Goal: Task Accomplishment & Management: Use online tool/utility

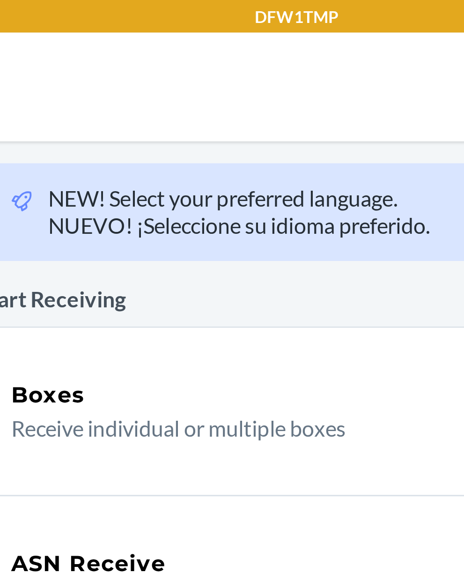
scroll to position [44, 0]
click at [193, 142] on p "Receive individual or multiple boxes" at bounding box center [223, 147] width 179 height 11
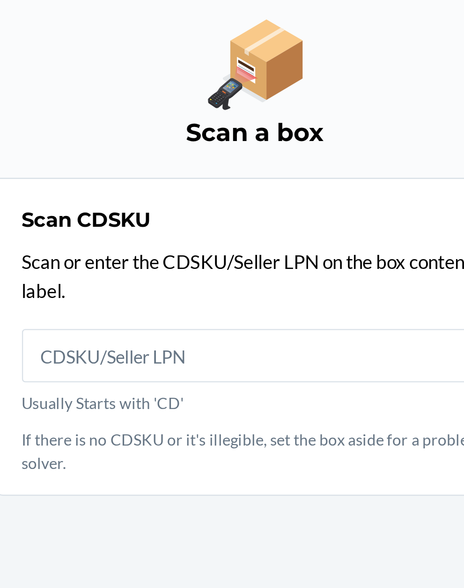
scroll to position [44, 0]
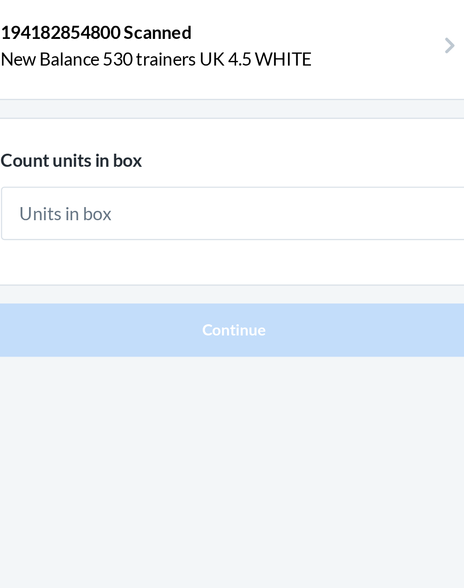
type input "1"
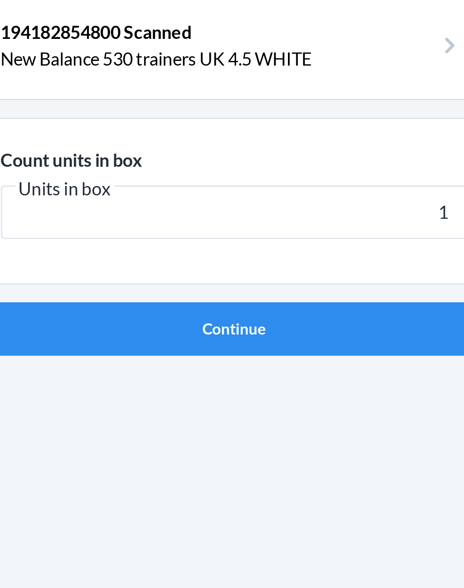
click button "Continue" at bounding box center [232, 198] width 220 height 22
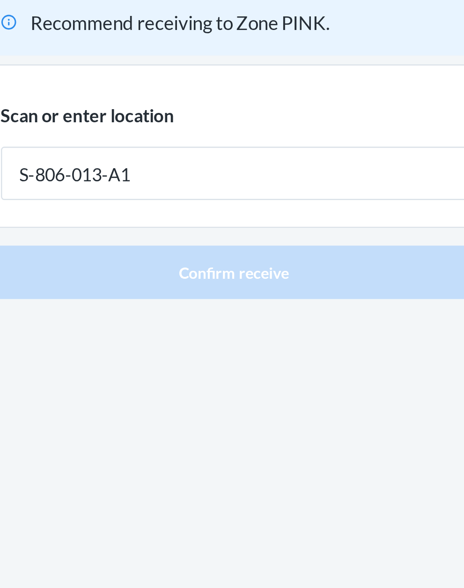
type input "S-806-013-A1"
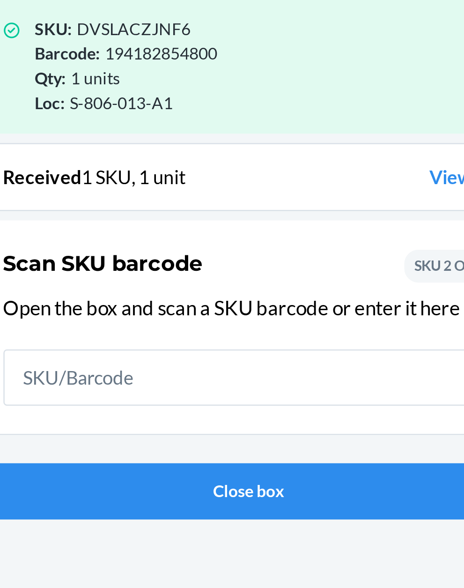
scroll to position [48, 0]
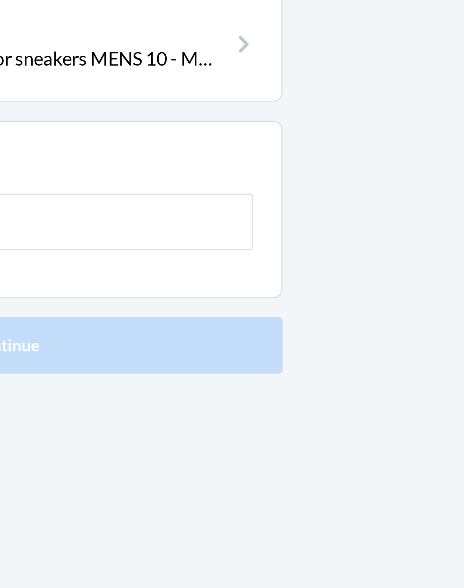
type input "2"
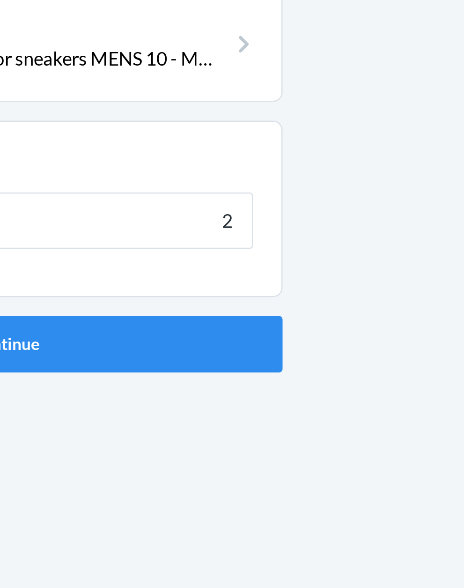
click button "Continue" at bounding box center [232, 198] width 220 height 22
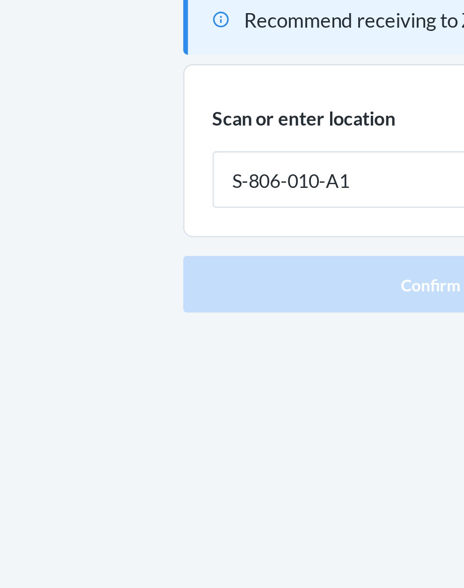
type input "S-806-010-A1"
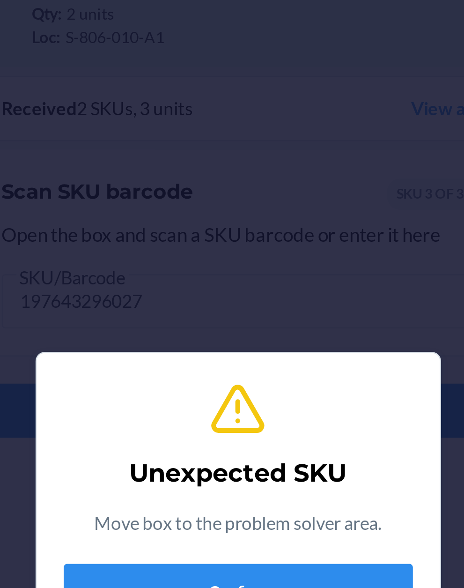
scroll to position [81, 0]
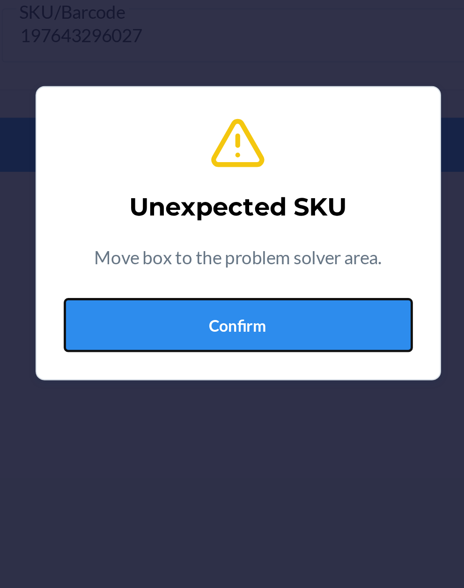
click at [227, 335] on button "Confirm" at bounding box center [232, 332] width 145 height 22
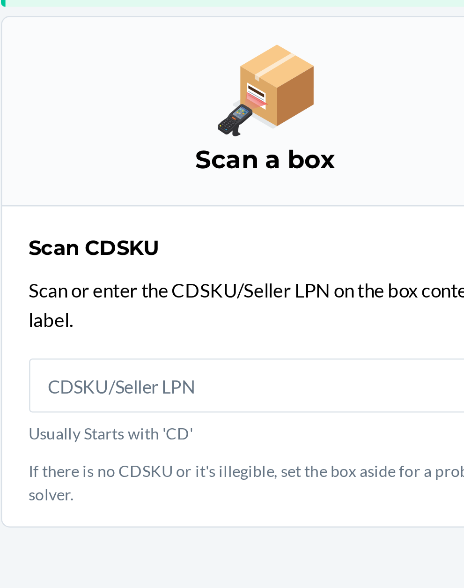
scroll to position [81, 0]
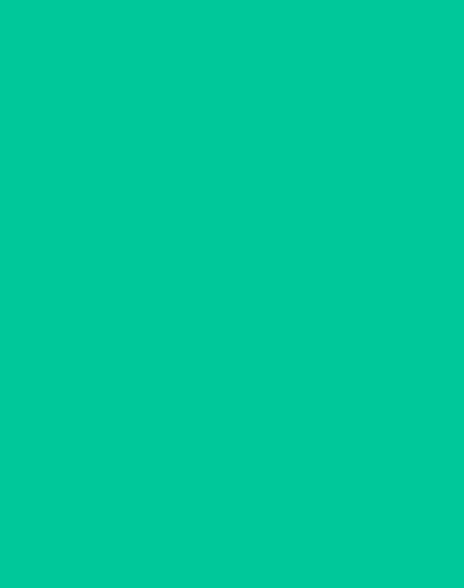
scroll to position [19, 0]
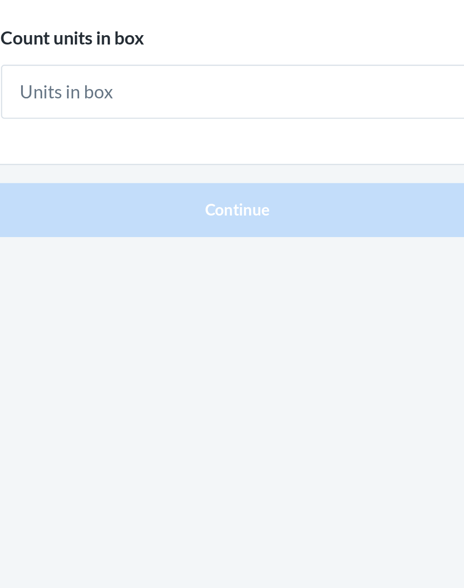
type input "2"
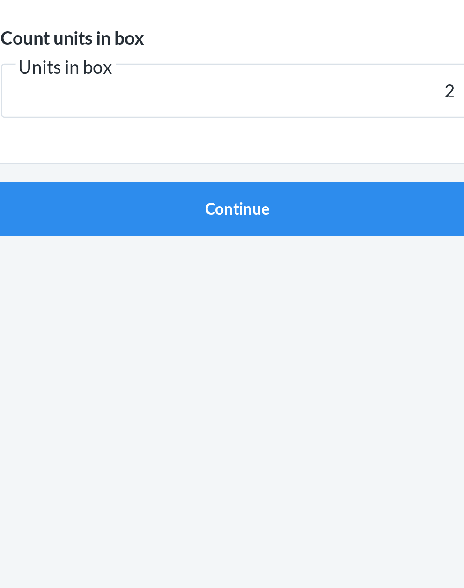
click button "Continue" at bounding box center [232, 198] width 220 height 22
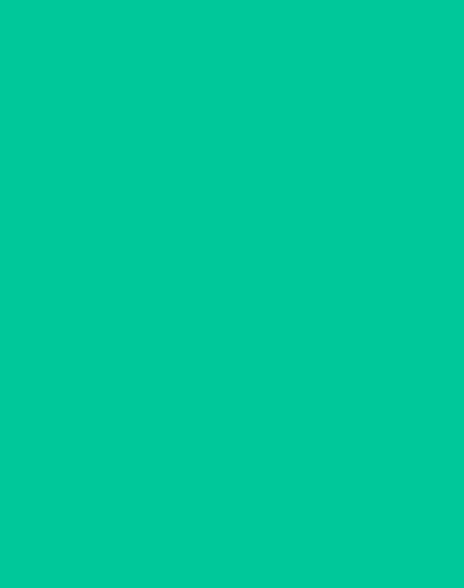
scroll to position [19, 0]
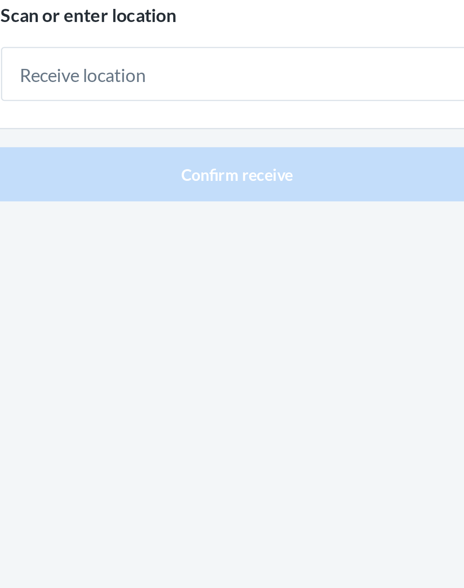
type input "2"
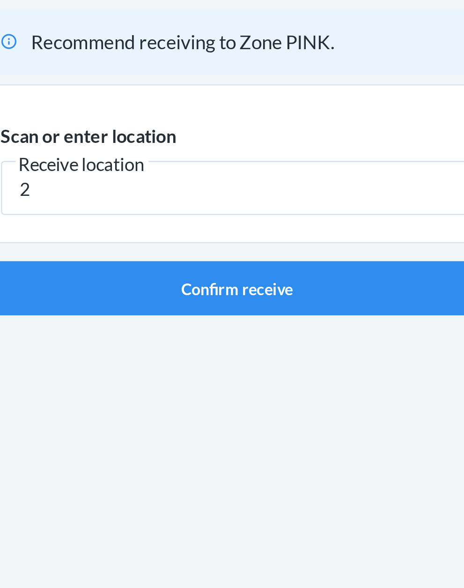
click at [164, 119] on input "2" at bounding box center [232, 130] width 197 height 22
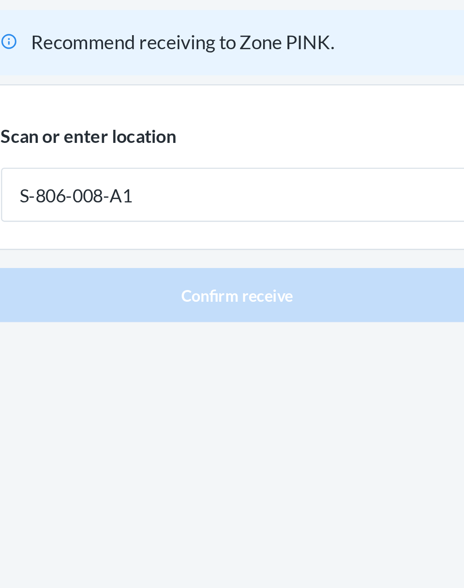
type input "S-806-008-A1"
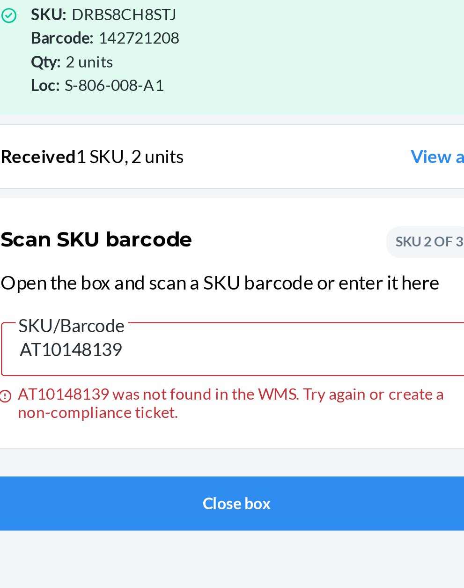
scroll to position [81, 0]
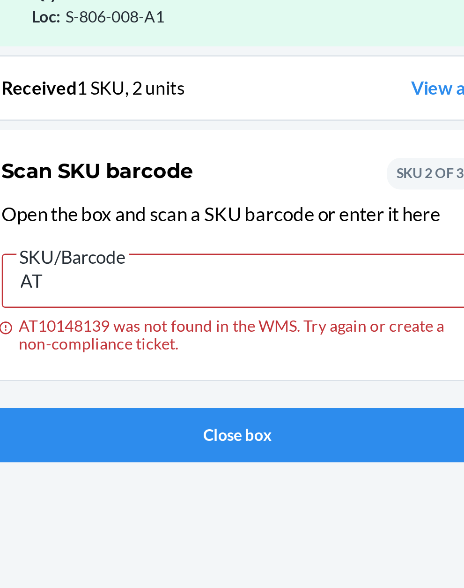
type input "A"
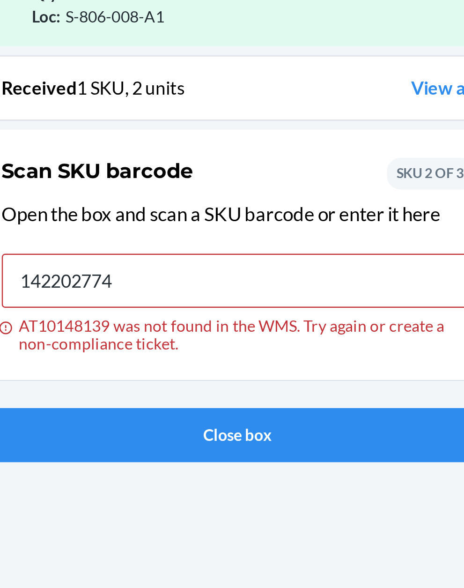
type input "142202774"
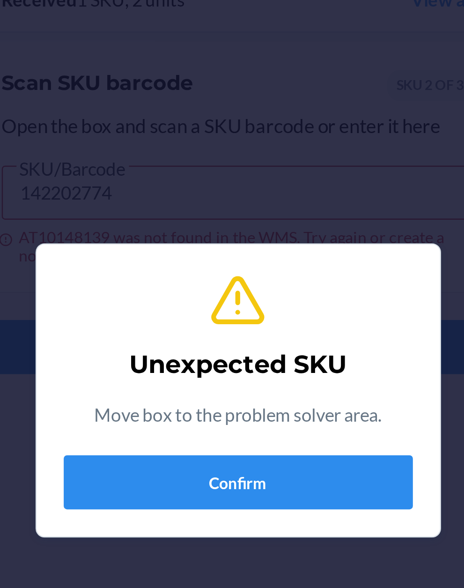
scroll to position [0, 0]
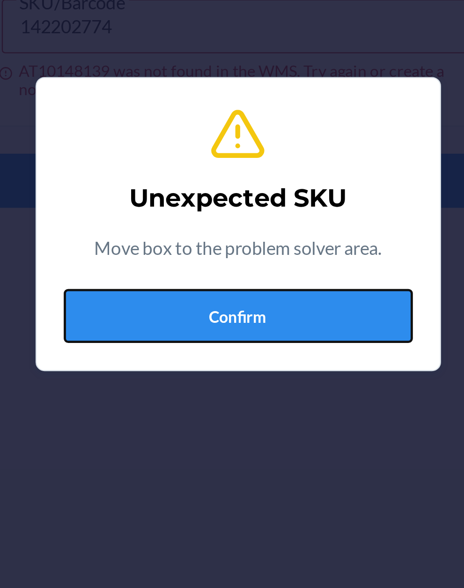
click at [222, 343] on button "Confirm" at bounding box center [232, 332] width 145 height 22
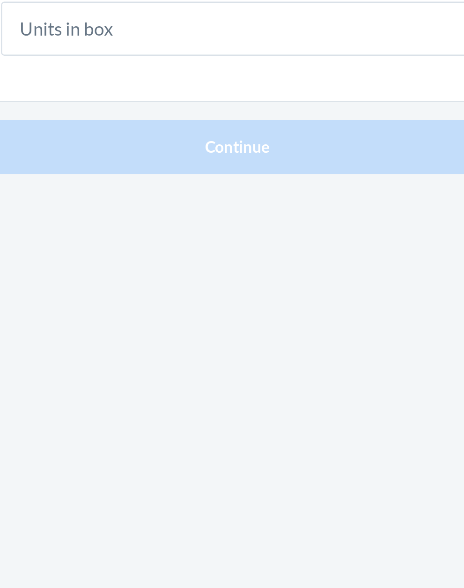
type input "2"
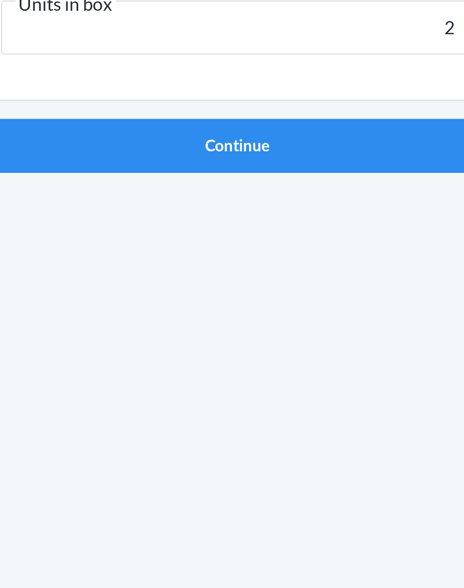
click button "Continue" at bounding box center [232, 198] width 220 height 22
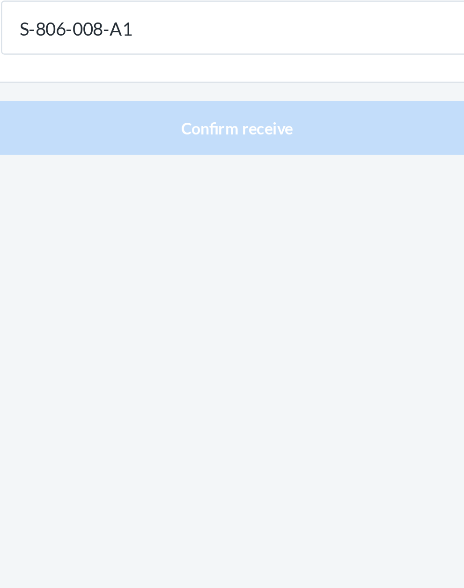
type input "S-806-008-A1"
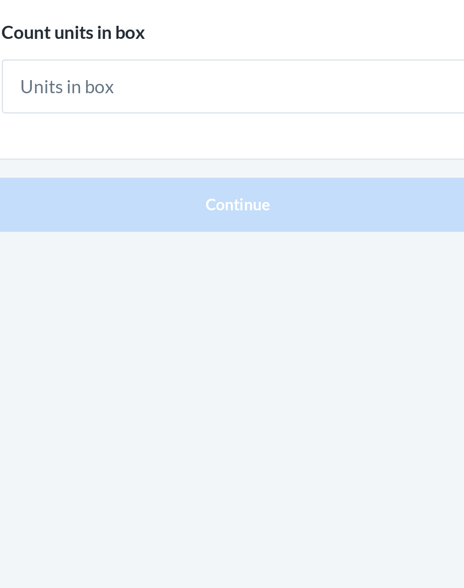
type input "1"
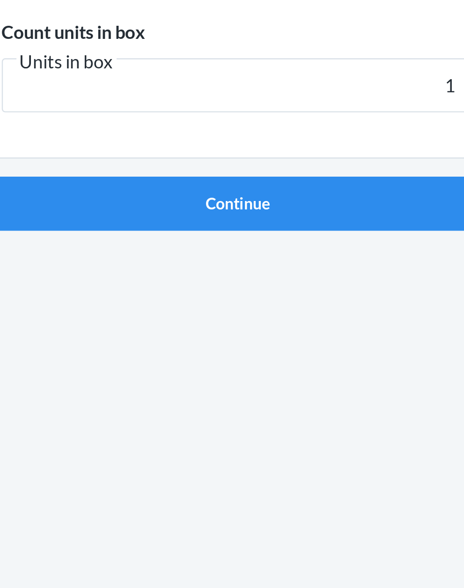
click button "Continue" at bounding box center [232, 198] width 220 height 22
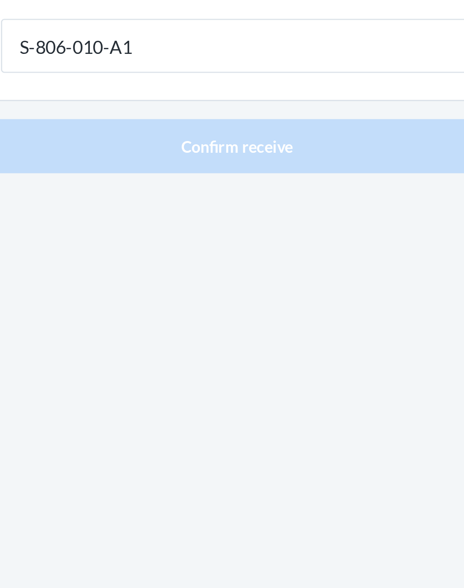
type input "S-806-010-A1"
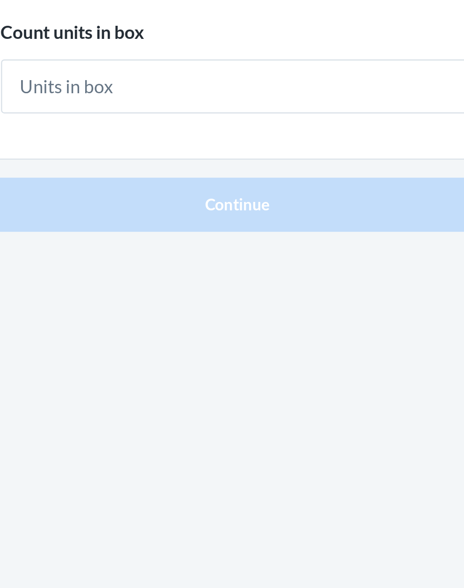
type input "1"
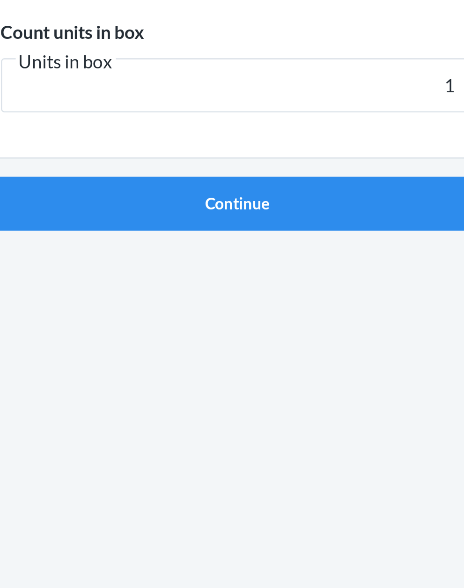
click button "Continue" at bounding box center [232, 198] width 220 height 22
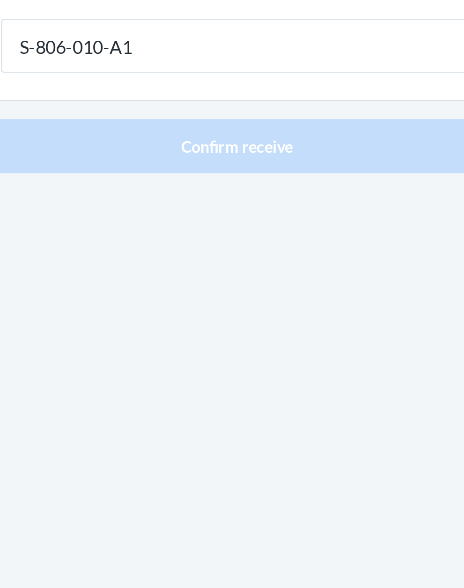
type input "S-806-010-A1"
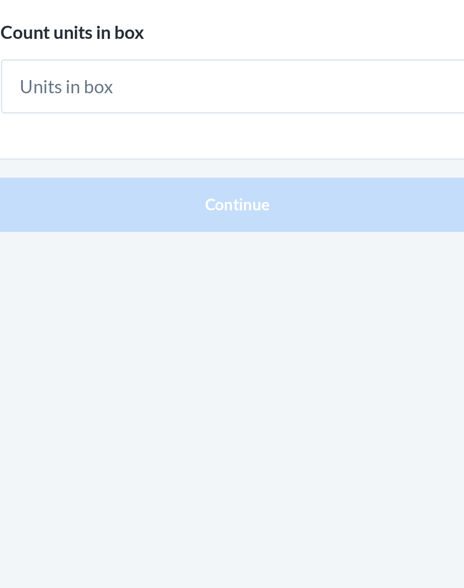
type input "1"
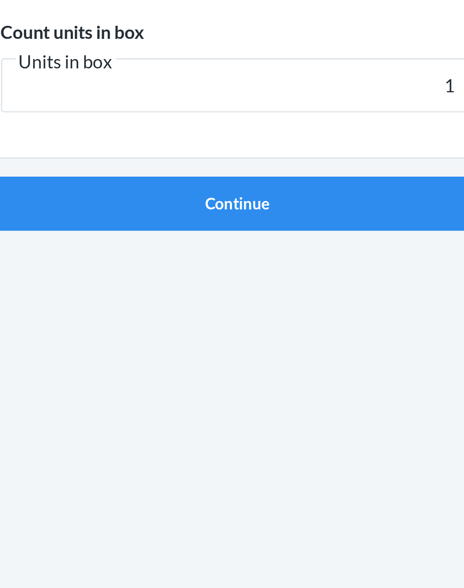
click button "Continue" at bounding box center [232, 198] width 220 height 22
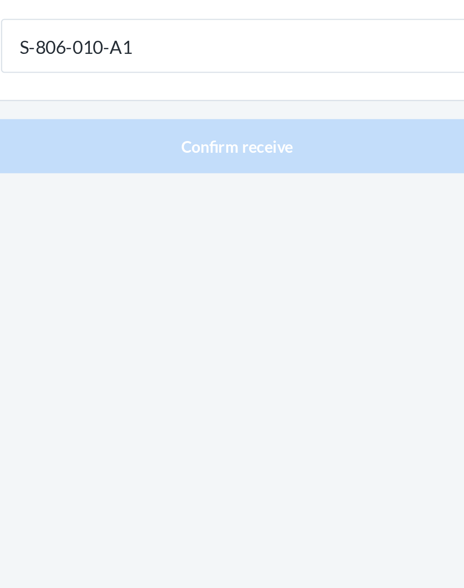
type input "S-806-010-A1"
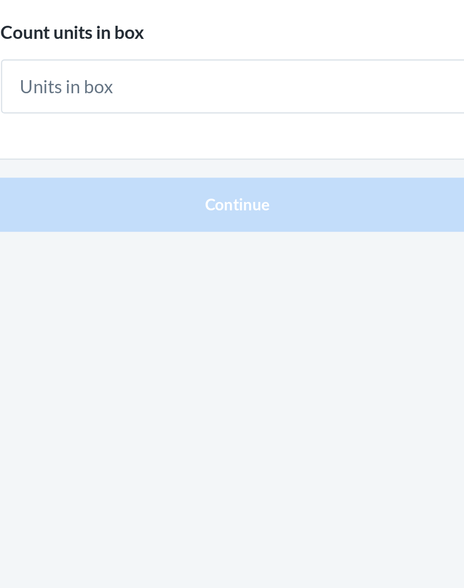
type input "1"
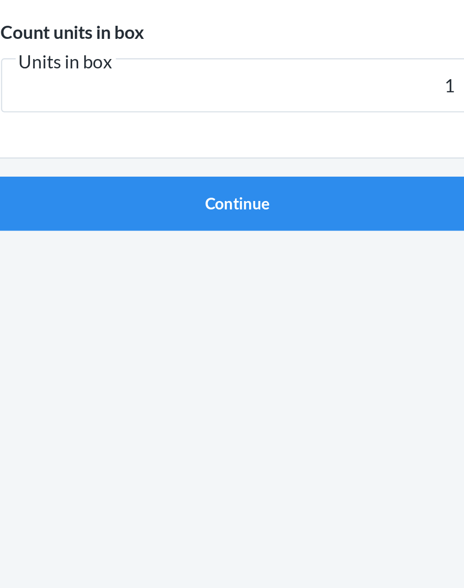
click button "Continue" at bounding box center [232, 198] width 220 height 22
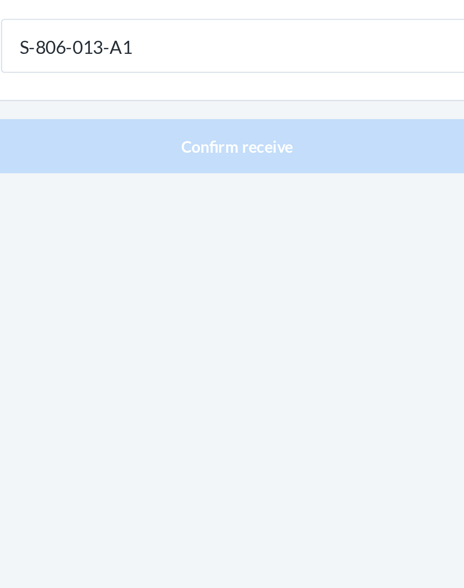
type input "S-806-013-A1"
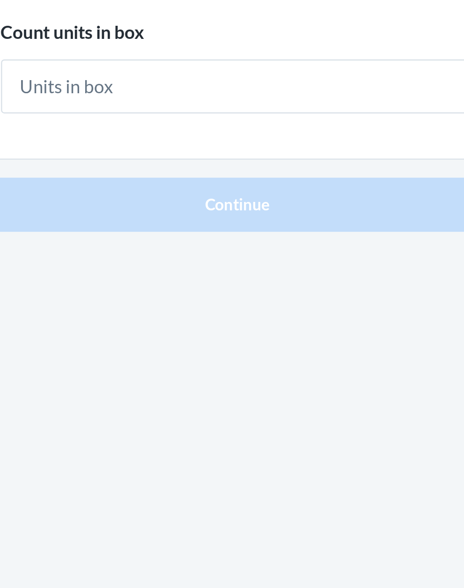
type input "1"
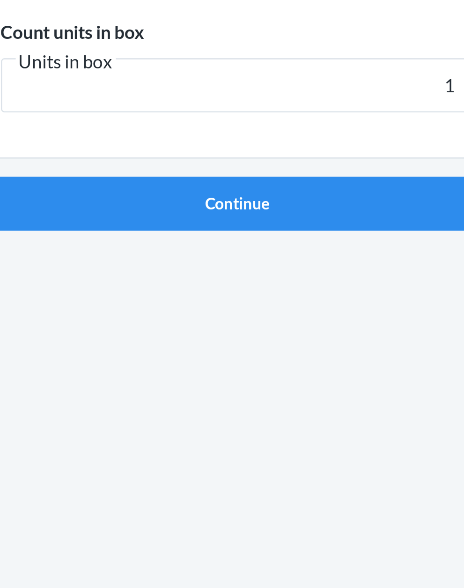
click button "Continue" at bounding box center [232, 198] width 220 height 22
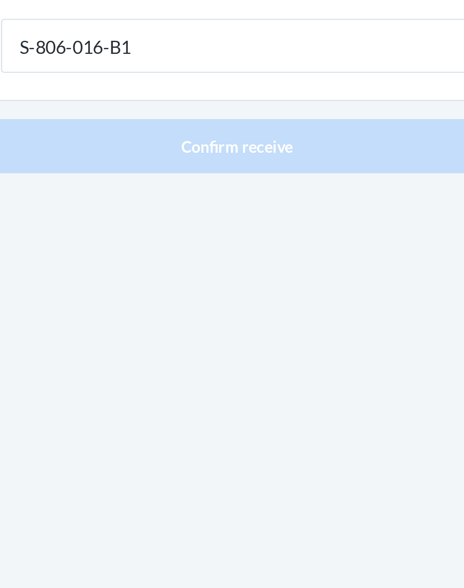
type input "S-806-016-B1"
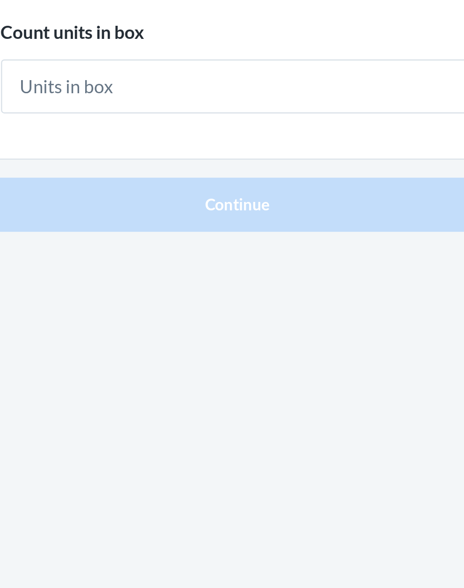
type input "1"
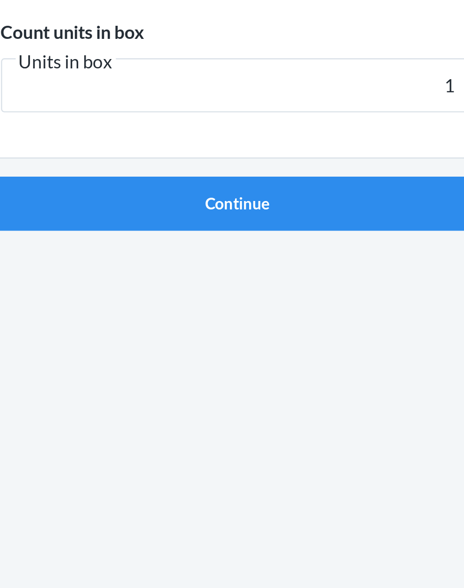
click button "Continue" at bounding box center [232, 198] width 220 height 22
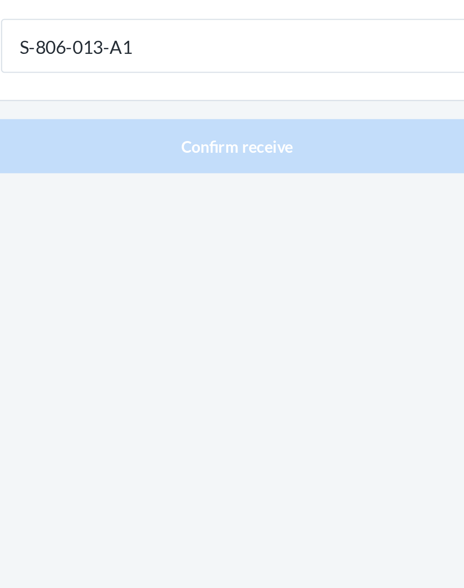
type input "S-806-013-A1"
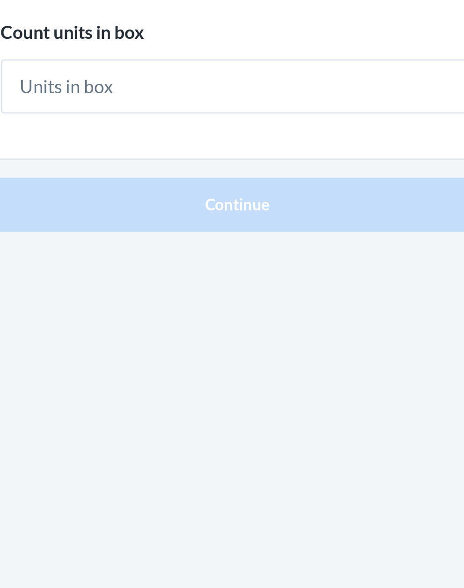
type input "1"
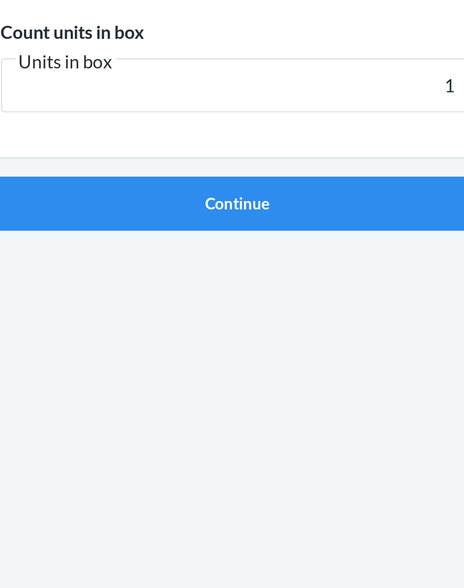
click button "Continue" at bounding box center [232, 198] width 220 height 22
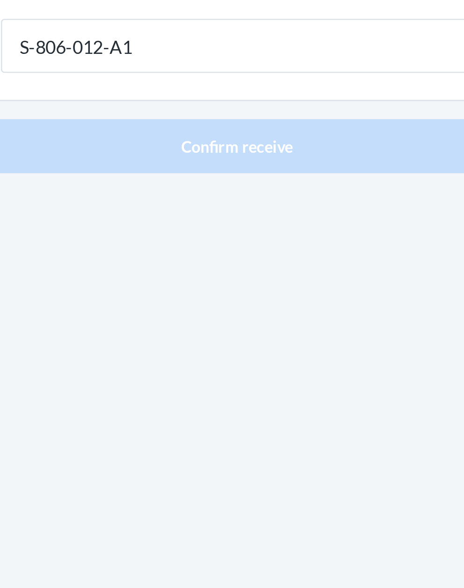
type input "S-806-012-A1"
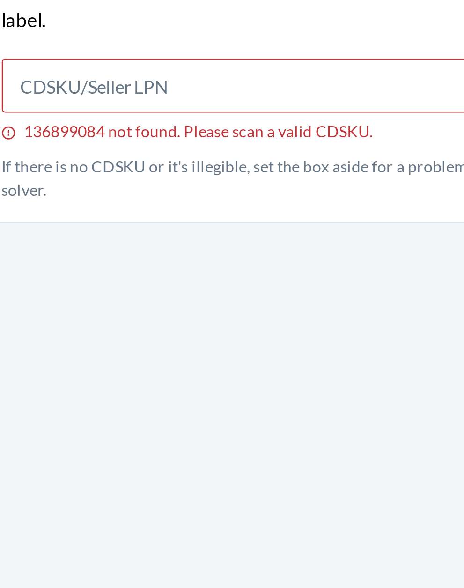
click at [224, 278] on input "136899084 not found. Please scan a valid CDSKU." at bounding box center [232, 281] width 197 height 22
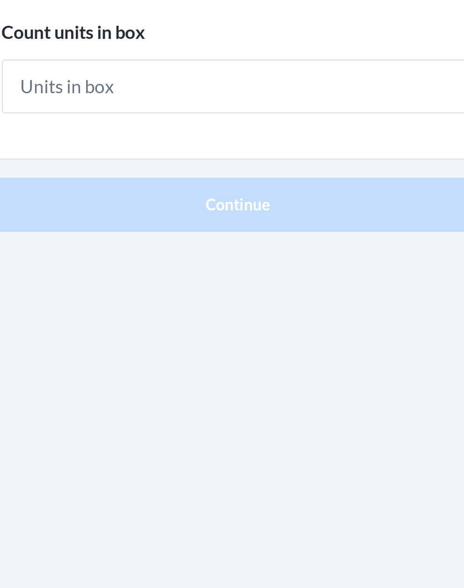
type input "4"
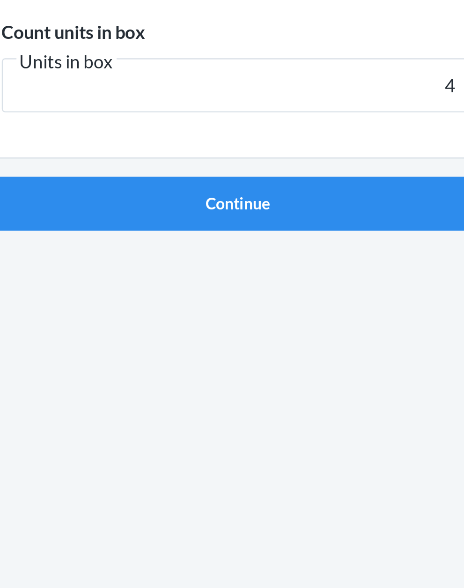
click button "Continue" at bounding box center [232, 198] width 220 height 22
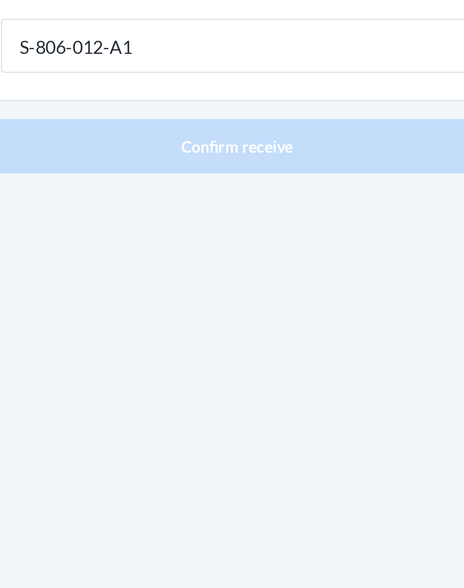
type input "S-806-012-A1"
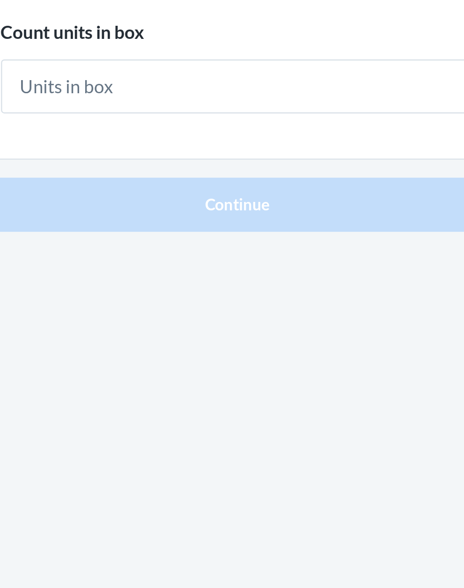
type input "1"
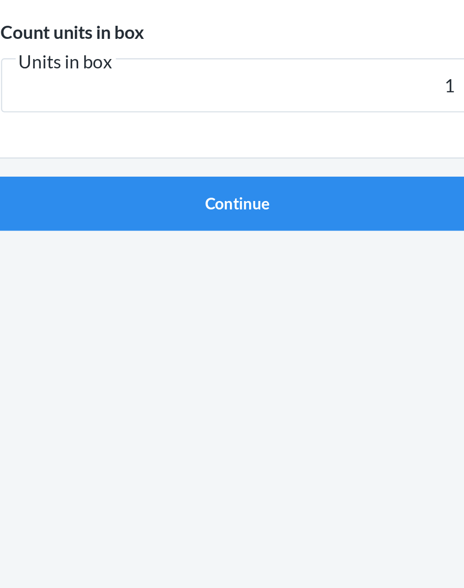
click button "Continue" at bounding box center [232, 198] width 220 height 22
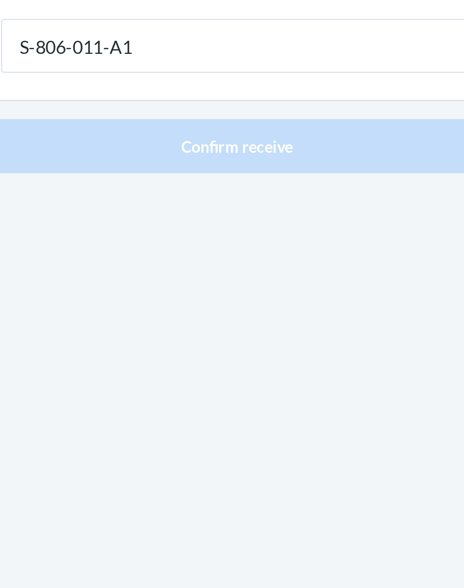
type input "S-806-011-A1"
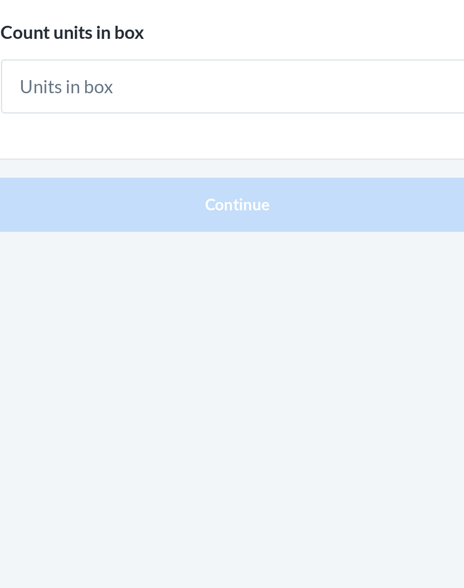
type input "2"
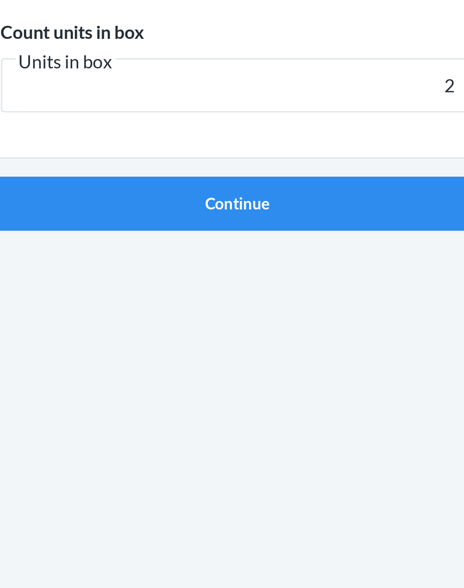
click button "Continue" at bounding box center [232, 198] width 220 height 22
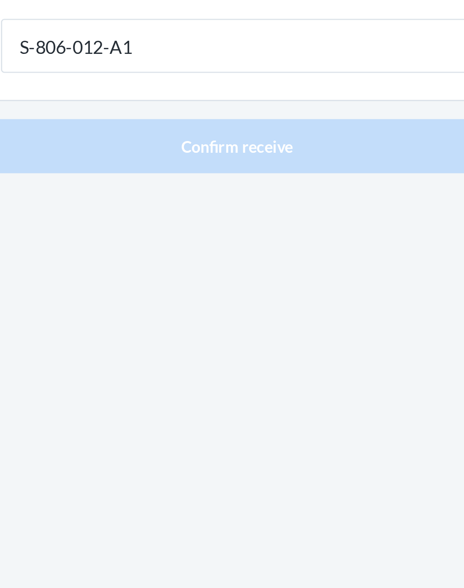
type input "S-806-012-A1"
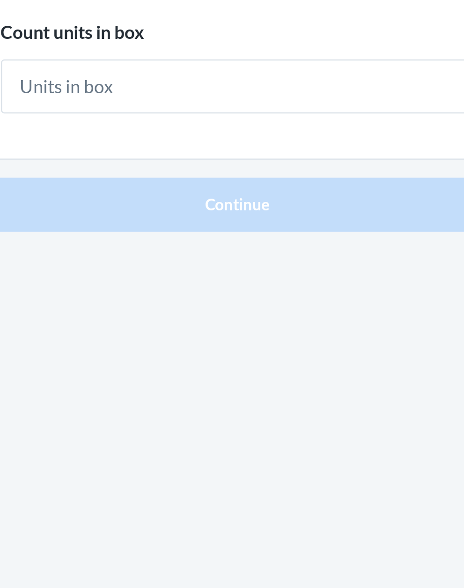
type input "1"
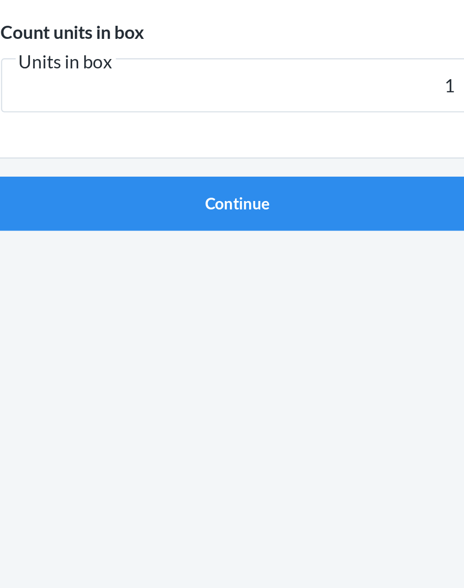
click button "Continue" at bounding box center [232, 198] width 220 height 22
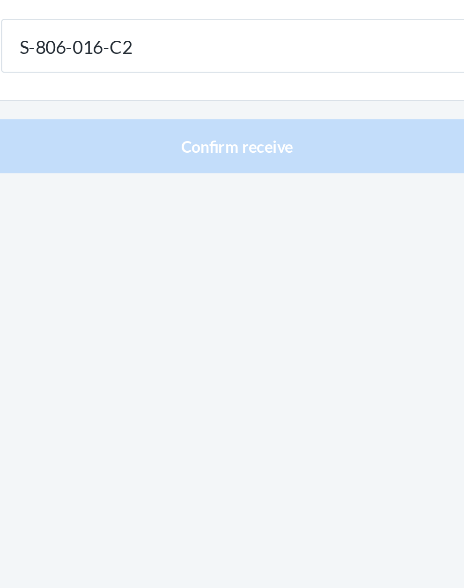
type input "S-806-016-C2"
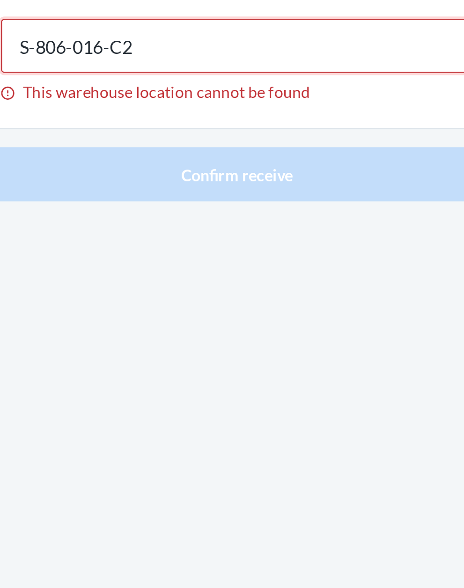
type input "S-806-016-C2"
type input "S-806-018-C2"
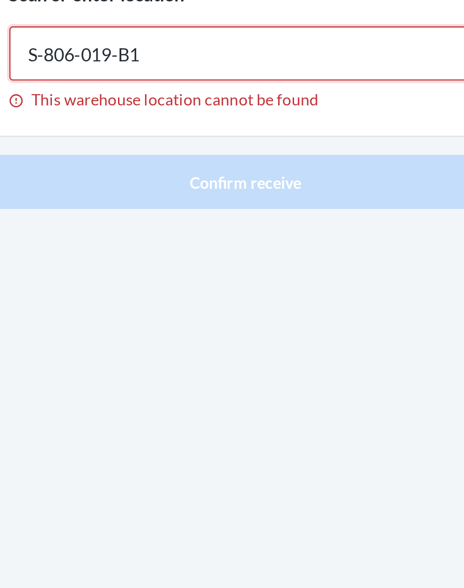
type input "S-806-019-B1"
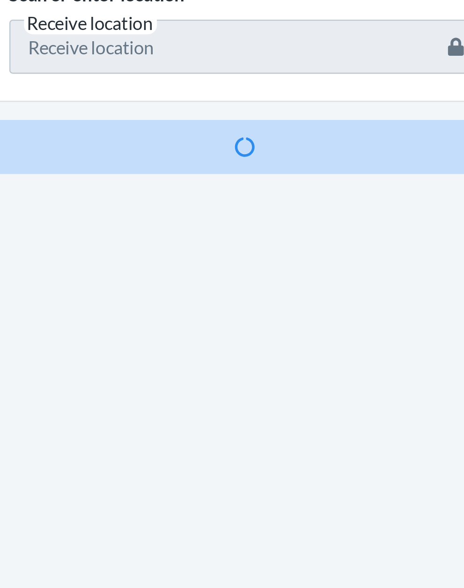
scroll to position [61, 0]
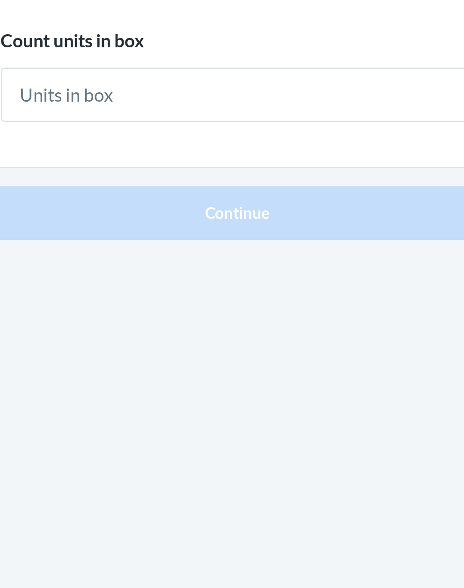
type input "1"
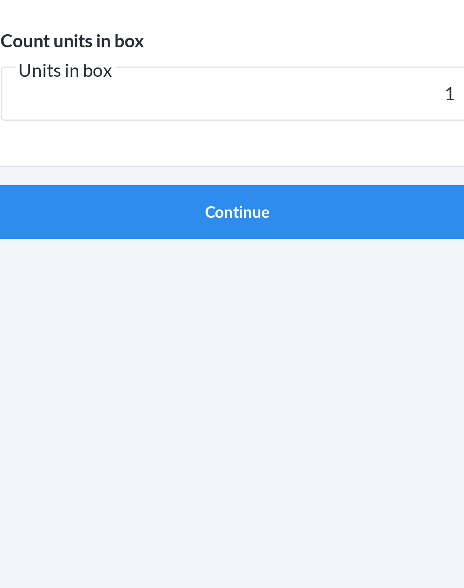
click button "Continue" at bounding box center [232, 198] width 220 height 22
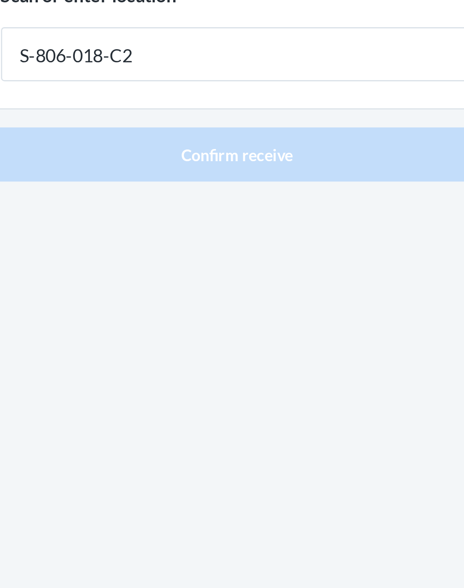
type input "S-806-018-C2"
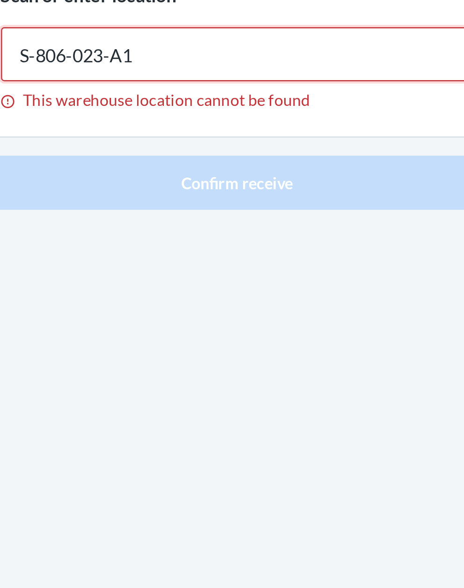
type input "S-806-023-A1"
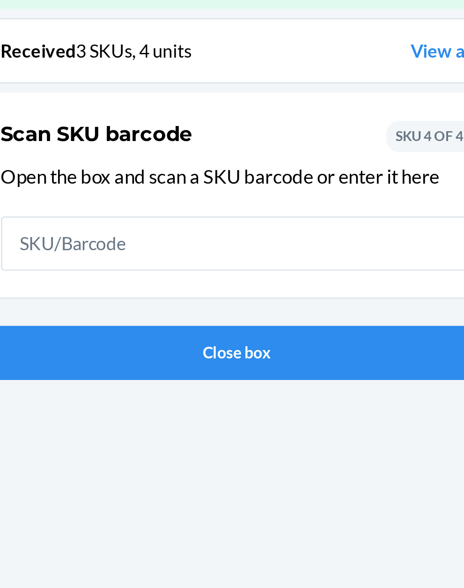
scroll to position [61, 0]
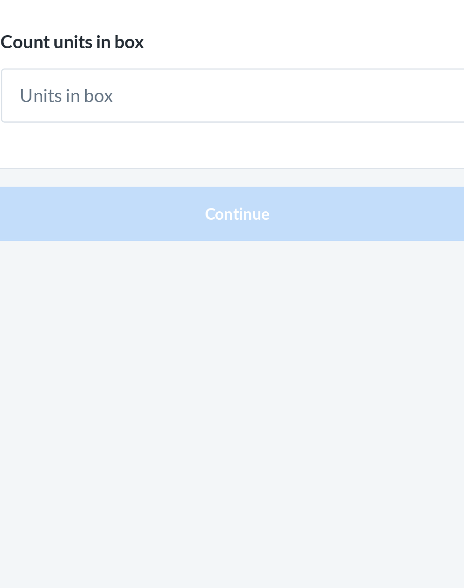
type input "1"
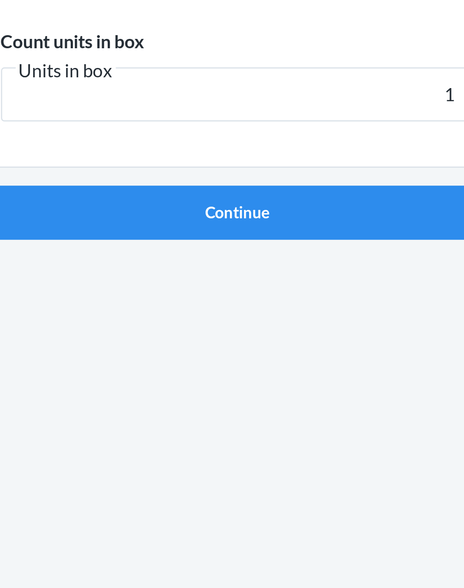
click button "Continue" at bounding box center [232, 198] width 220 height 22
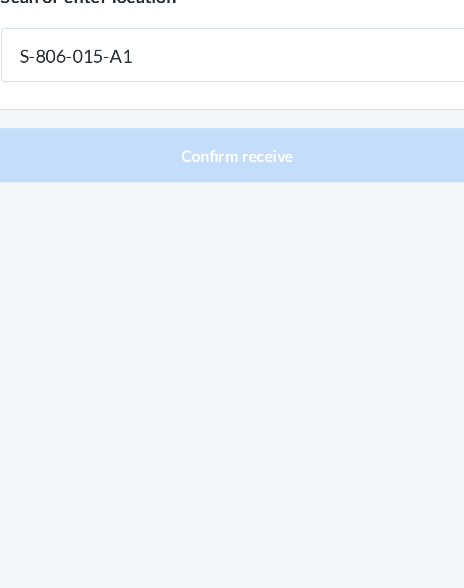
type input "S-806-015-A1"
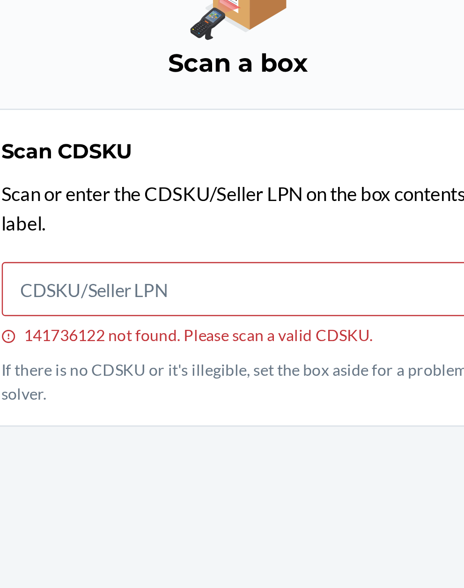
scroll to position [71, 0]
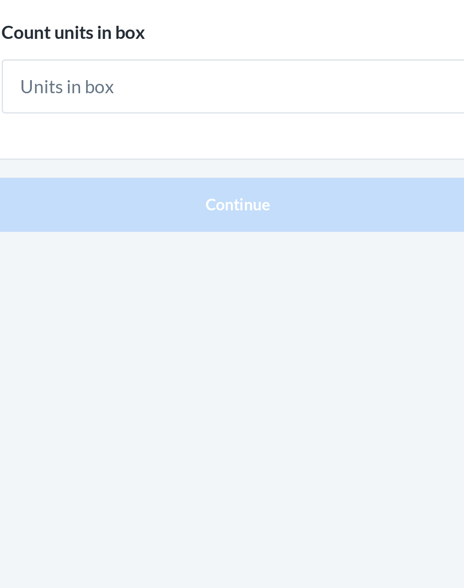
type input "2"
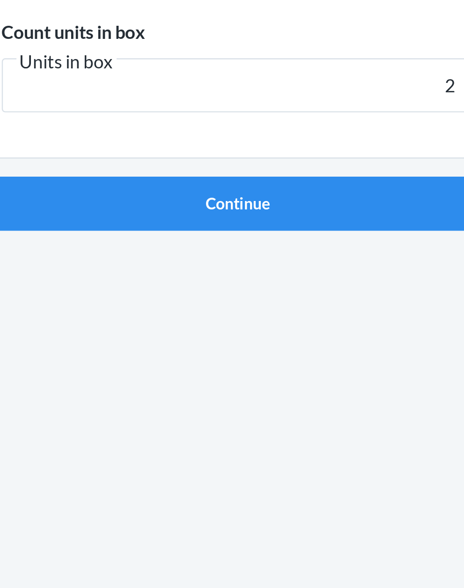
click button "Continue" at bounding box center [232, 198] width 220 height 22
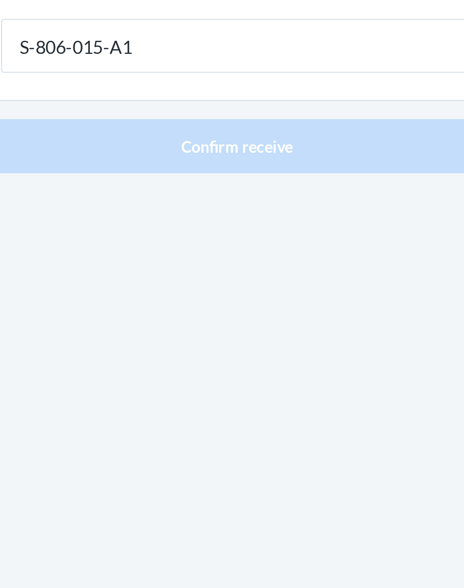
type input "S-806-015-A1"
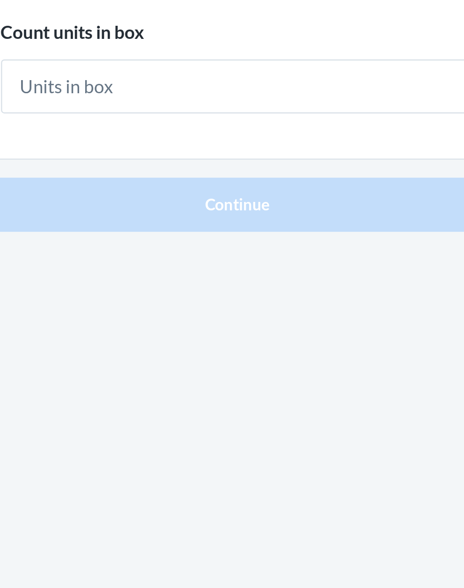
type input "1"
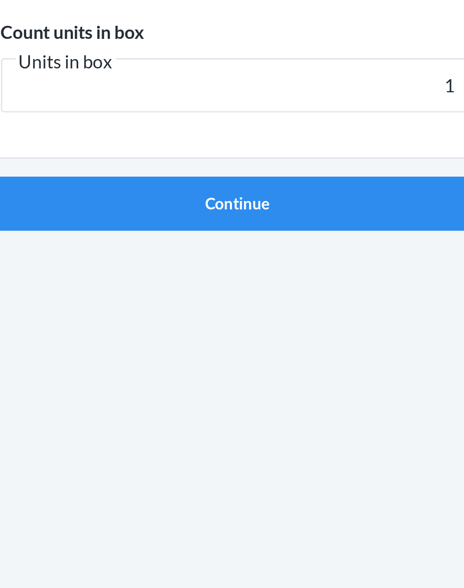
click button "Continue" at bounding box center [232, 198] width 220 height 22
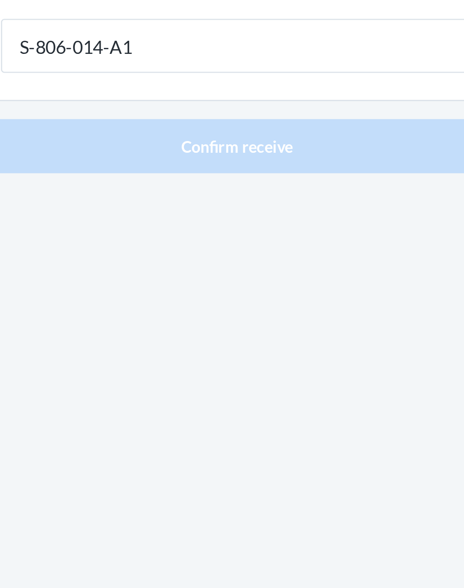
type input "S-806-014-A1"
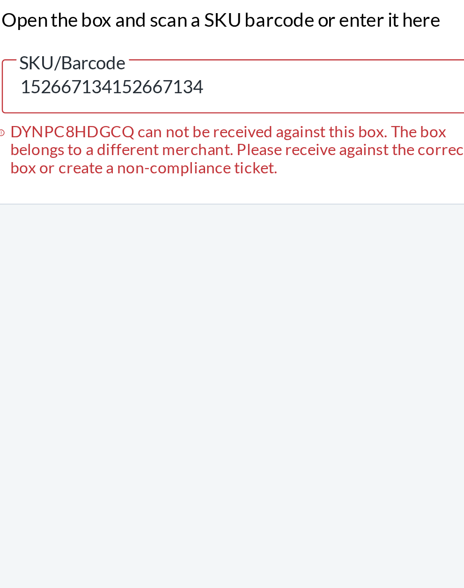
type input "152667134152667134"
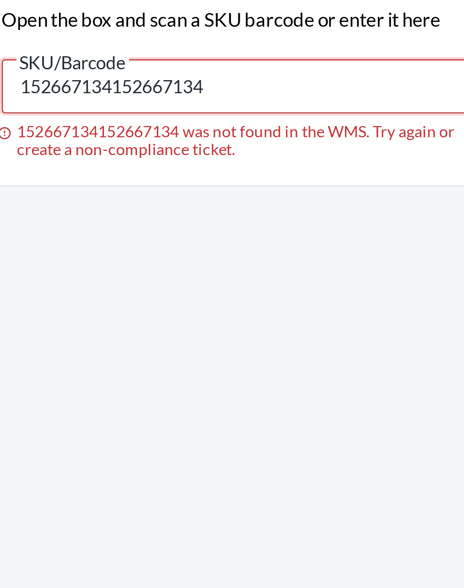
click at [245, 200] on input "152667134152667134" at bounding box center [232, 210] width 197 height 22
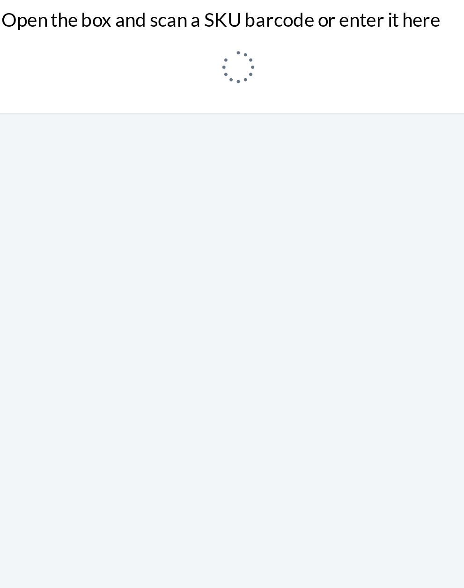
click at [313, 370] on div "Open this box 94 Scan SKU barcode Open the box and scan a SKU barcode or enter …" at bounding box center [232, 304] width 220 height 496
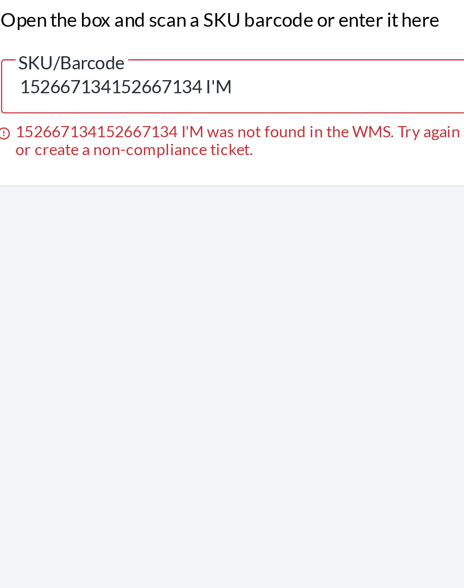
click at [254, 206] on input "152667134152667134 I'M" at bounding box center [232, 210] width 197 height 22
type input "1"
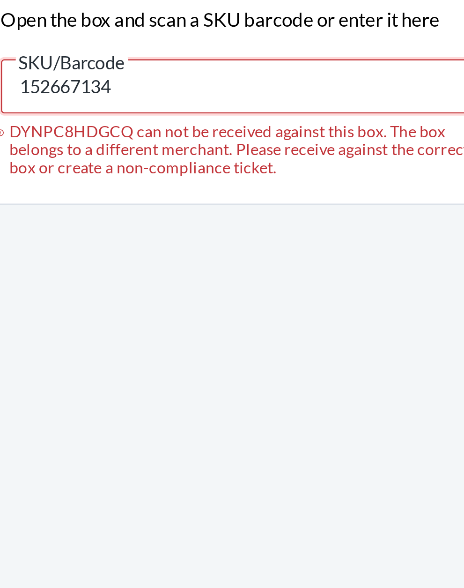
click at [215, 205] on input "152667134" at bounding box center [232, 210] width 197 height 22
type input "1"
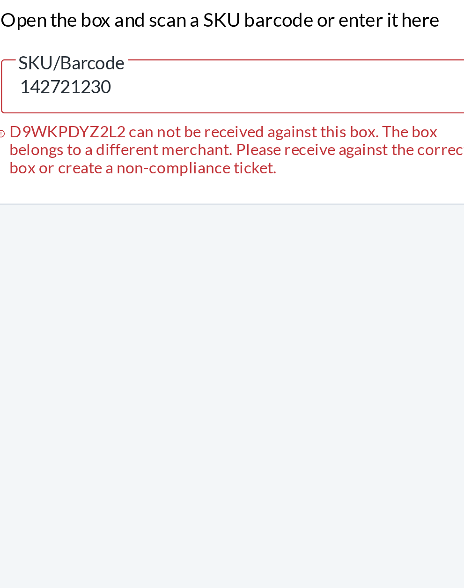
click at [213, 205] on input "142721230" at bounding box center [232, 210] width 197 height 22
type input "1"
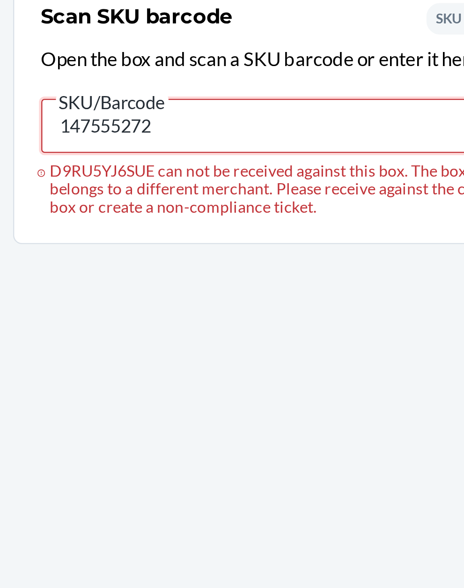
click at [198, 206] on input "147555272" at bounding box center [232, 210] width 197 height 22
type input "1"
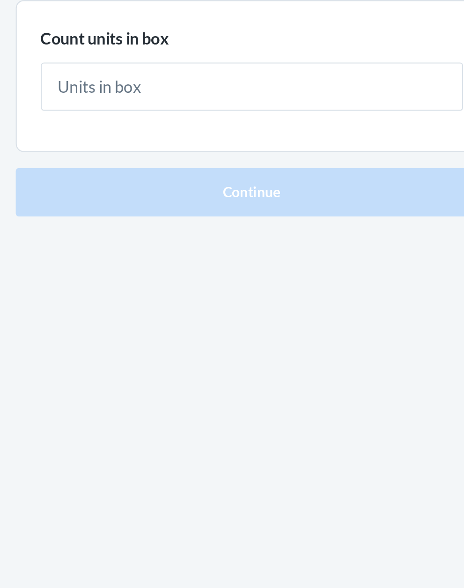
type input "1"
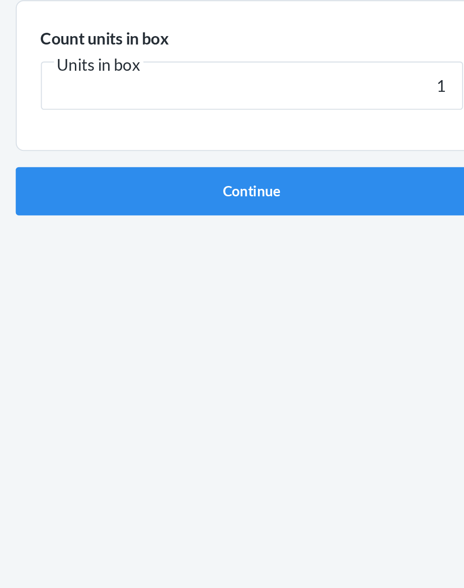
click button "Continue" at bounding box center [232, 198] width 220 height 22
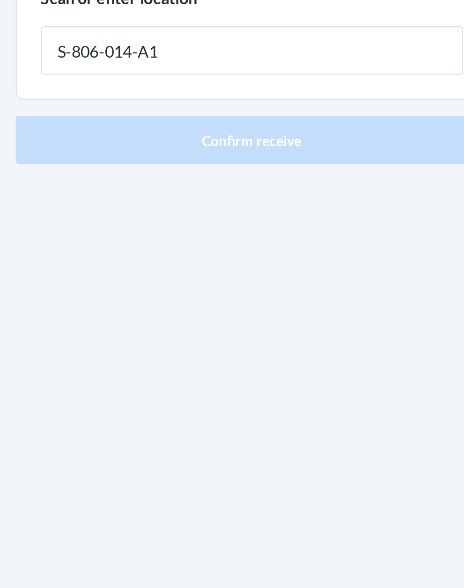
type input "S-806-014-A1"
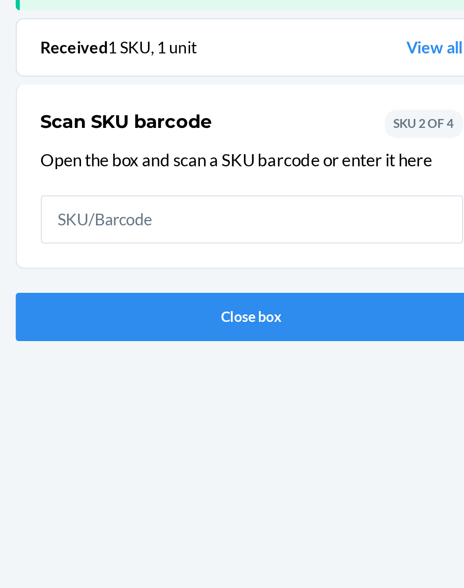
scroll to position [61, 0]
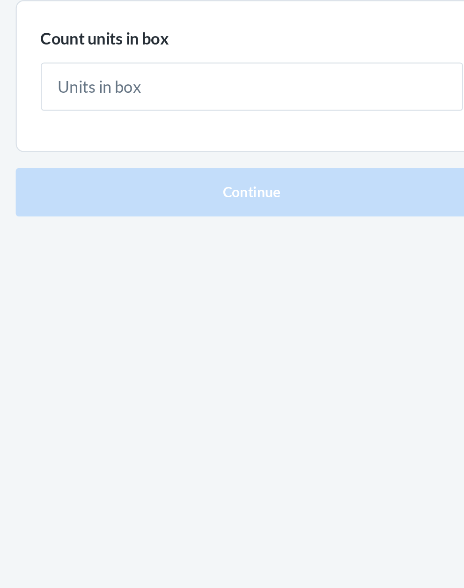
type input "2"
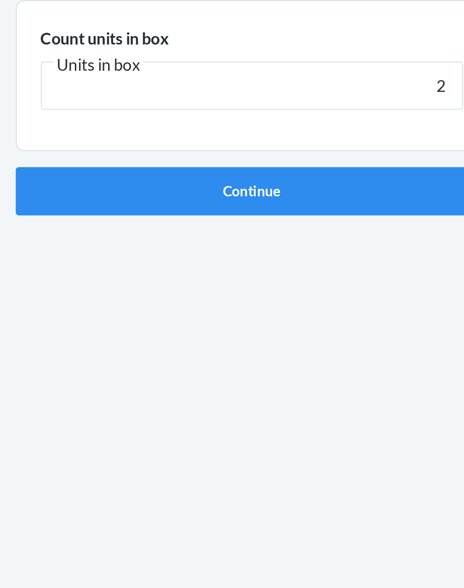
click button "Continue" at bounding box center [232, 198] width 220 height 22
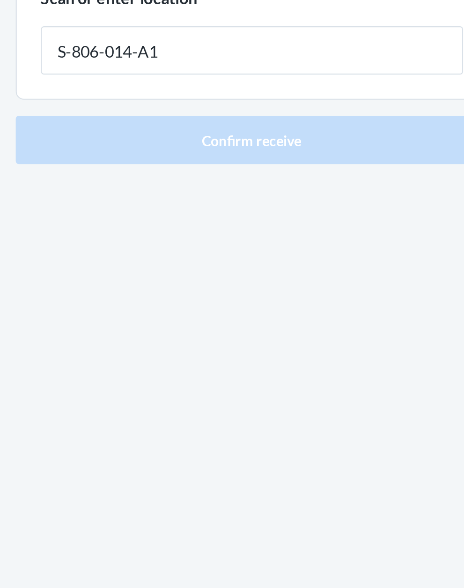
type input "S-806-014-A1"
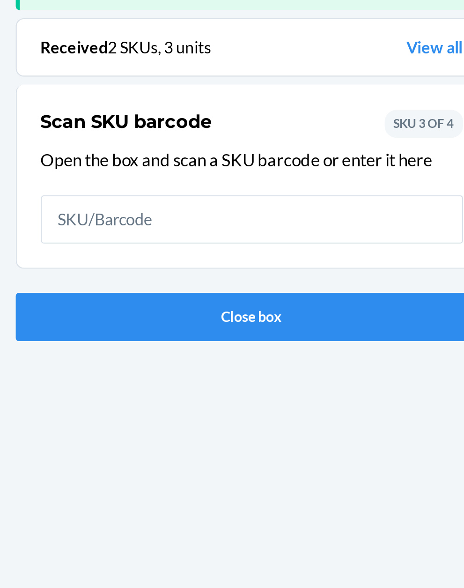
scroll to position [61, 0]
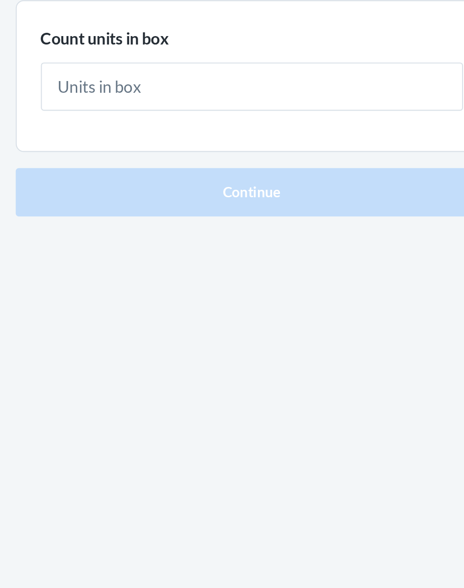
type input "1"
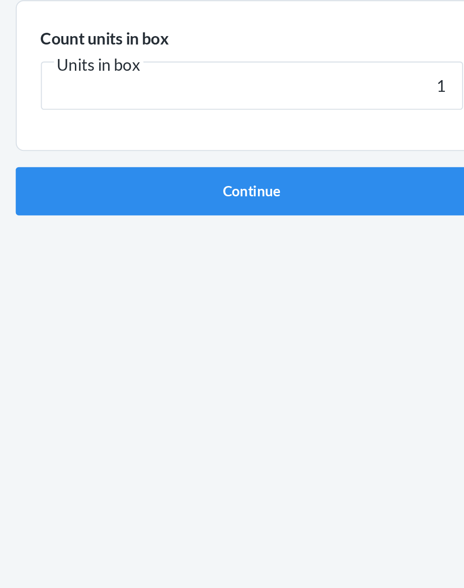
click button "Continue" at bounding box center [232, 198] width 220 height 22
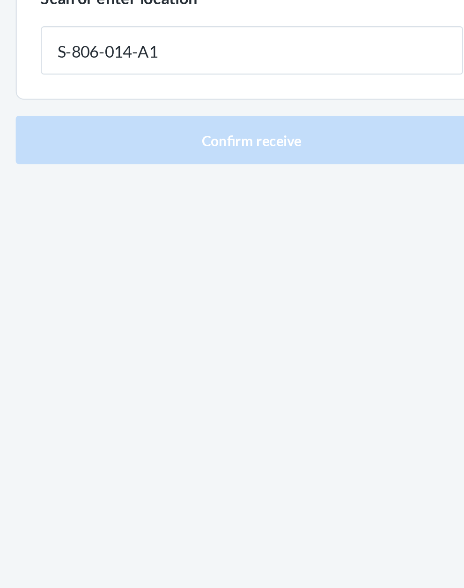
type input "S-806-014-A1"
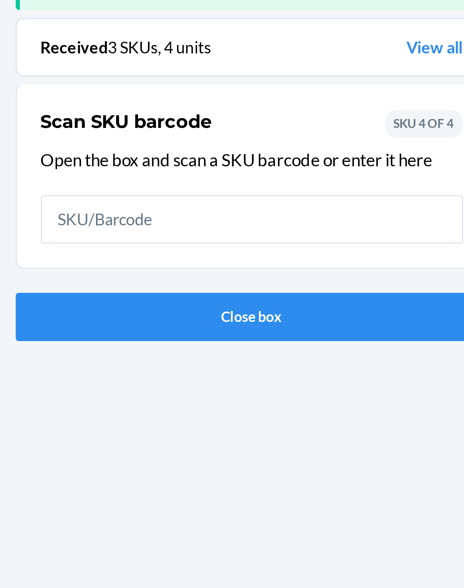
scroll to position [61, 0]
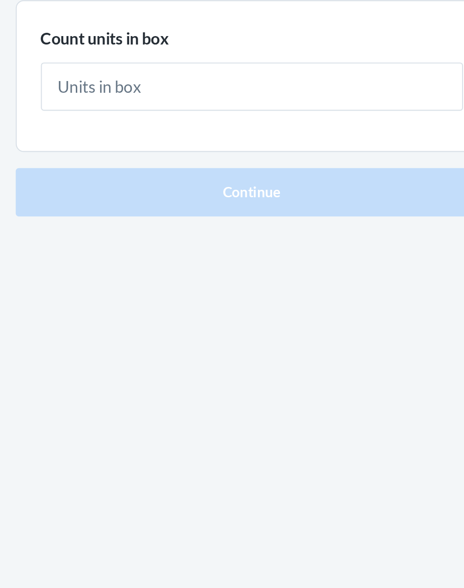
type input "1"
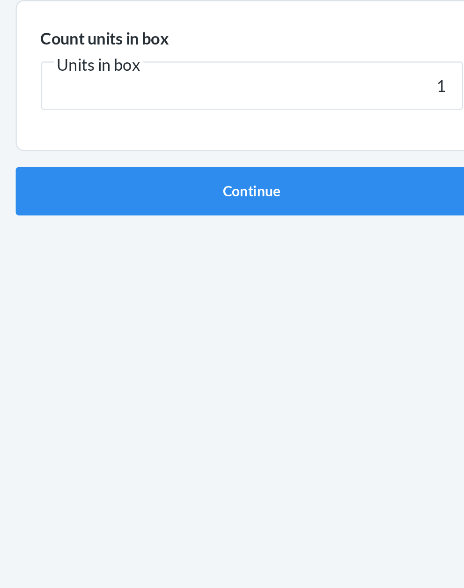
click button "Continue" at bounding box center [232, 198] width 220 height 22
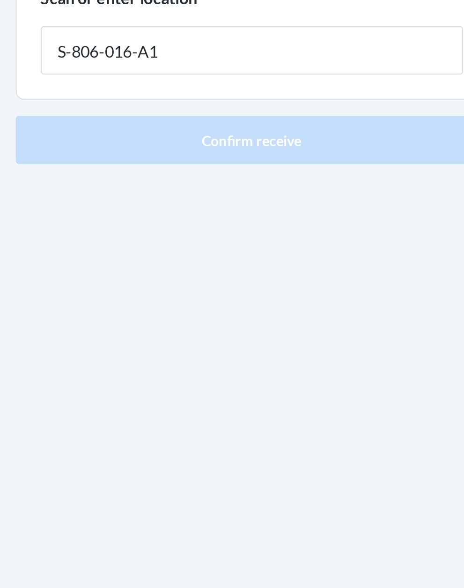
type input "S-806-016-A1"
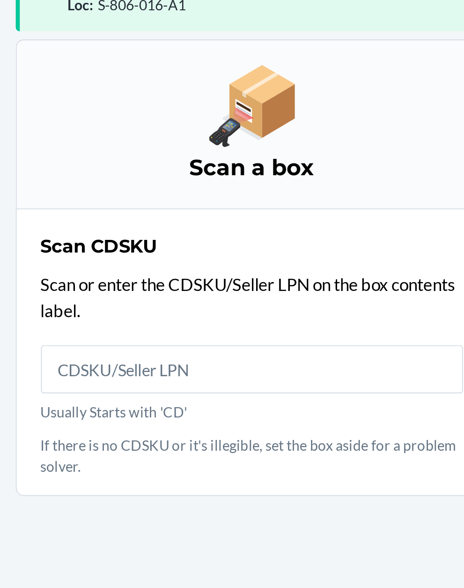
scroll to position [71, 0]
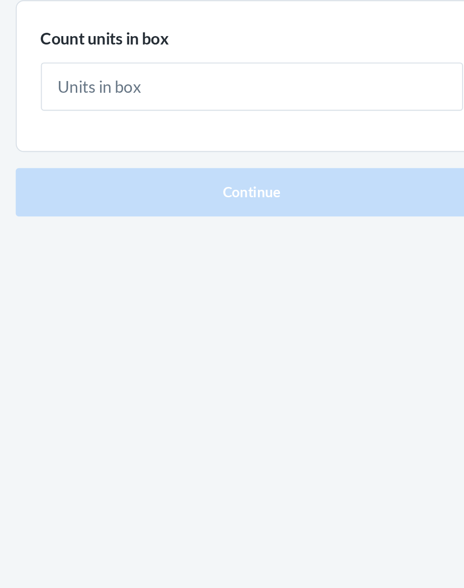
type input "1"
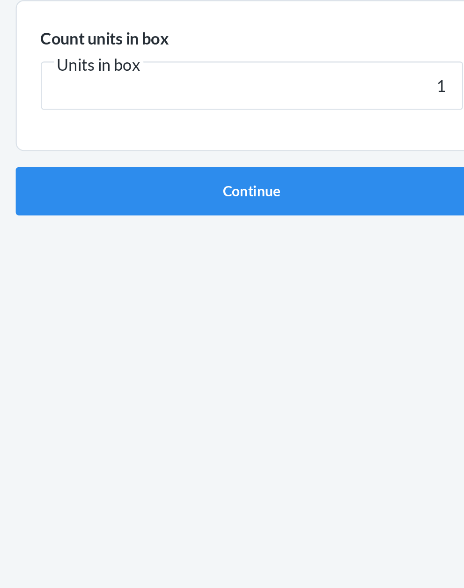
click button "Continue" at bounding box center [232, 198] width 220 height 22
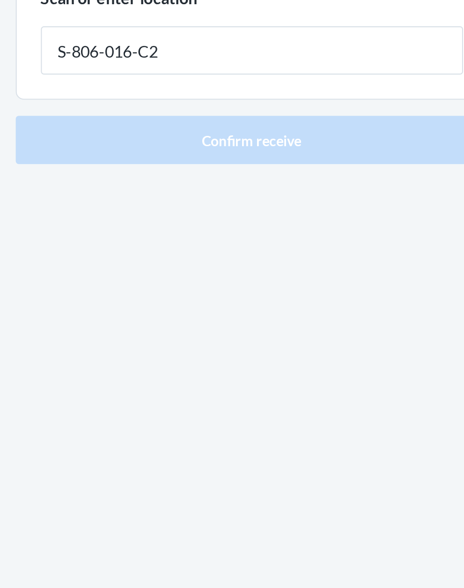
type input "S-806-016-C2"
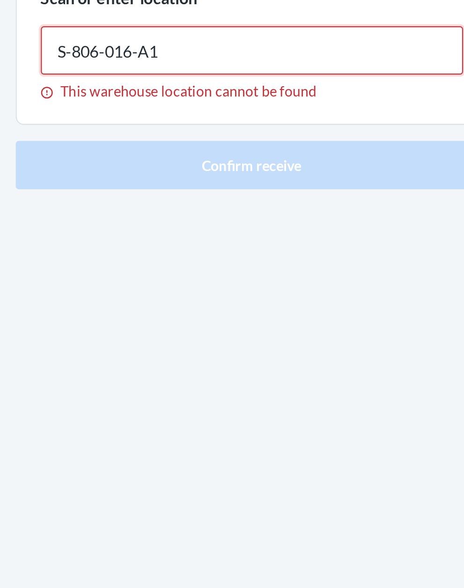
type input "S-806-016-A1"
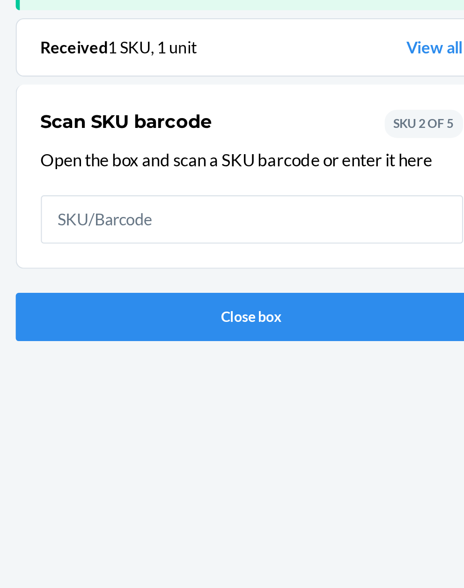
scroll to position [61, 0]
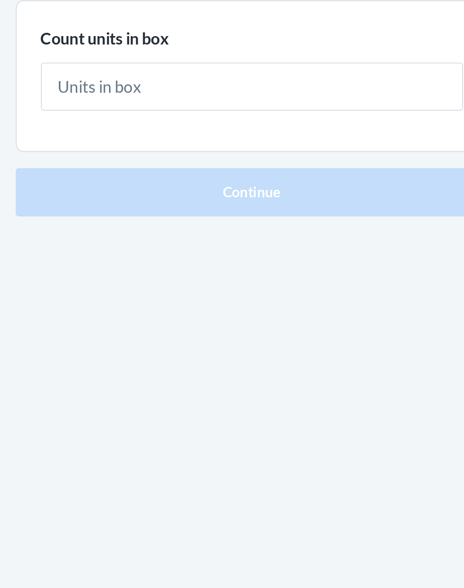
type input "1"
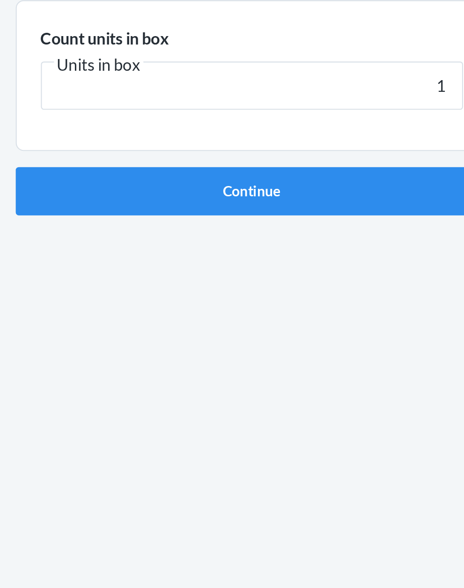
click button "Continue" at bounding box center [232, 198] width 220 height 22
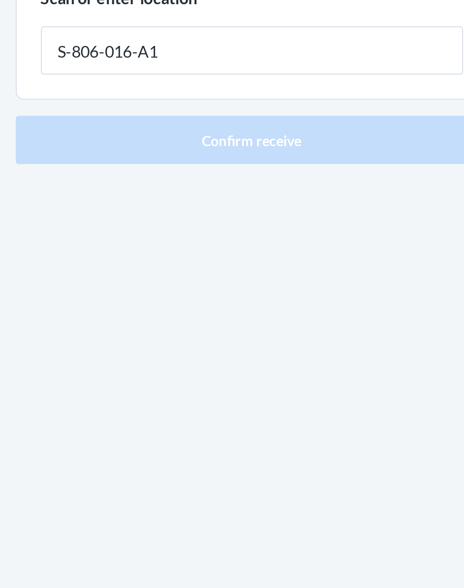
type input "S-806-016-A1"
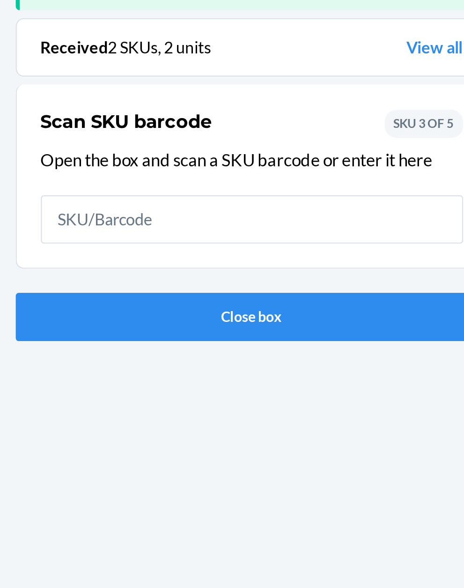
scroll to position [61, 0]
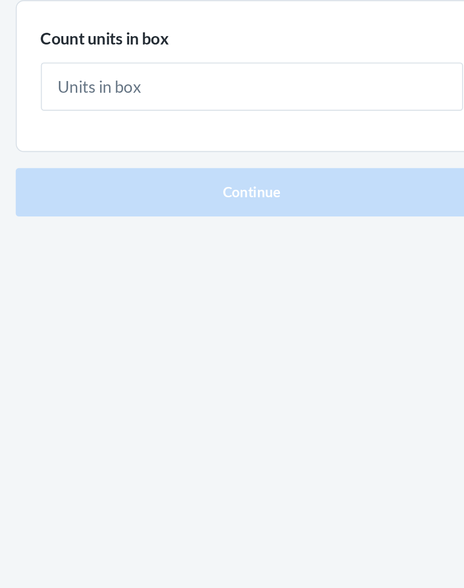
type input "1"
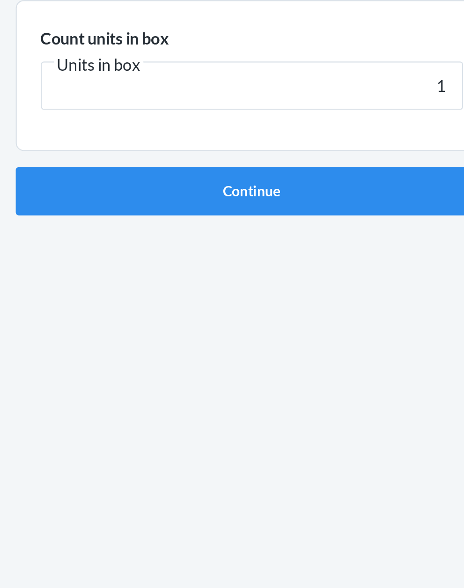
click button "Continue" at bounding box center [232, 198] width 220 height 22
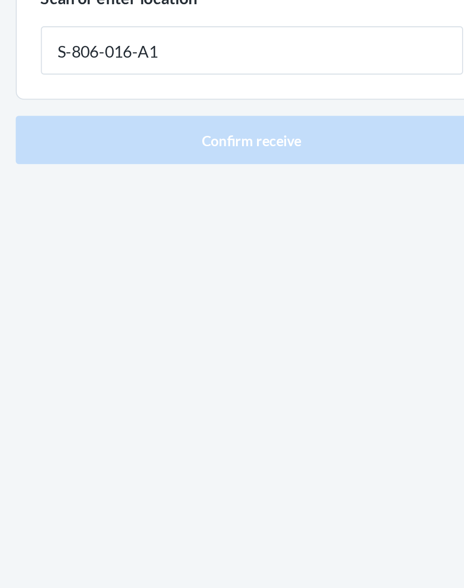
type input "S-806-016-A1"
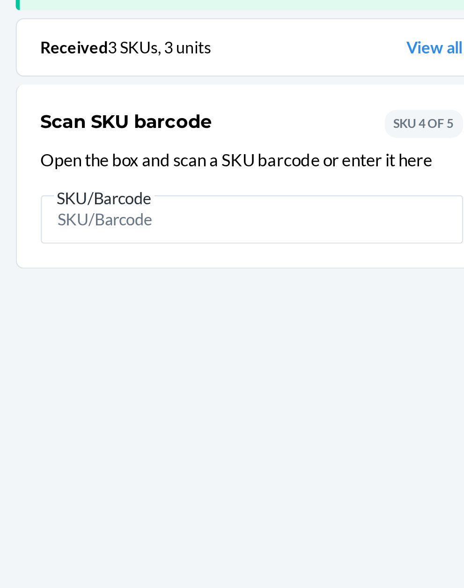
scroll to position [61, 0]
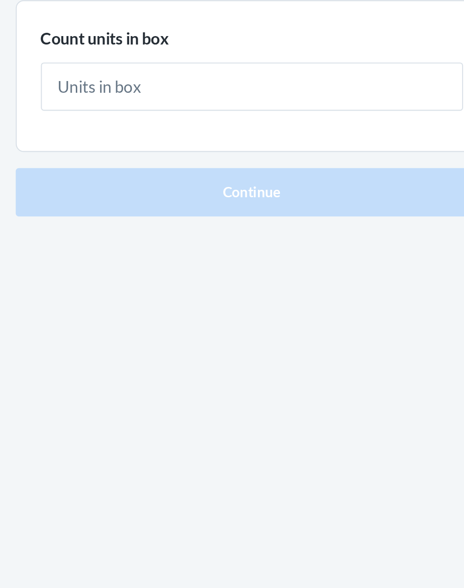
type input "1"
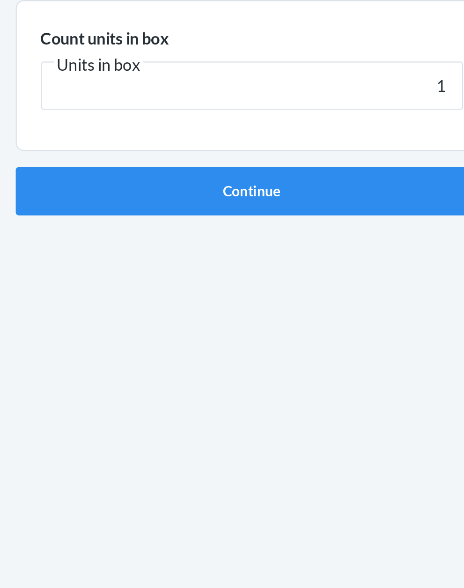
click button "Continue" at bounding box center [232, 198] width 220 height 22
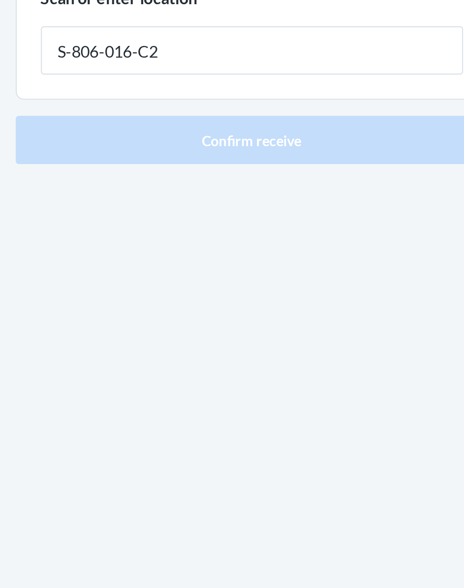
type input "S-806-016-C2"
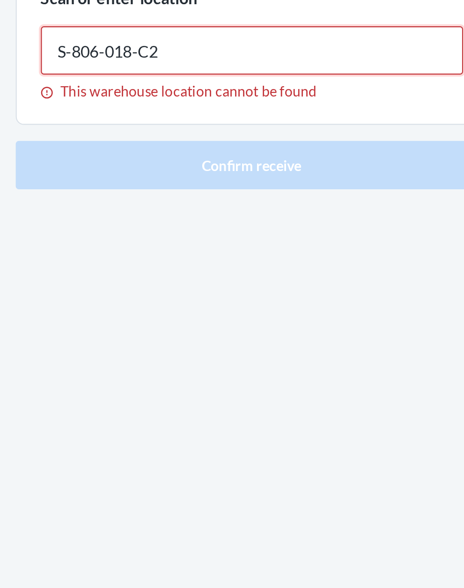
type input "S-806-018-C2"
type input "S-806-022-B1"
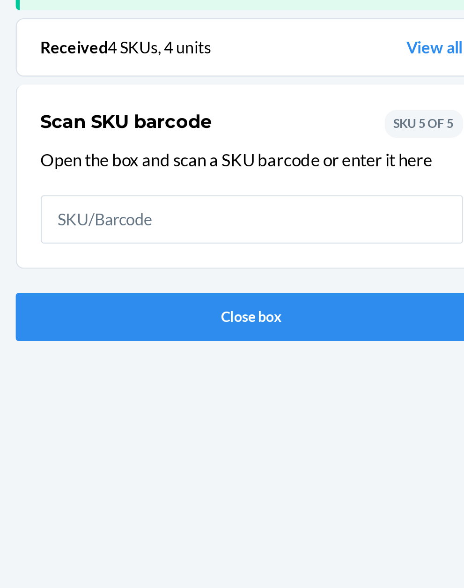
scroll to position [61, 0]
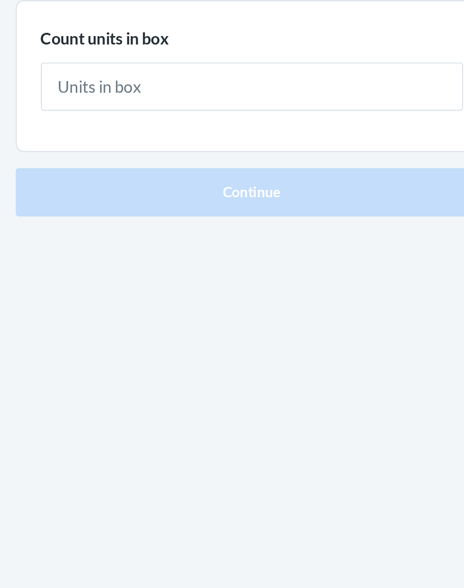
click at [159, 146] on input "text" at bounding box center [232, 150] width 197 height 22
type input "1"
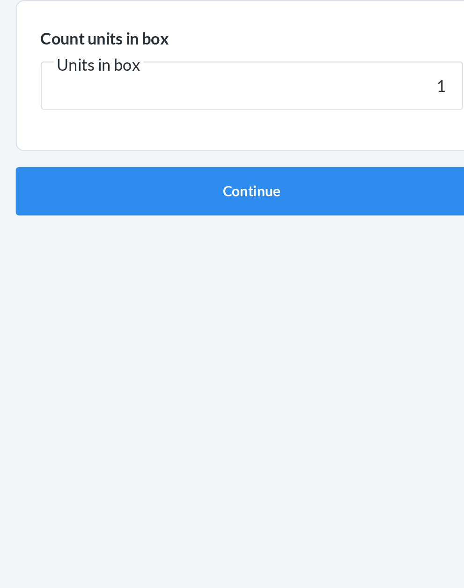
click button "Continue" at bounding box center [232, 198] width 220 height 22
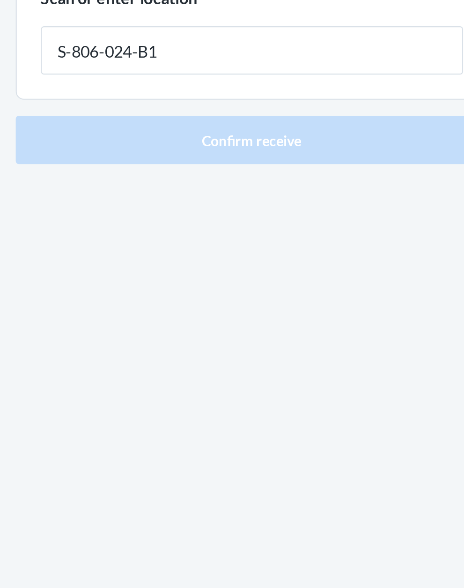
type input "S-806-024-B1"
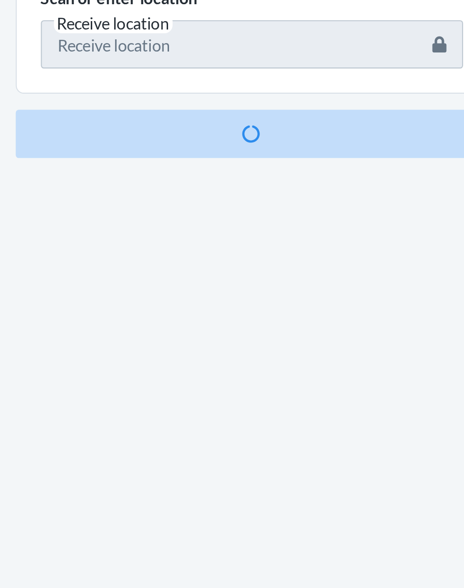
scroll to position [71, 0]
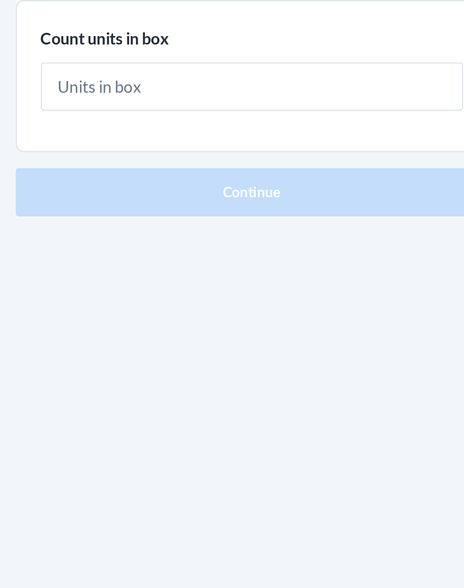
type input "2"
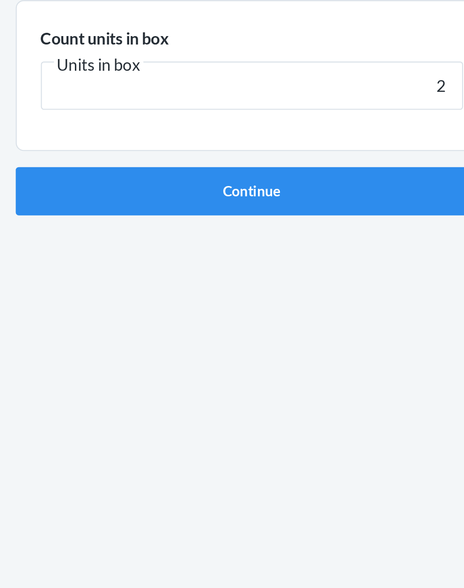
click button "Continue" at bounding box center [232, 198] width 220 height 22
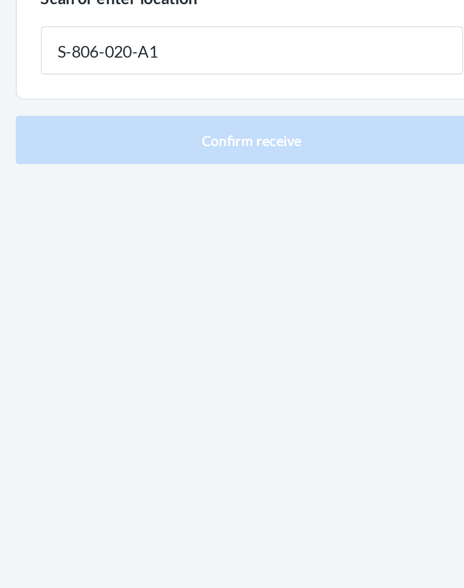
type input "S-806-020-A1"
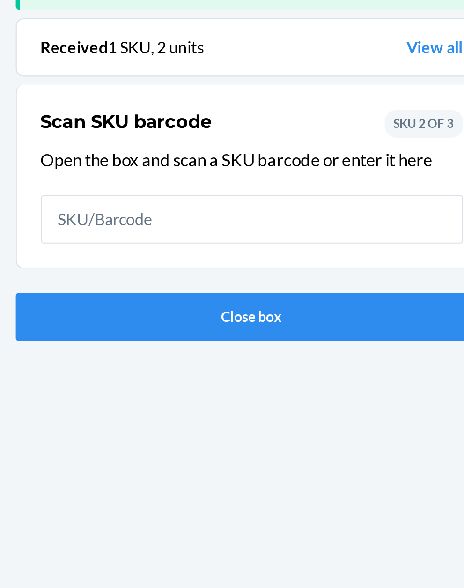
scroll to position [61, 0]
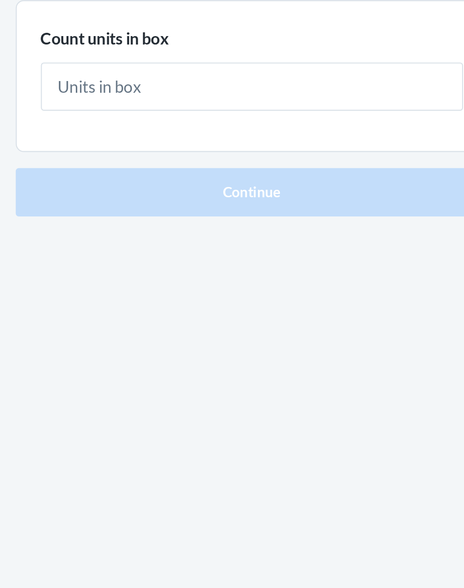
type input "1"
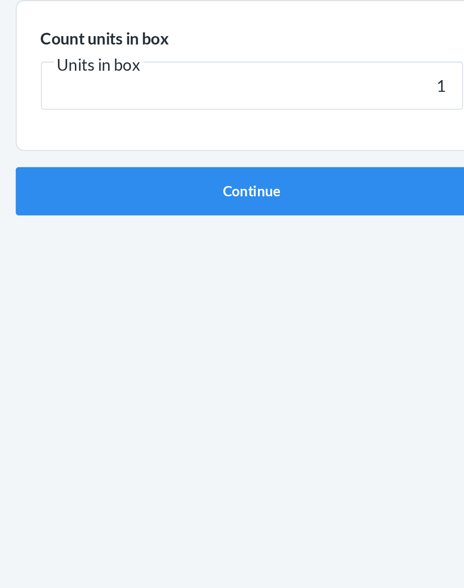
click button "Continue" at bounding box center [232, 198] width 220 height 22
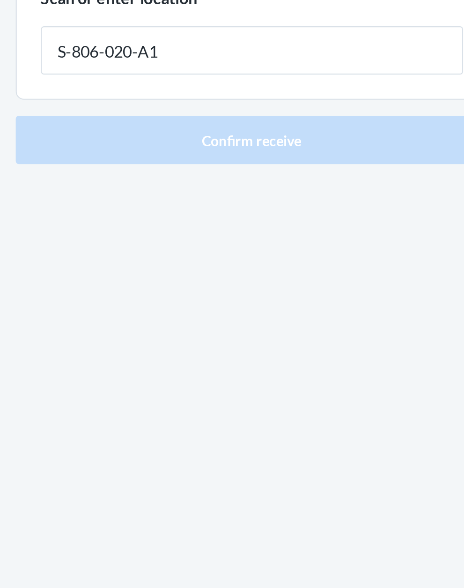
type input "S-806-020-A1"
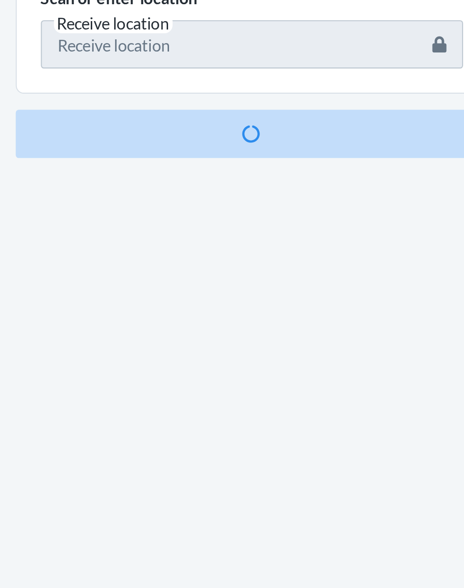
scroll to position [61, 0]
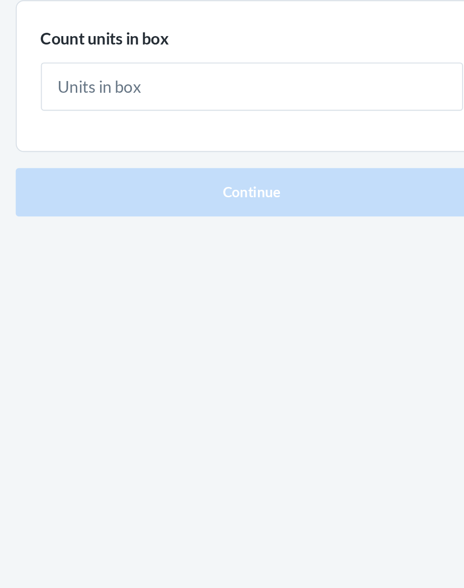
type input "2"
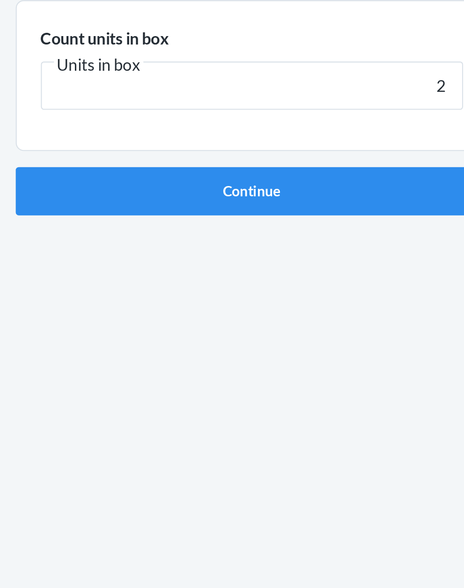
click button "Continue" at bounding box center [232, 198] width 220 height 22
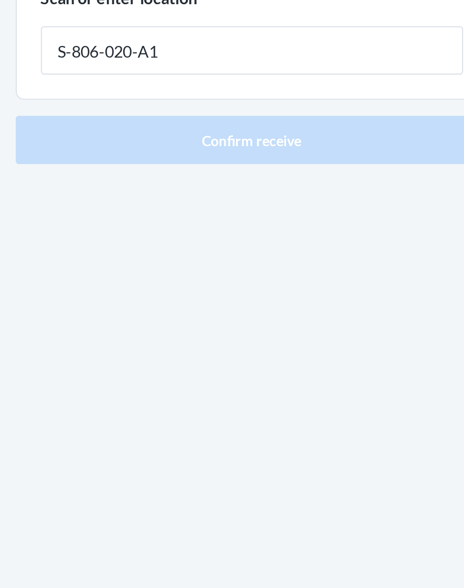
type input "S-806-020-A1"
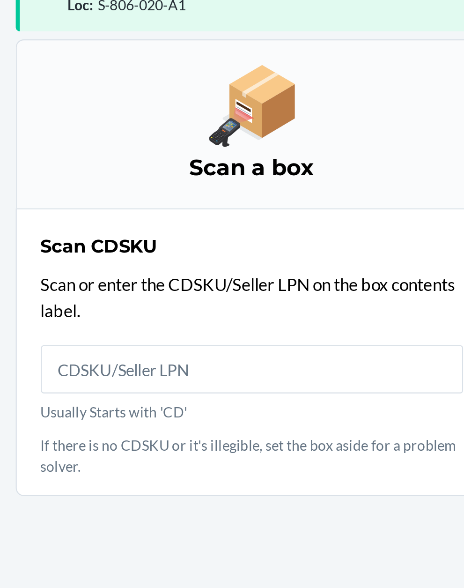
scroll to position [71, 0]
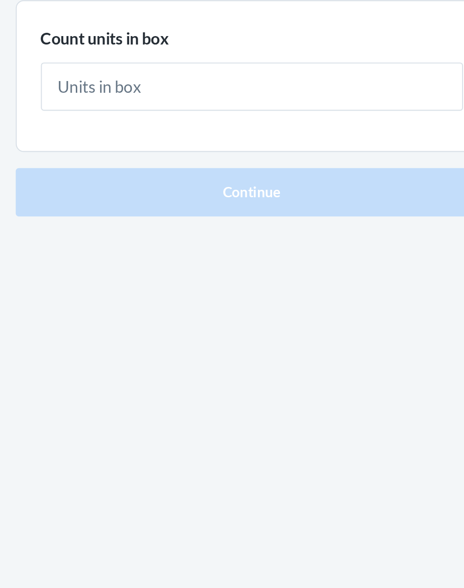
type input "1"
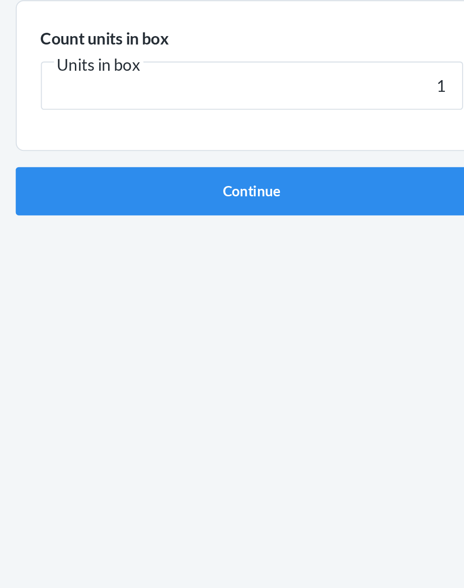
click button "Continue" at bounding box center [232, 198] width 220 height 22
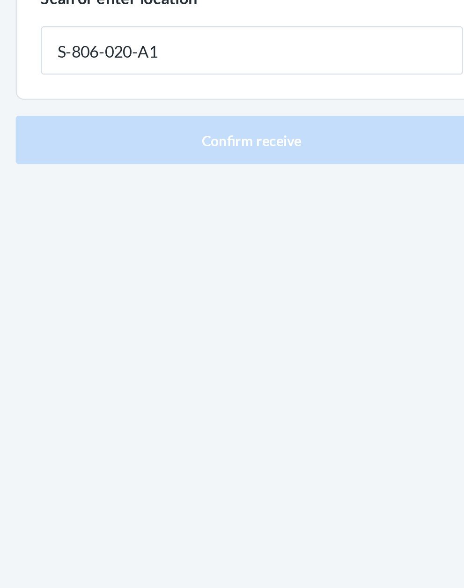
type input "S-806-020-A1"
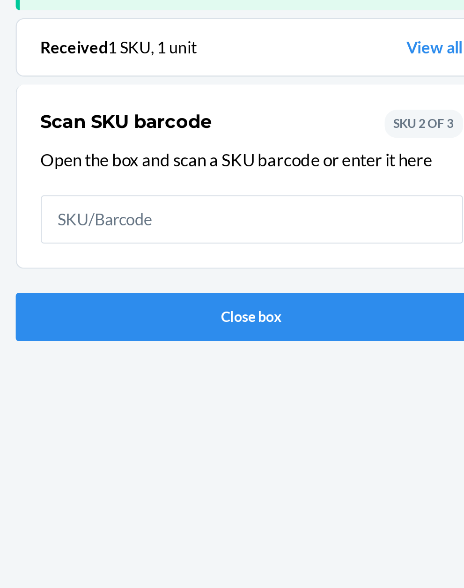
scroll to position [61, 0]
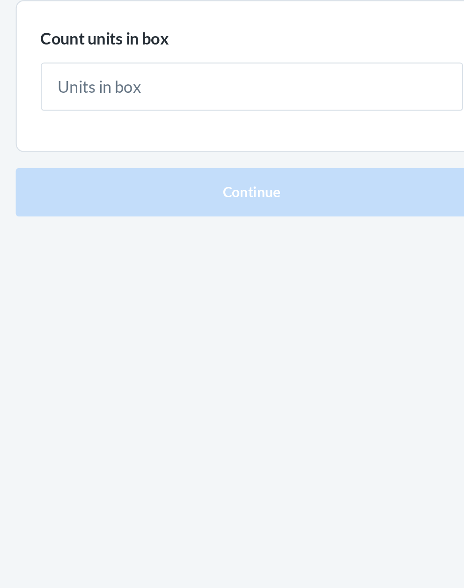
type input "4"
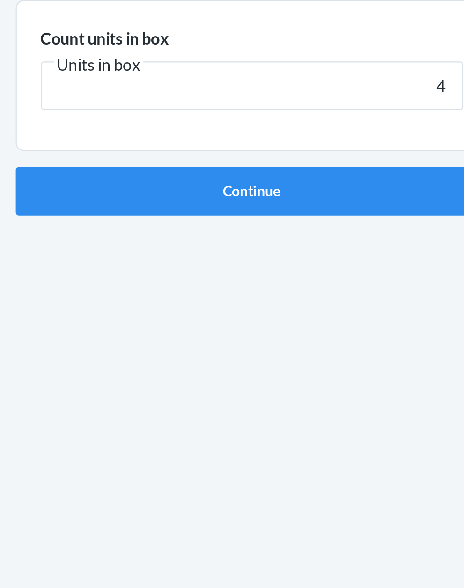
click button "Continue" at bounding box center [232, 198] width 220 height 22
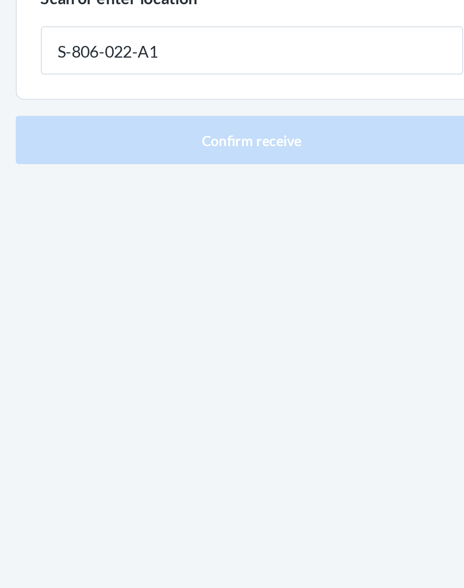
type input "S-806-022-A1"
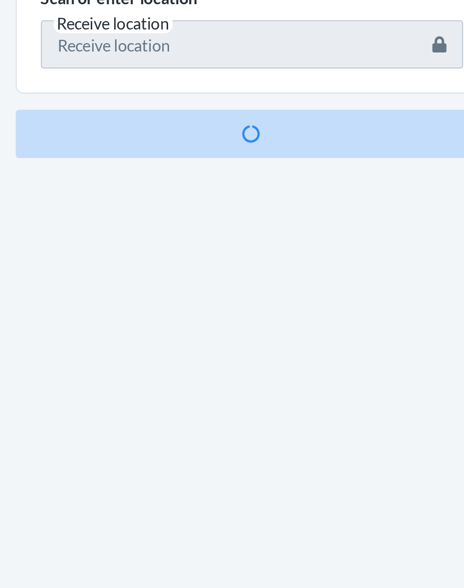
scroll to position [61, 0]
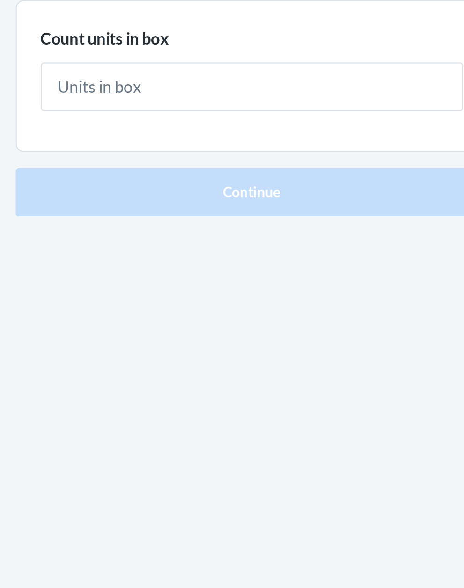
type input "1"
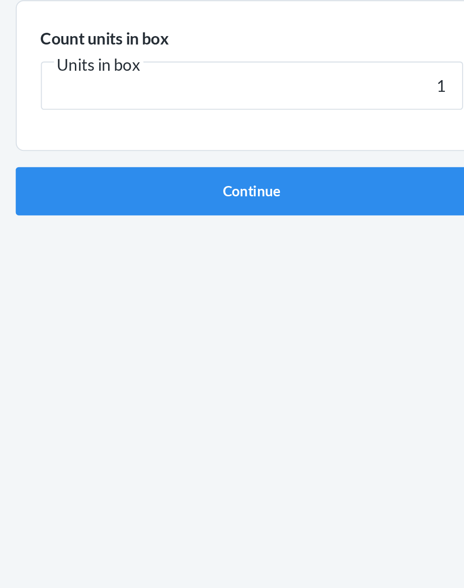
click button "Continue" at bounding box center [232, 198] width 220 height 22
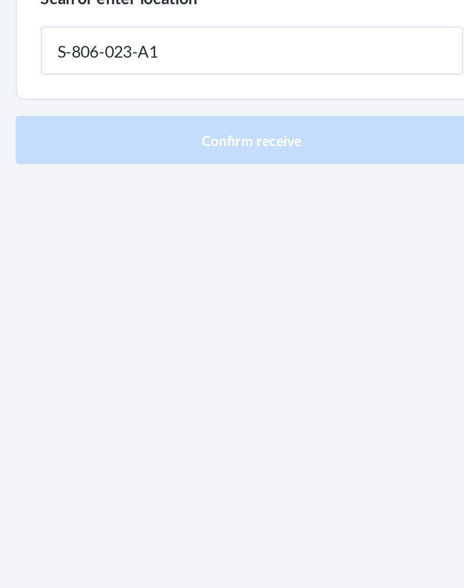
type input "S-806-023-A1"
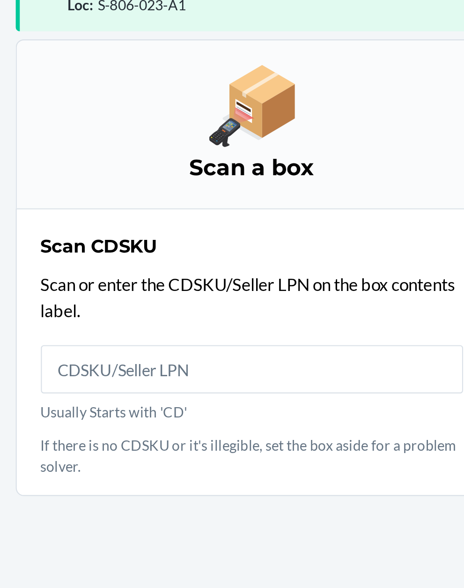
scroll to position [71, 0]
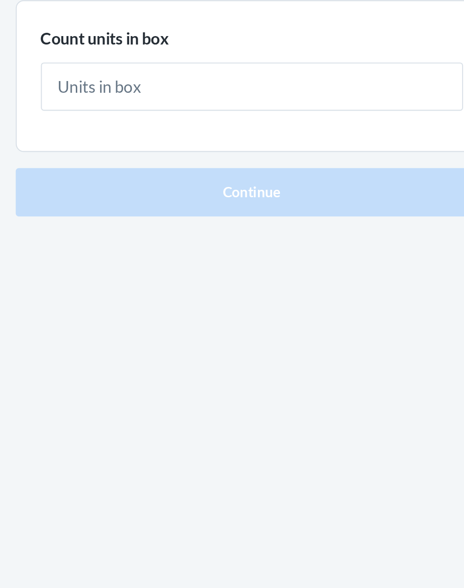
type input "1"
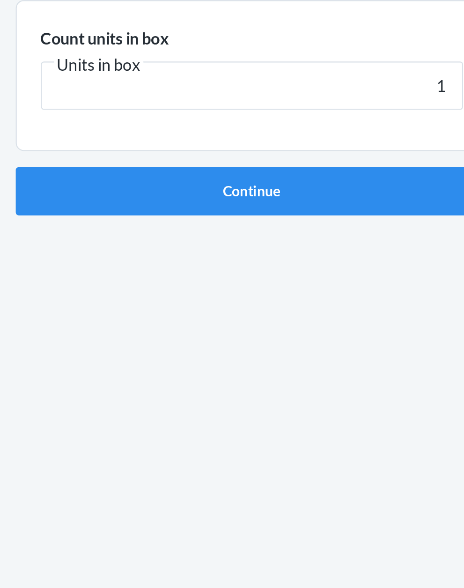
click button "Continue" at bounding box center [232, 198] width 220 height 22
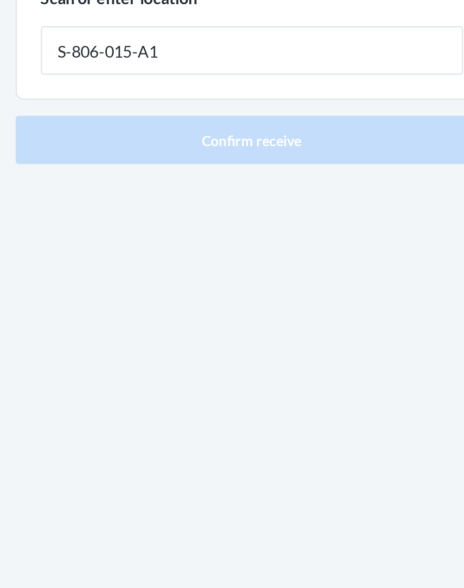
type input "S-806-015-A1"
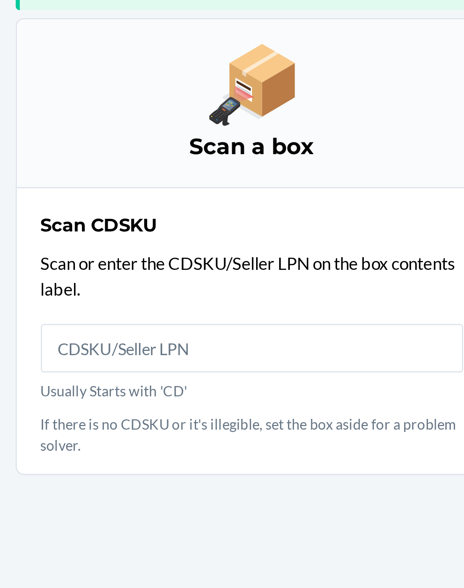
scroll to position [61, 0]
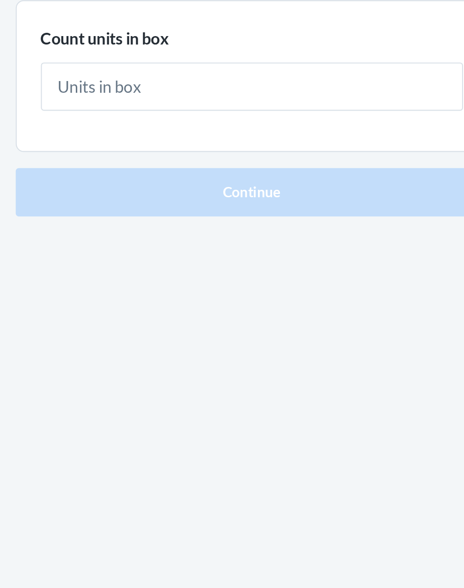
type input "2"
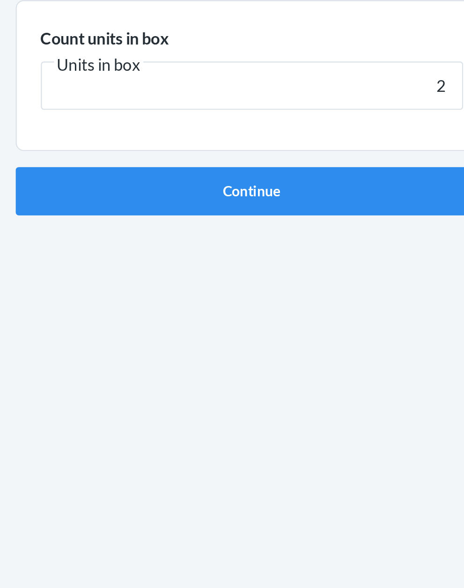
click button "Continue" at bounding box center [232, 198] width 220 height 22
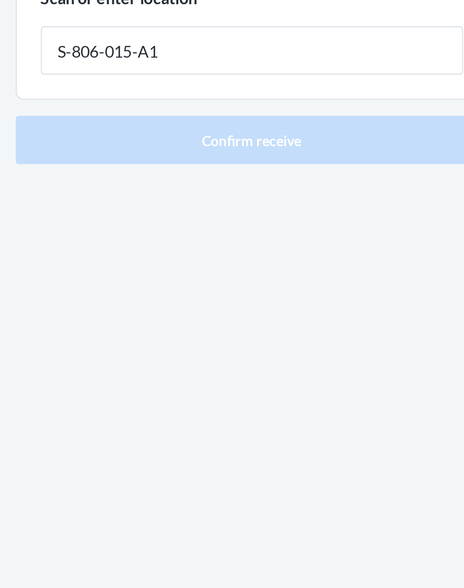
type input "S-806-015-A1"
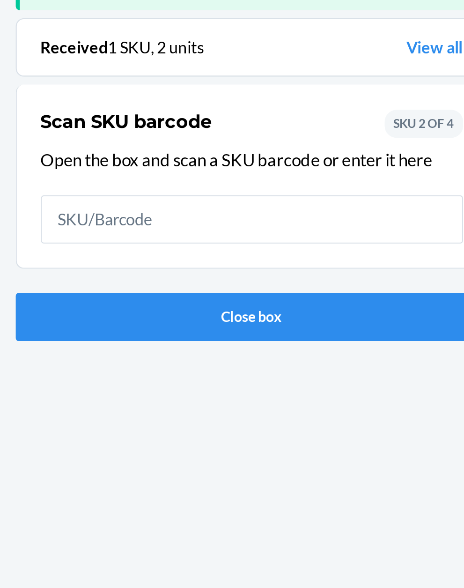
scroll to position [61, 0]
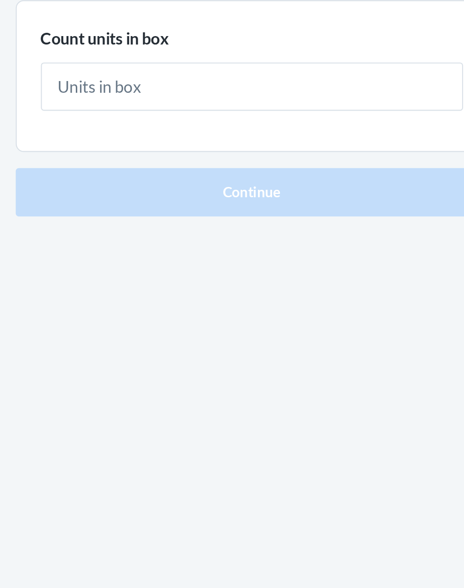
type input "1"
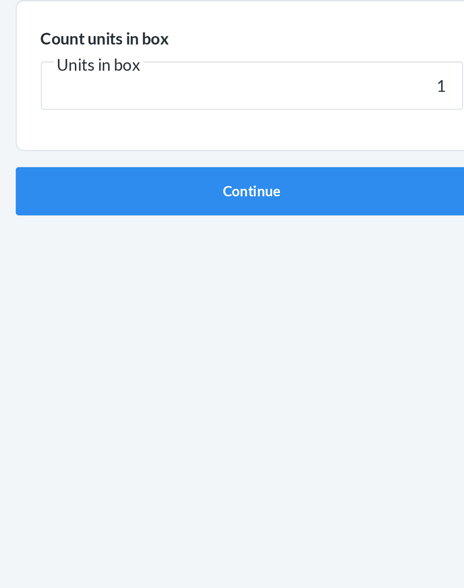
click button "Continue" at bounding box center [232, 198] width 220 height 22
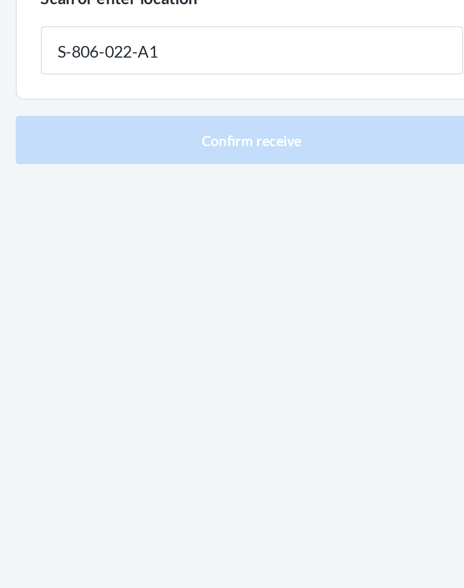
type input "S-806-022-A1"
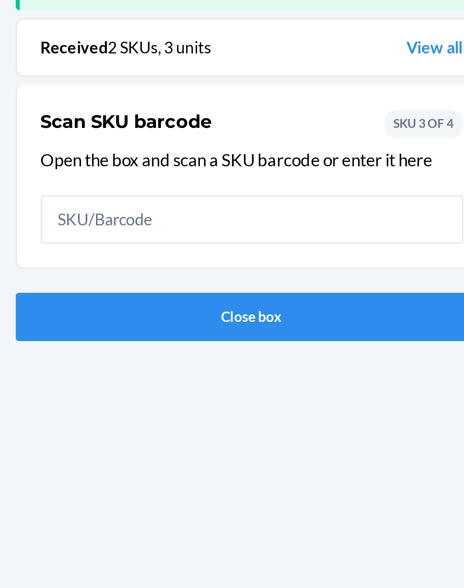
scroll to position [61, 0]
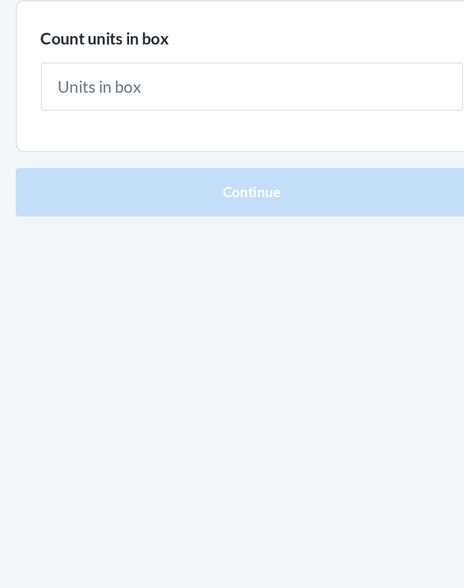
type input "1"
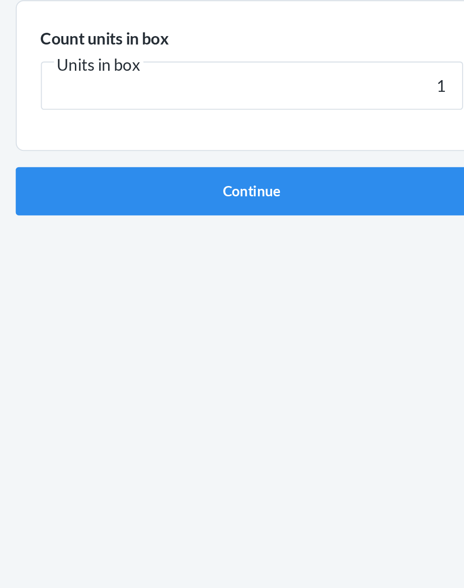
click button "Continue" at bounding box center [232, 198] width 220 height 22
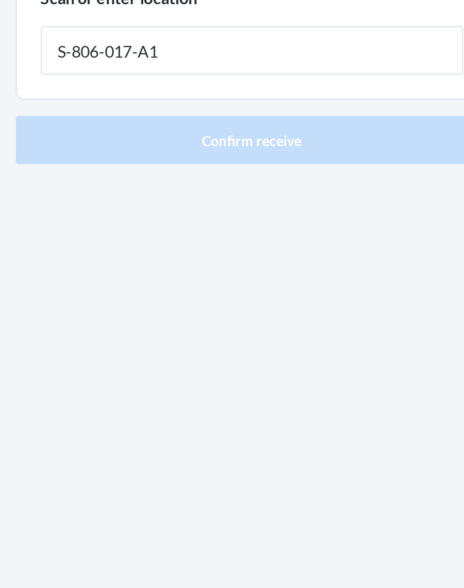
type input "S-806-017-A1"
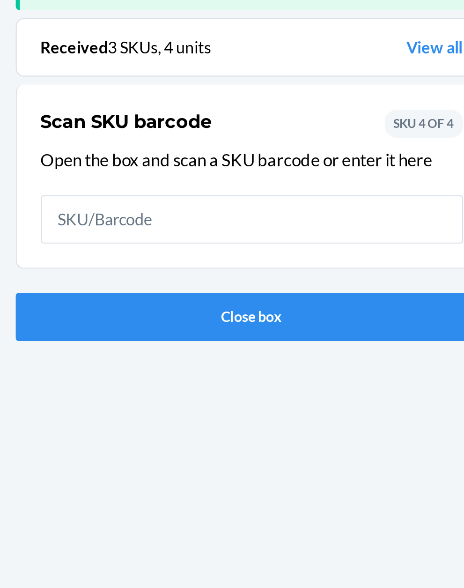
scroll to position [61, 0]
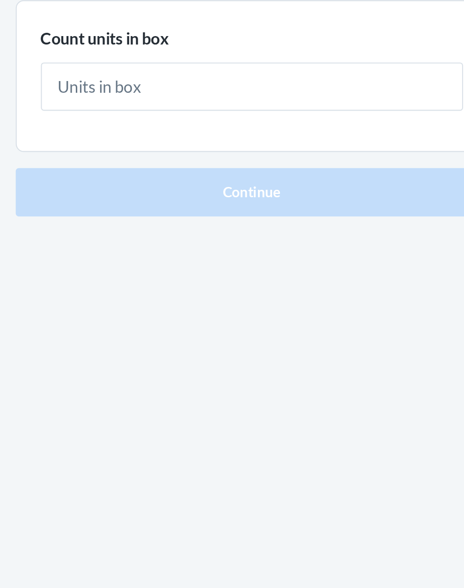
type input "1"
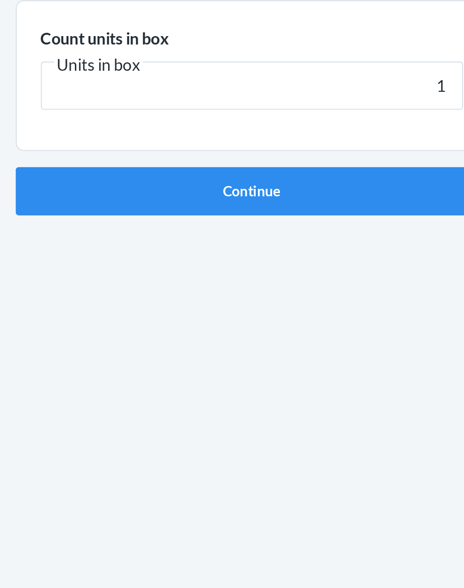
click button "Continue" at bounding box center [232, 198] width 220 height 22
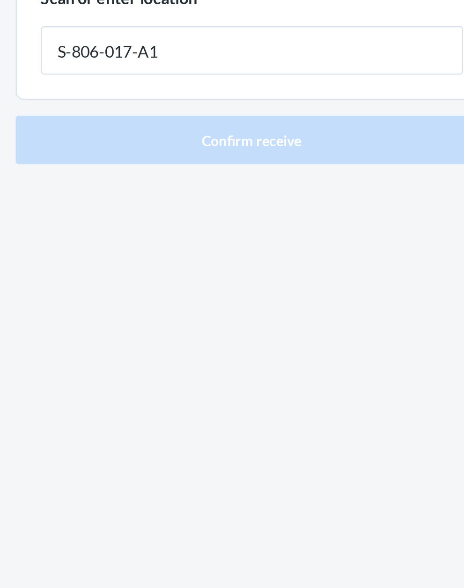
type input "S-806-017-A1"
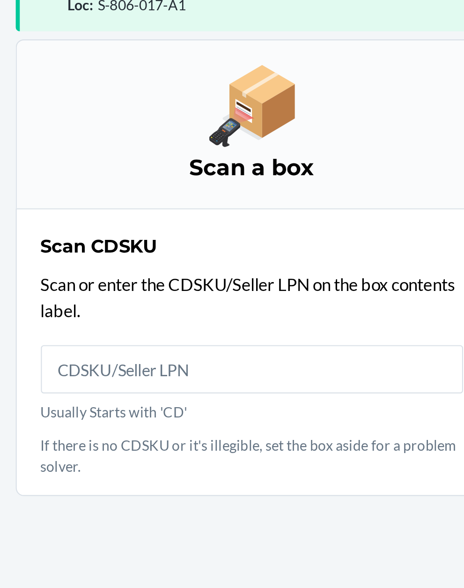
scroll to position [71, 0]
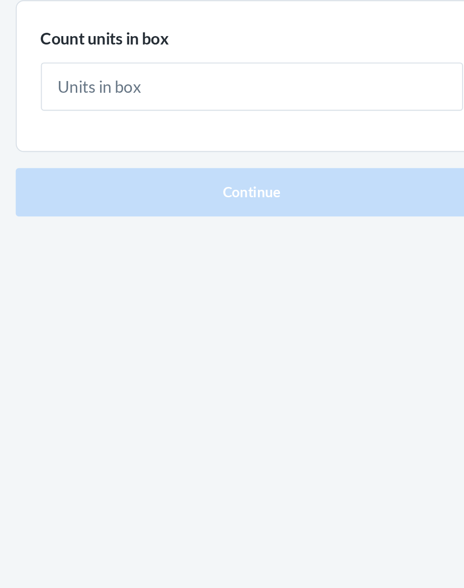
type input "6"
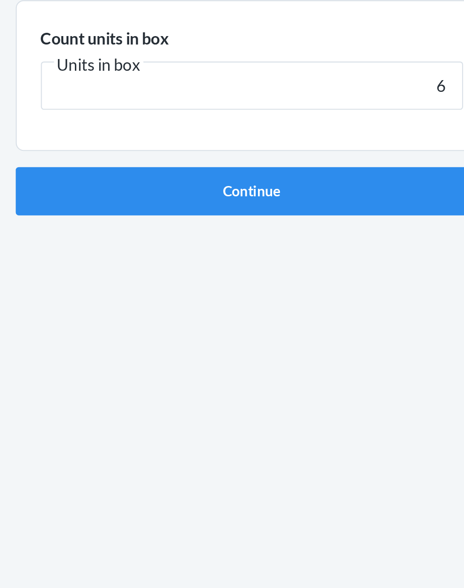
click button "Continue" at bounding box center [232, 198] width 220 height 22
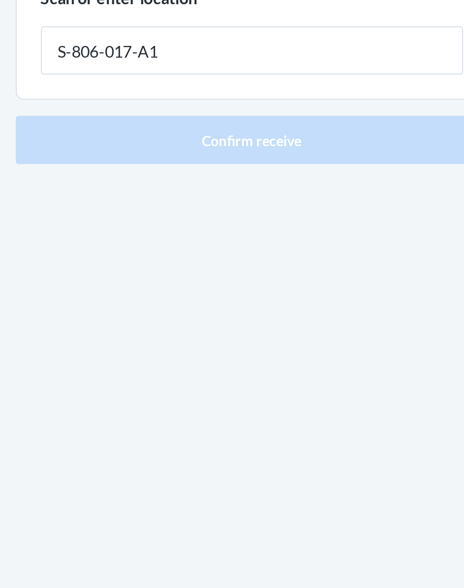
type input "S-806-017-A1"
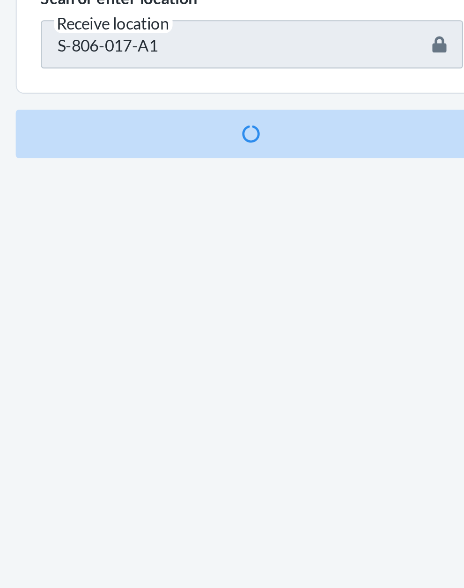
scroll to position [61, 0]
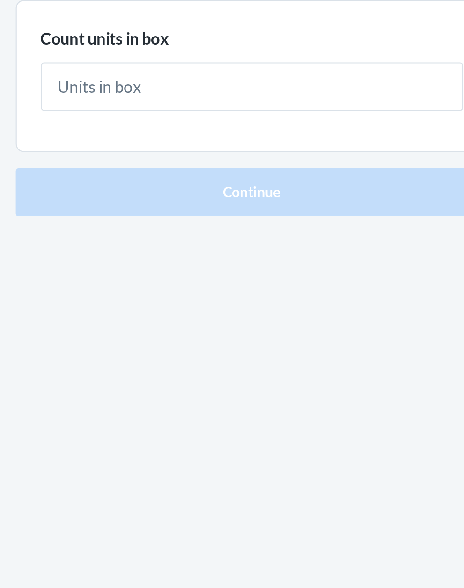
type input "1"
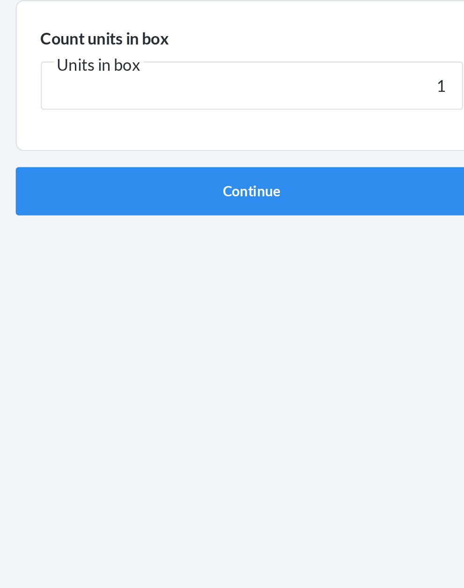
click button "Continue" at bounding box center [232, 198] width 220 height 22
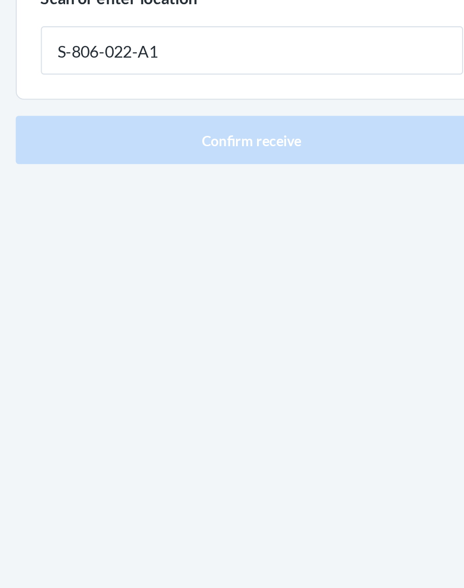
type input "S-806-022-A1"
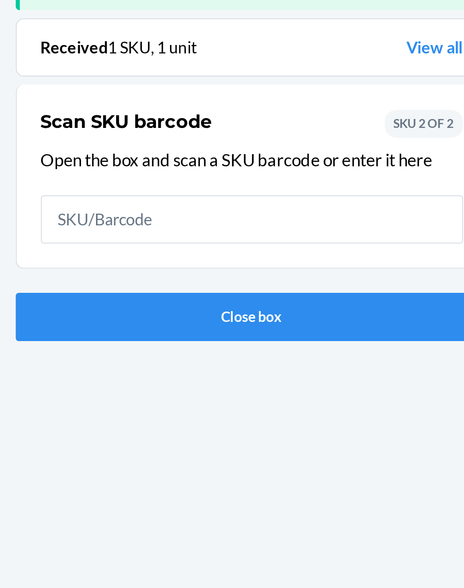
scroll to position [61, 0]
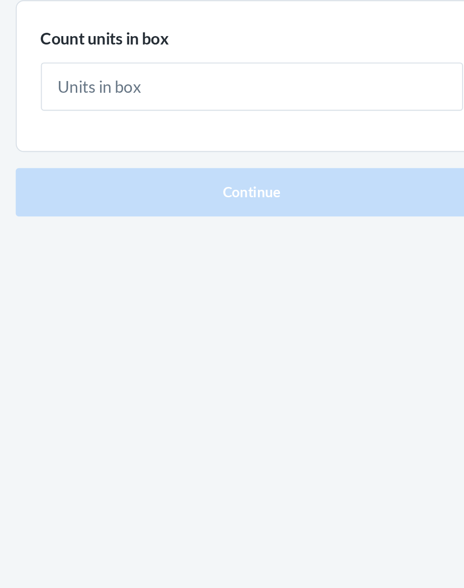
type input "4"
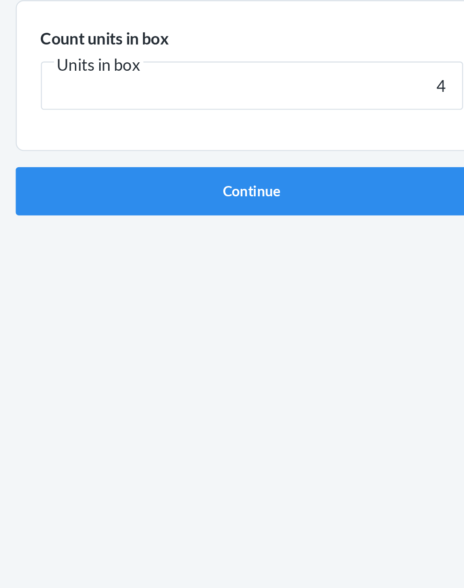
click button "Continue" at bounding box center [232, 198] width 220 height 22
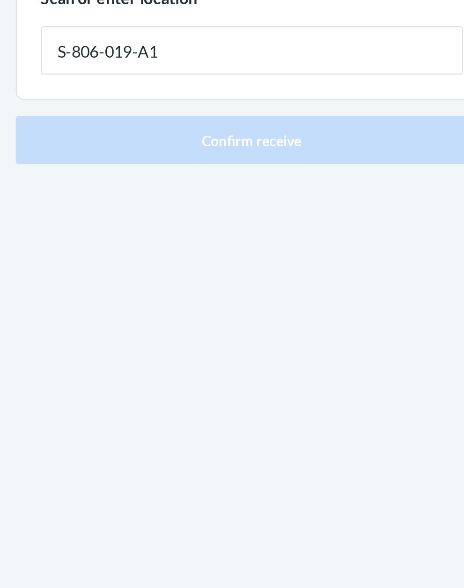
type input "S-806-019-A1"
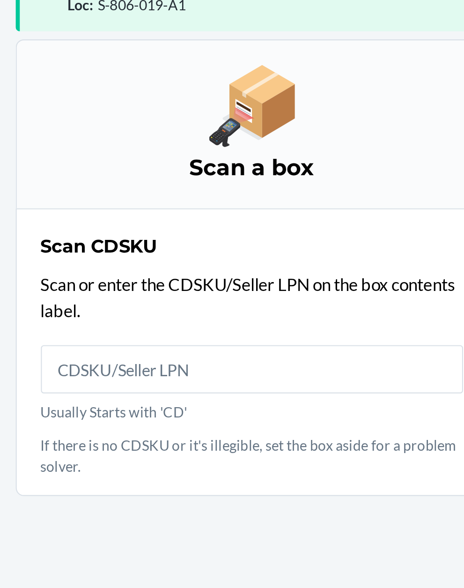
scroll to position [71, 0]
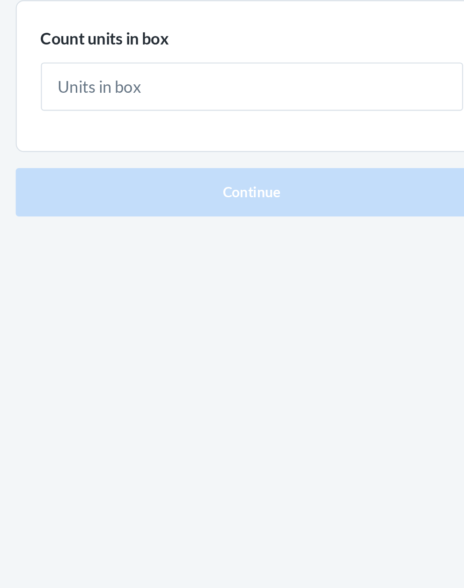
type input "1"
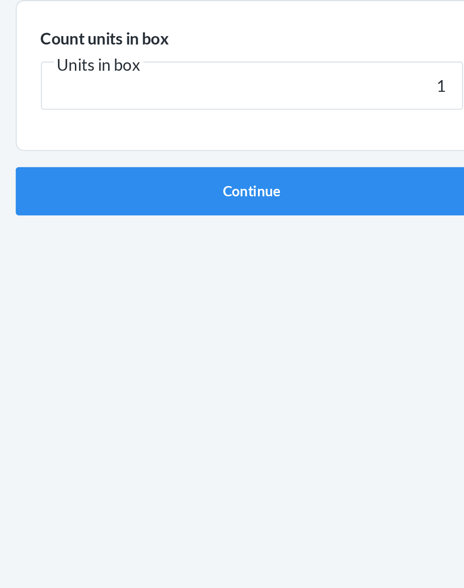
click button "Continue" at bounding box center [232, 198] width 220 height 22
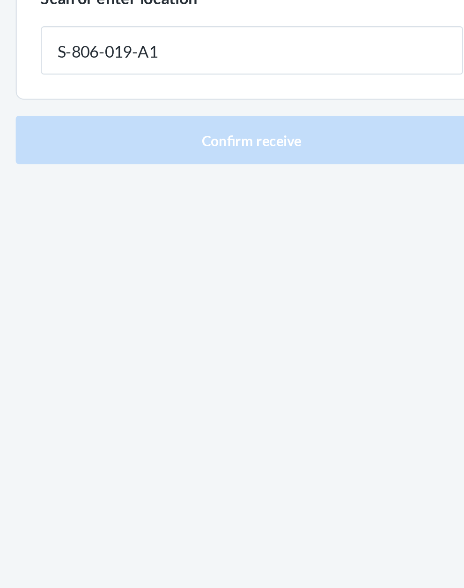
type input "S-806-019-A1"
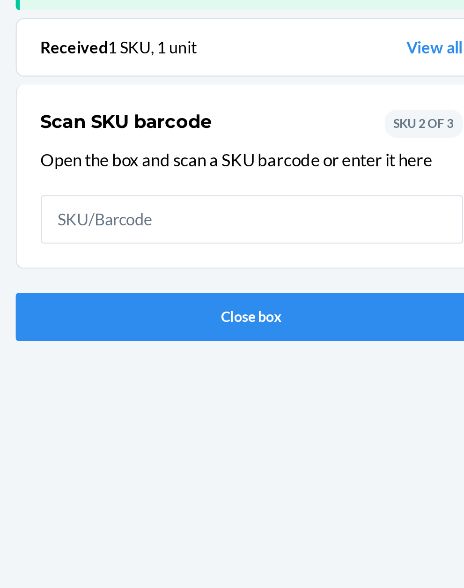
scroll to position [61, 0]
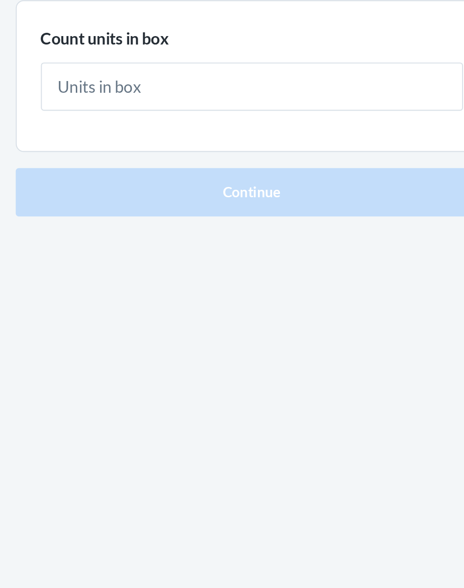
type input "1"
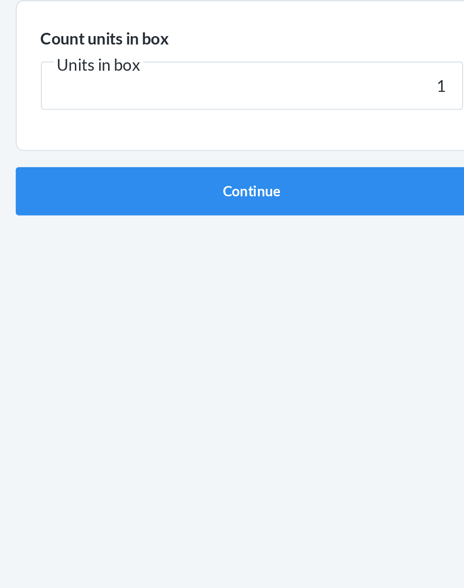
click button "Continue" at bounding box center [232, 198] width 220 height 22
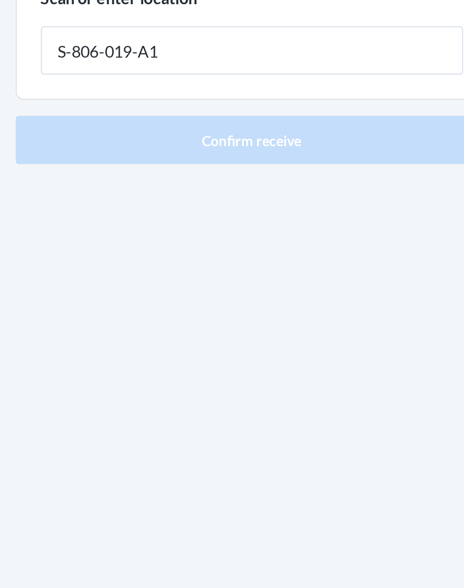
type input "S-806-019-A1"
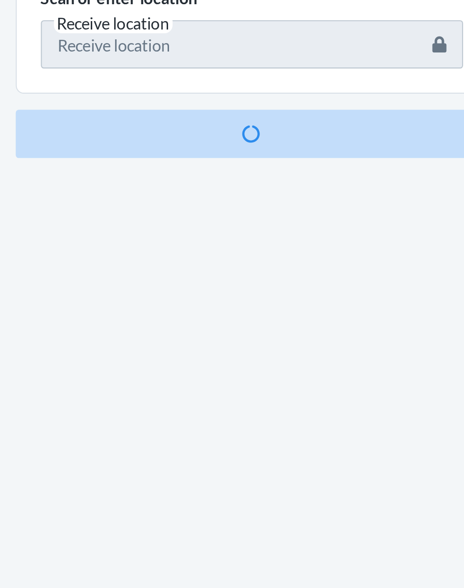
scroll to position [61, 0]
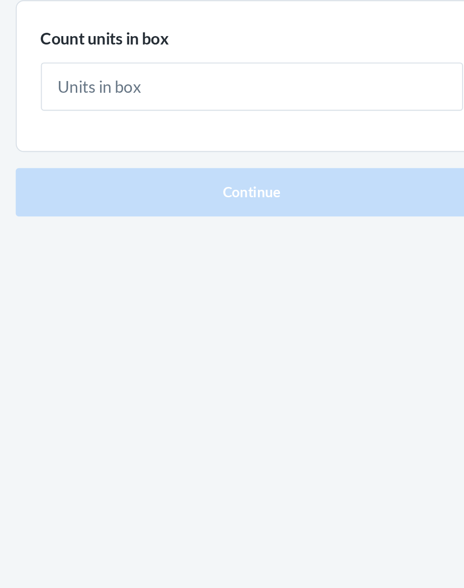
type input "1"
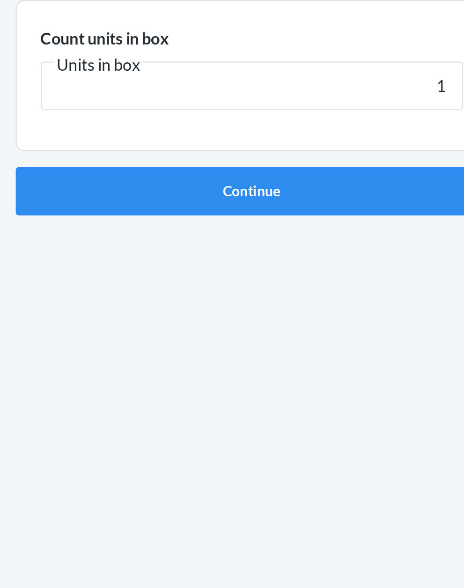
click button "Continue" at bounding box center [232, 198] width 220 height 22
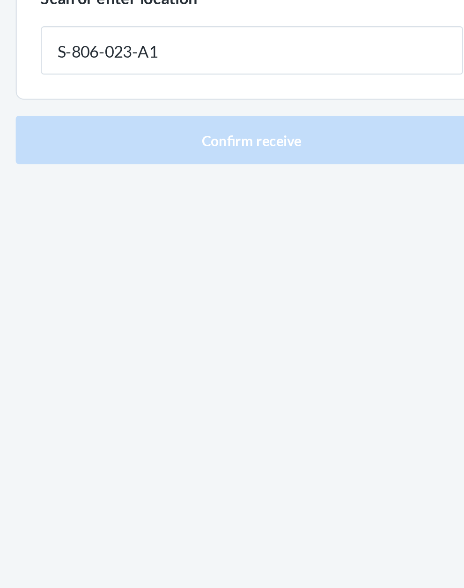
type input "S-806-023-A1"
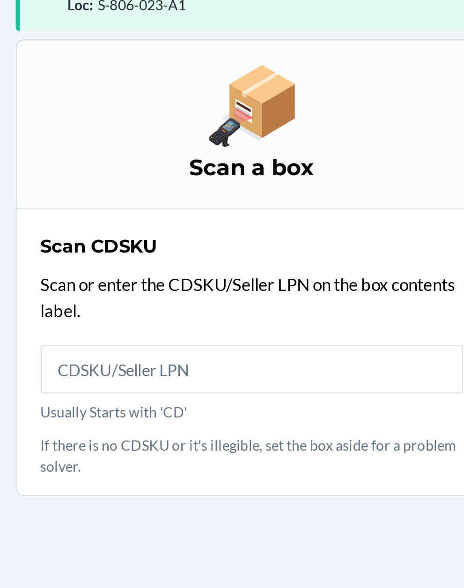
scroll to position [71, 0]
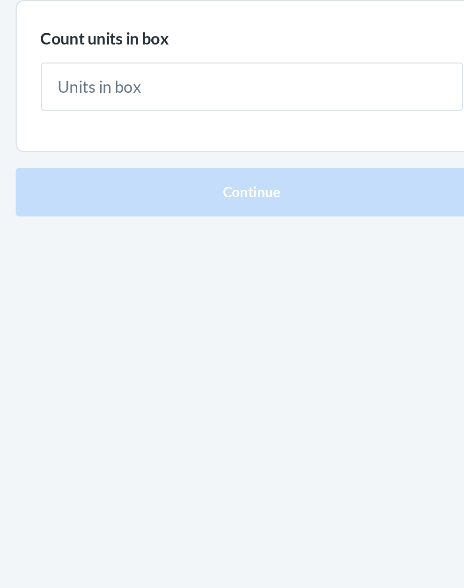
type input "3"
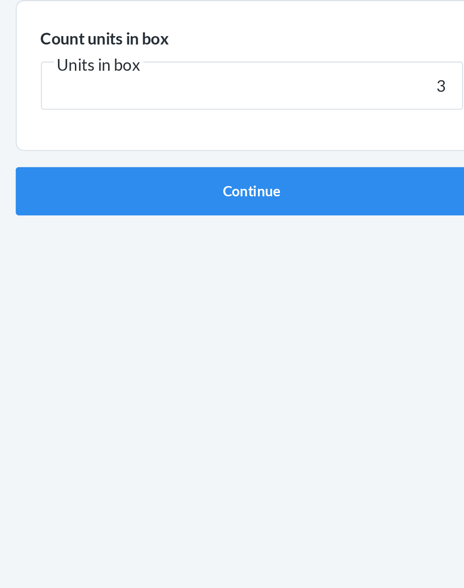
click button "Continue" at bounding box center [232, 198] width 220 height 22
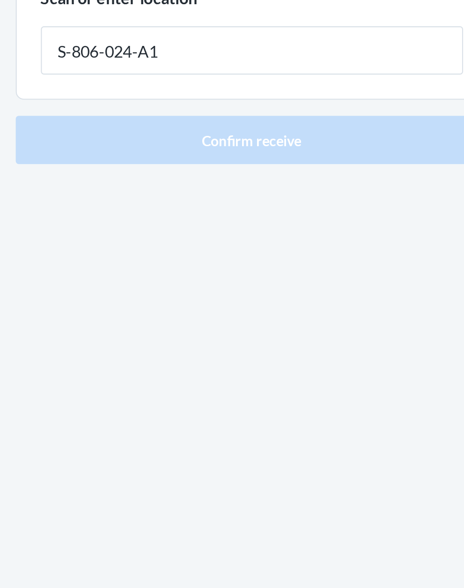
type input "S-806-024-A1"
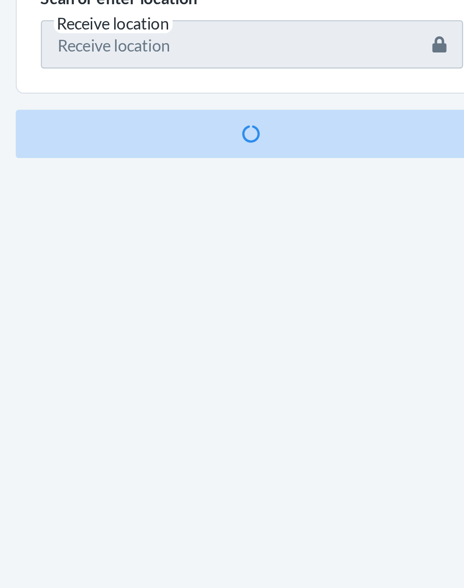
scroll to position [61, 0]
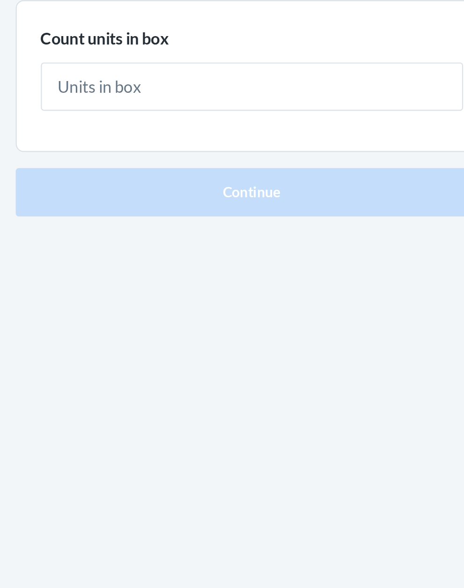
type input "2"
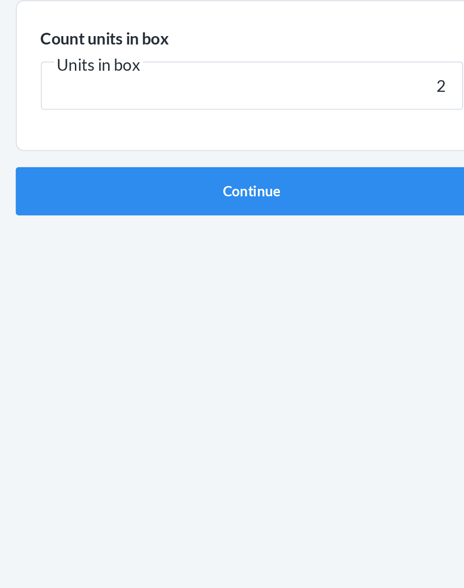
click button "Continue" at bounding box center [232, 198] width 220 height 22
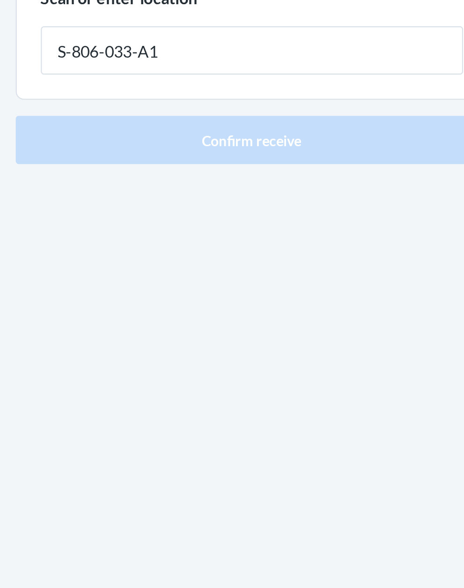
type input "S-806-033-A1"
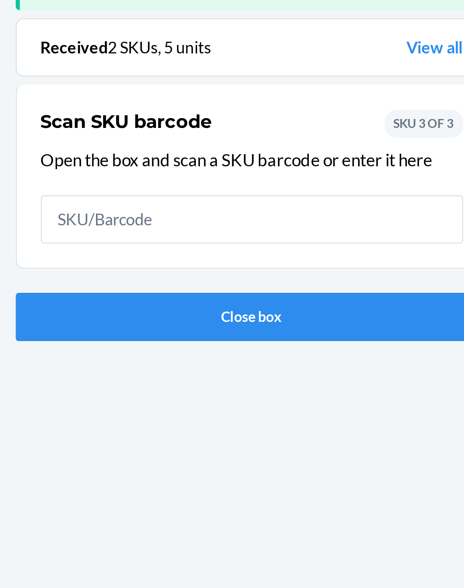
scroll to position [61, 0]
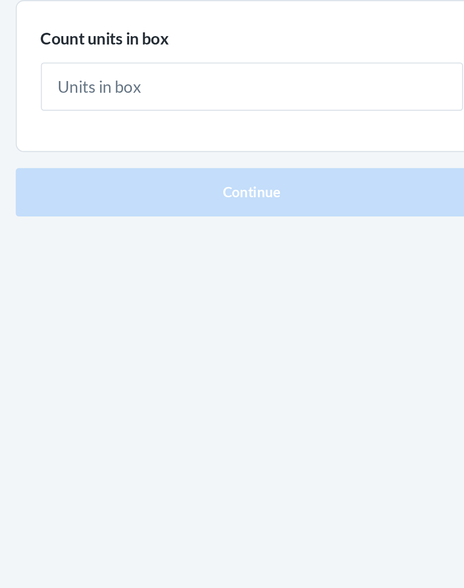
type input "1"
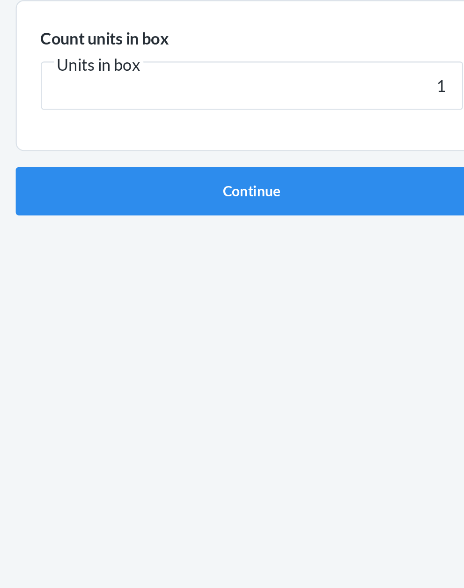
click button "Continue" at bounding box center [232, 198] width 220 height 22
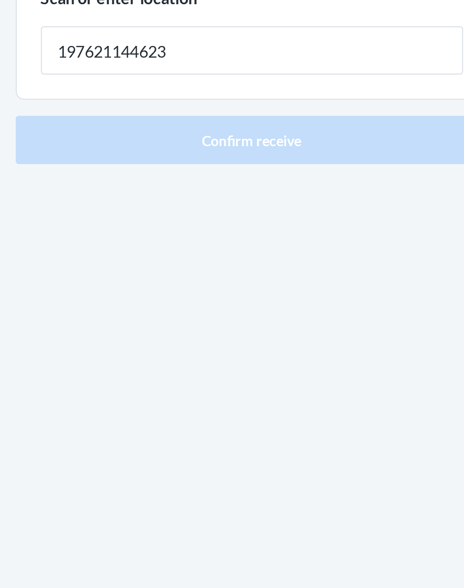
type input "197621144623"
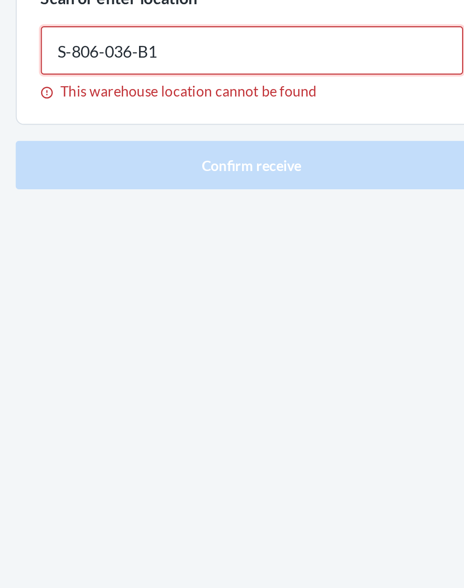
type input "S-806-036-B1"
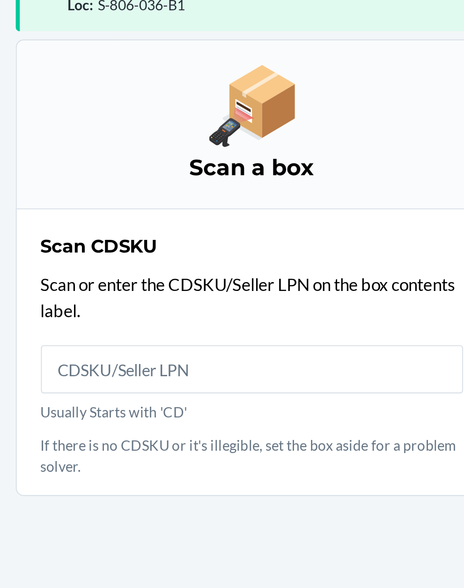
scroll to position [71, 0]
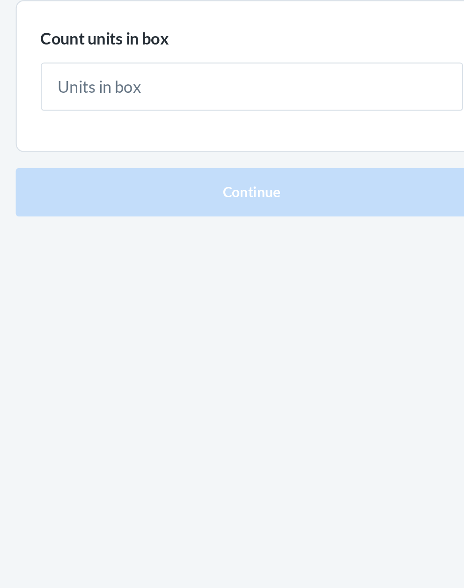
type input "2"
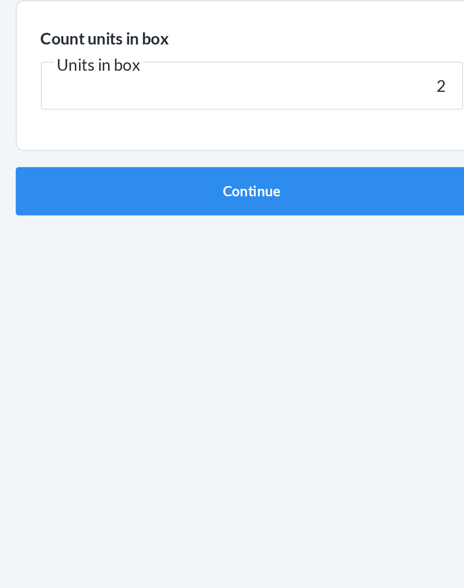
click button "Continue" at bounding box center [232, 198] width 220 height 22
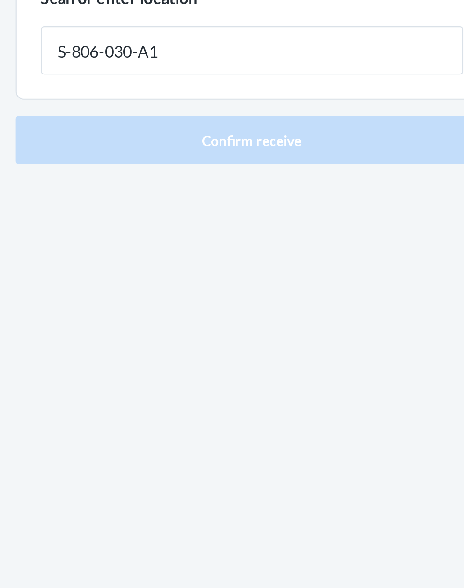
type input "S-806-030-A1"
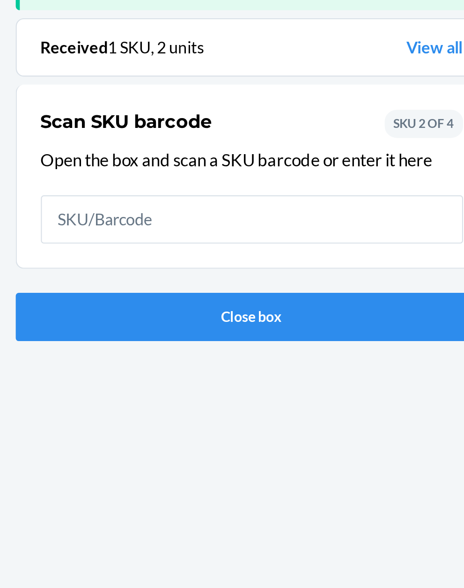
scroll to position [61, 0]
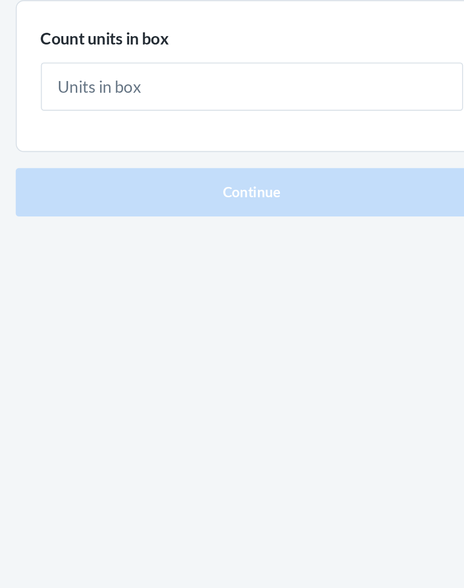
type input "1"
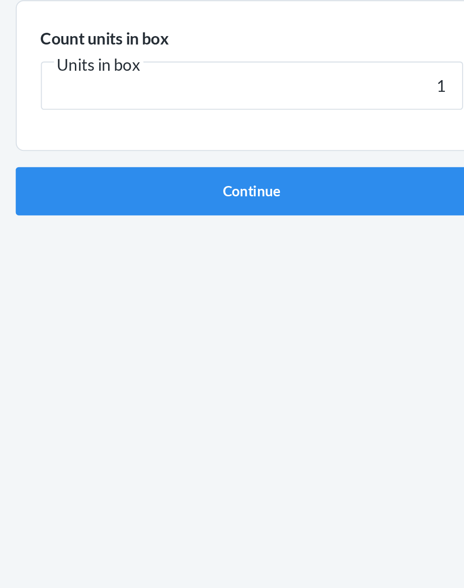
click button "Continue" at bounding box center [232, 198] width 220 height 22
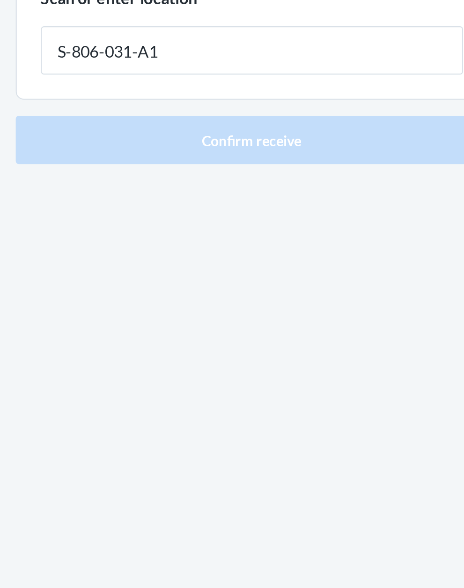
type input "S-806-031-A1"
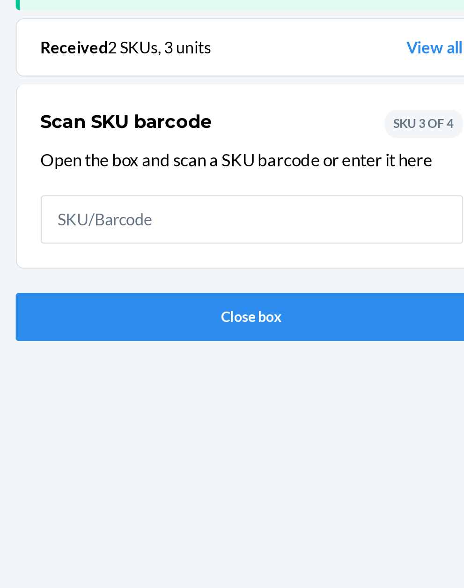
scroll to position [61, 0]
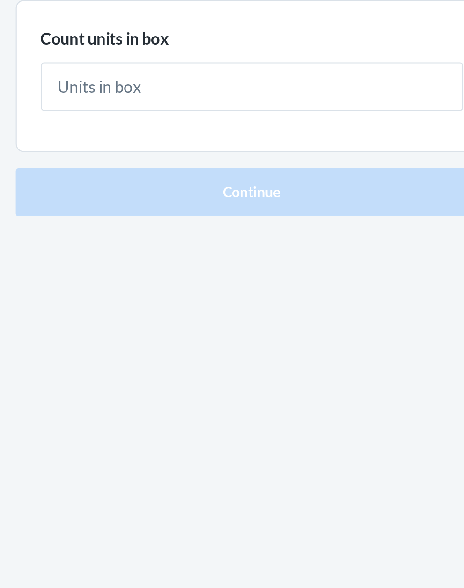
type input "1"
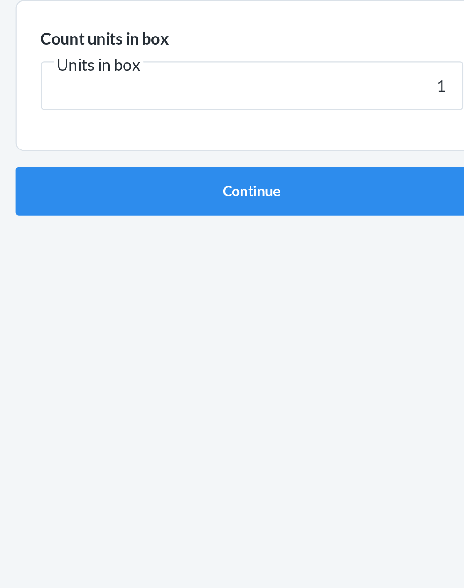
click button "Continue" at bounding box center [232, 198] width 220 height 22
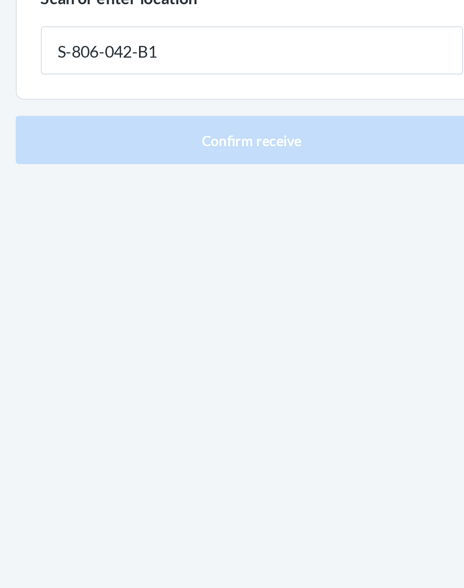
type input "S-806-042-B1"
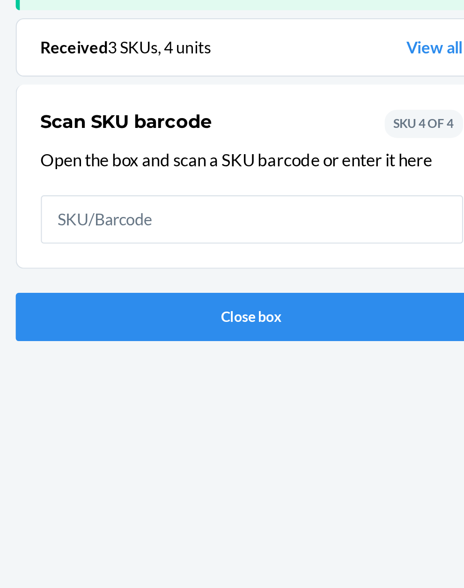
scroll to position [61, 0]
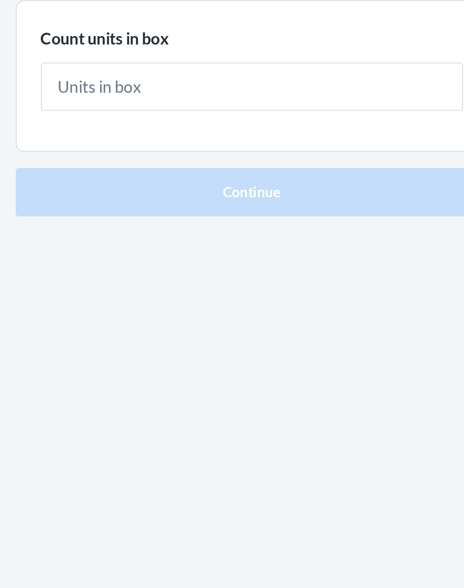
type input "1"
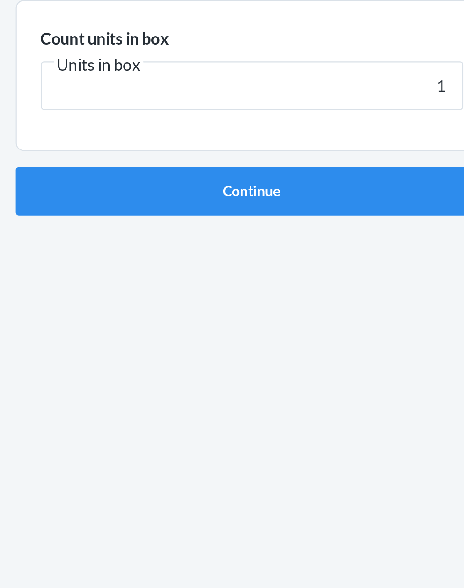
click button "Continue" at bounding box center [232, 198] width 220 height 22
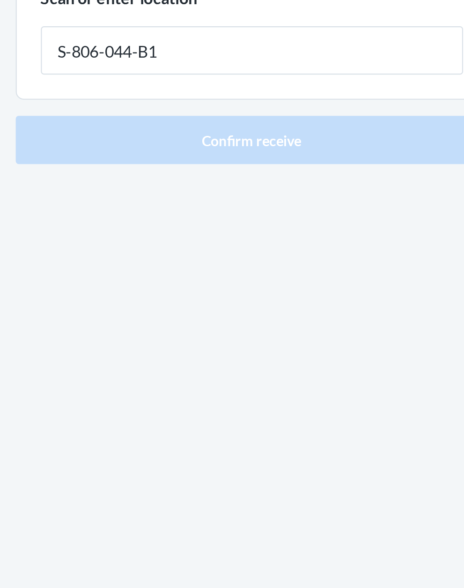
type input "S-806-044-B1"
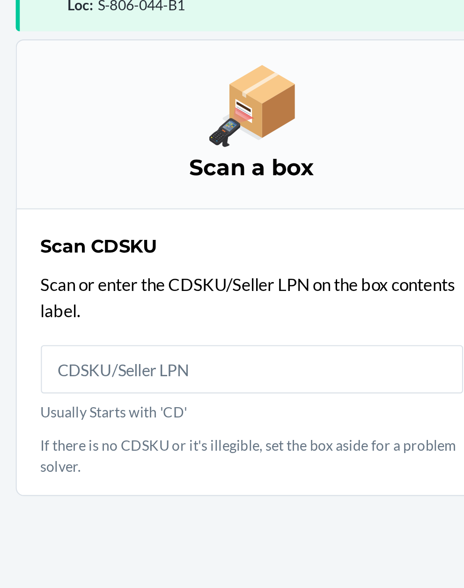
scroll to position [71, 0]
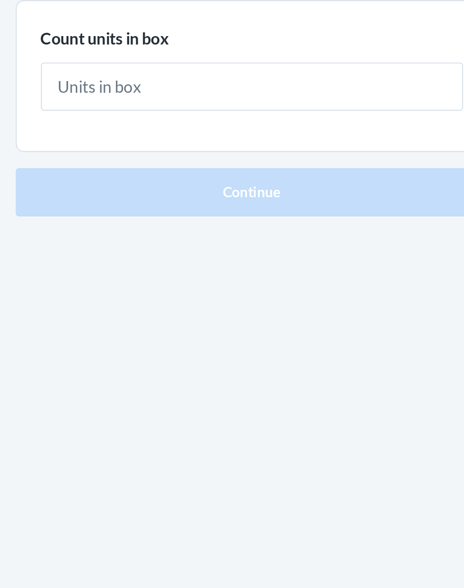
type input "4"
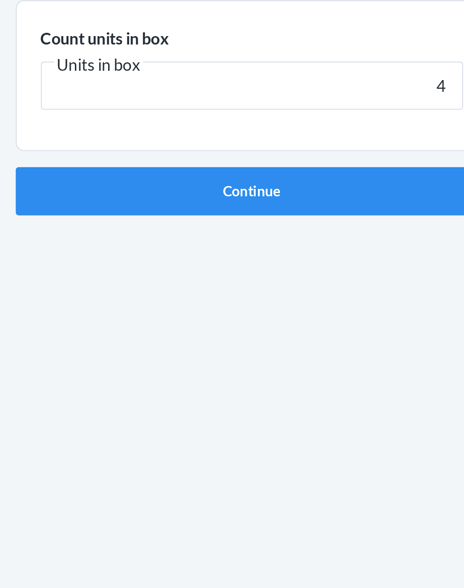
click button "Continue" at bounding box center [232, 198] width 220 height 22
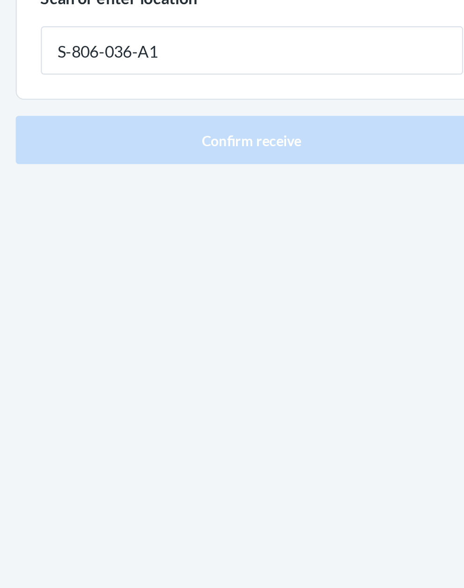
type input "S-806-036-A1"
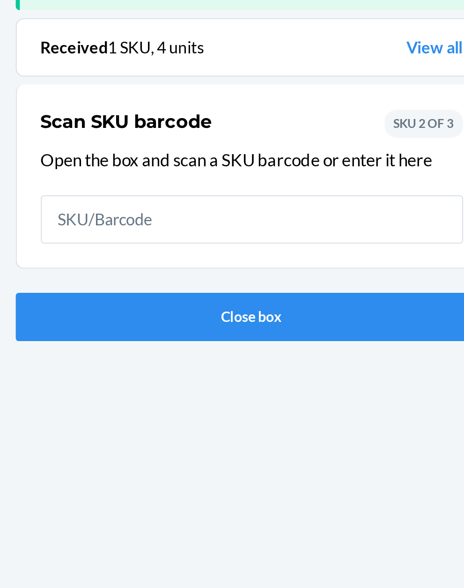
scroll to position [61, 0]
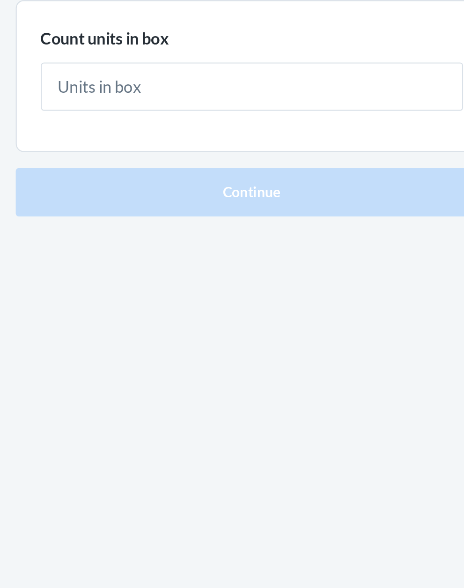
type input "1"
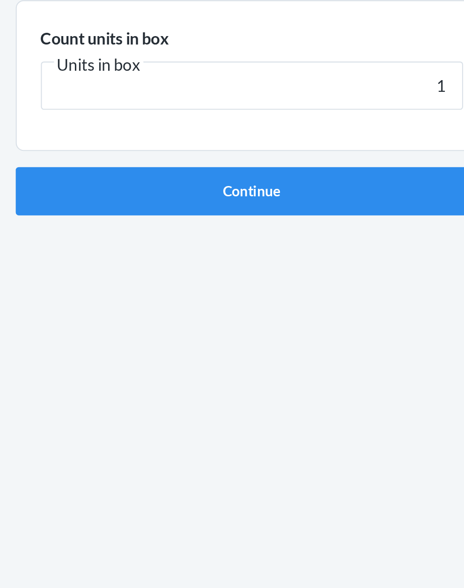
click button "Continue" at bounding box center [232, 198] width 220 height 22
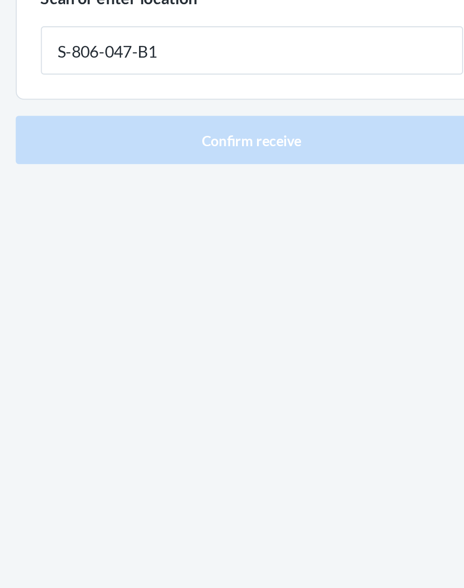
type input "S-806-047-B1"
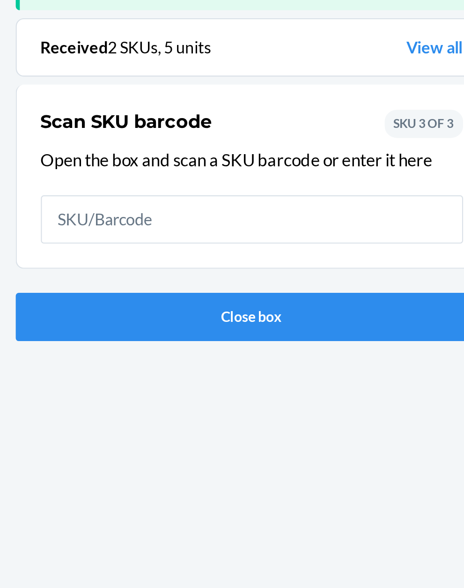
scroll to position [61, 0]
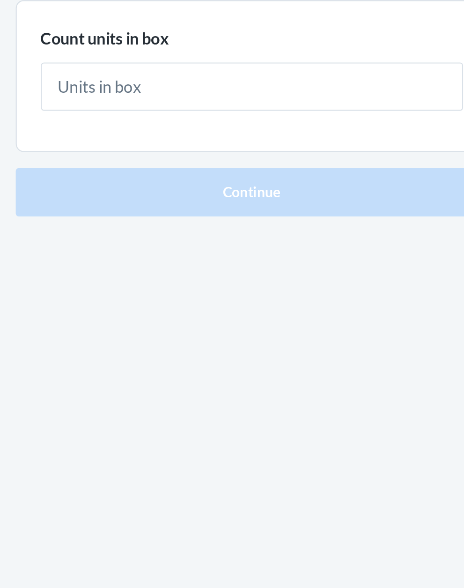
type input "1"
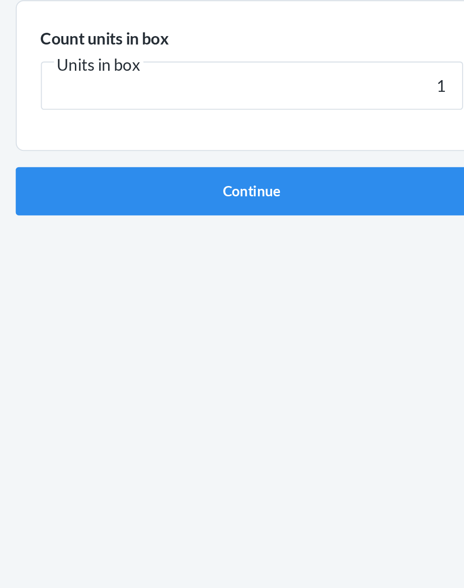
click button "Continue" at bounding box center [232, 198] width 220 height 22
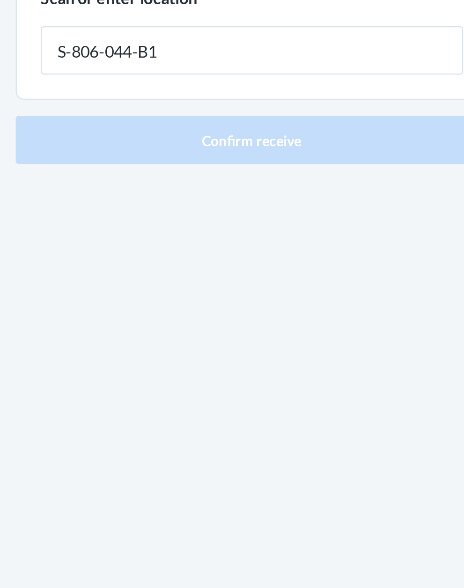
type input "S-806-044-B1"
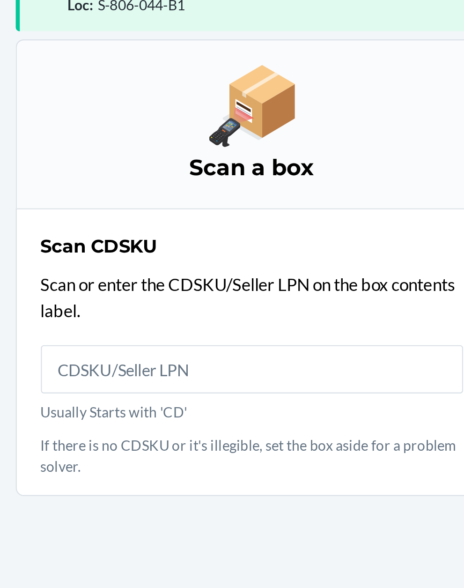
scroll to position [71, 0]
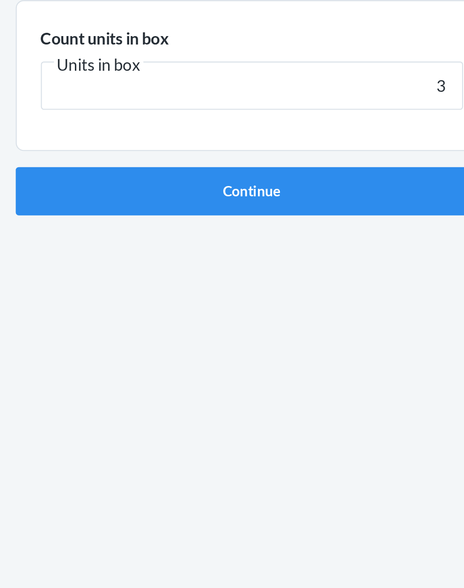
type input "3"
click at [122, 187] on button "Continue" at bounding box center [232, 198] width 220 height 22
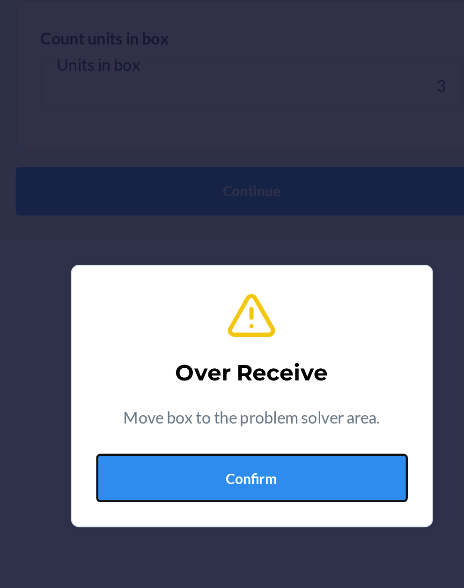
click at [236, 331] on button "Confirm" at bounding box center [232, 332] width 145 height 22
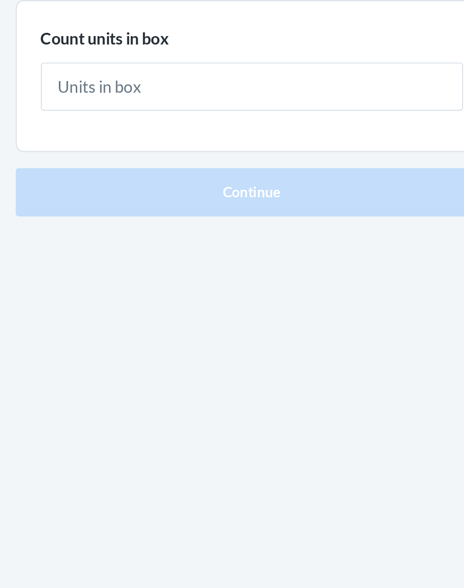
type input "2"
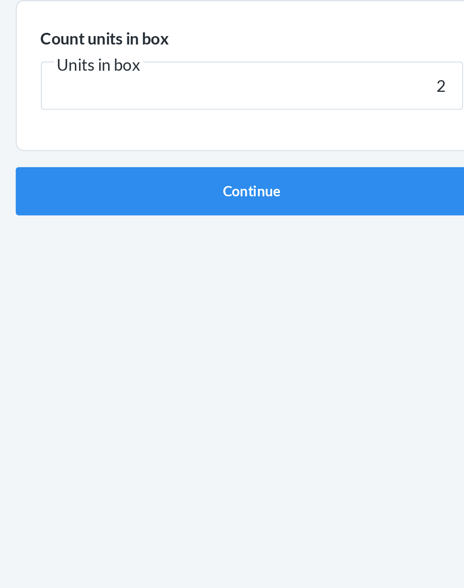
click button "Continue" at bounding box center [232, 198] width 220 height 22
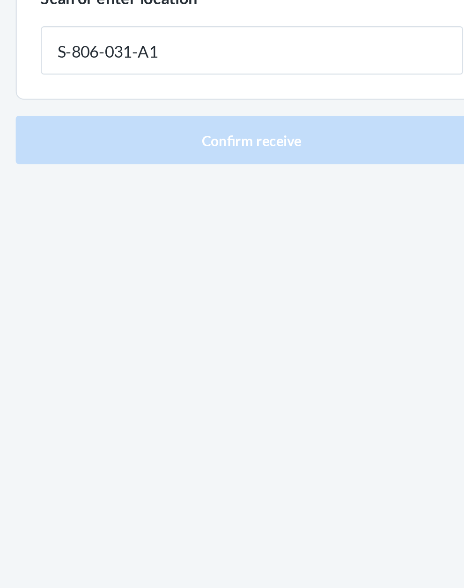
type input "S-806-031-A1"
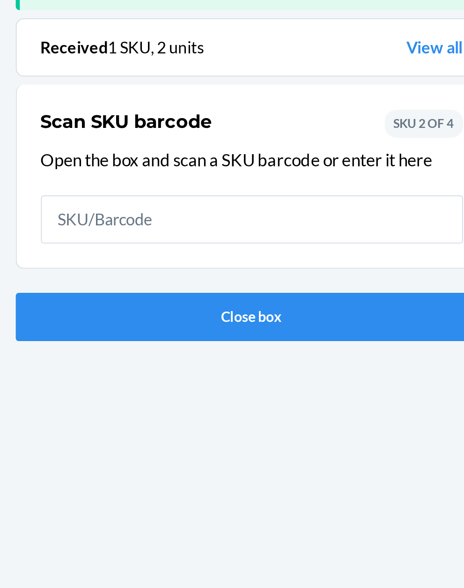
scroll to position [61, 0]
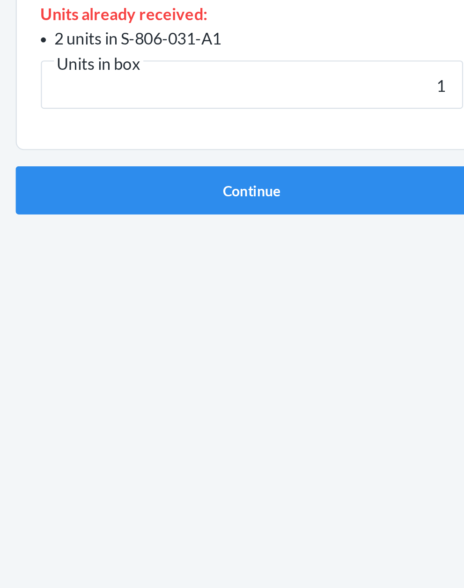
type input "1"
click at [122, 242] on button "Continue" at bounding box center [232, 253] width 220 height 22
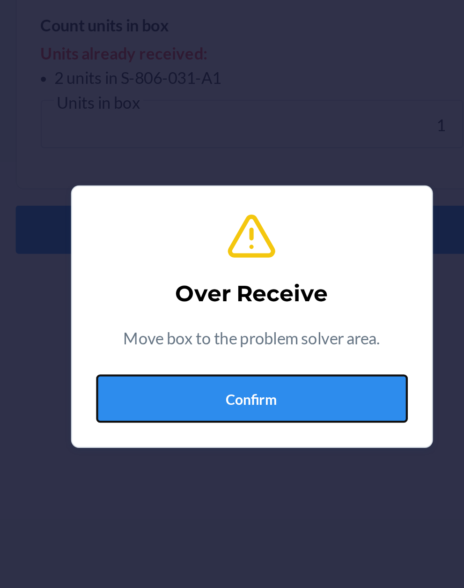
click at [233, 330] on button "Confirm" at bounding box center [232, 332] width 145 height 22
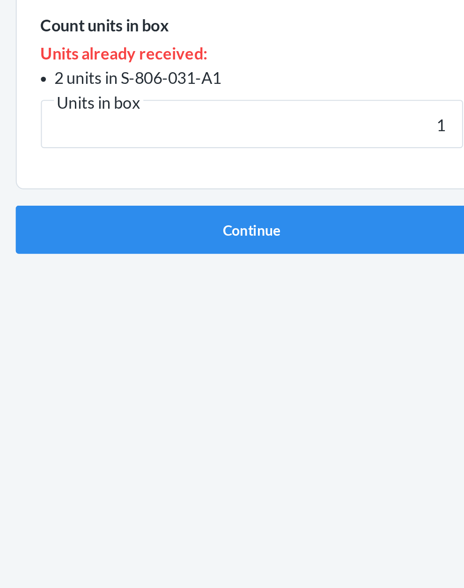
type input "1"
click at [122, 242] on button "Continue" at bounding box center [232, 253] width 220 height 22
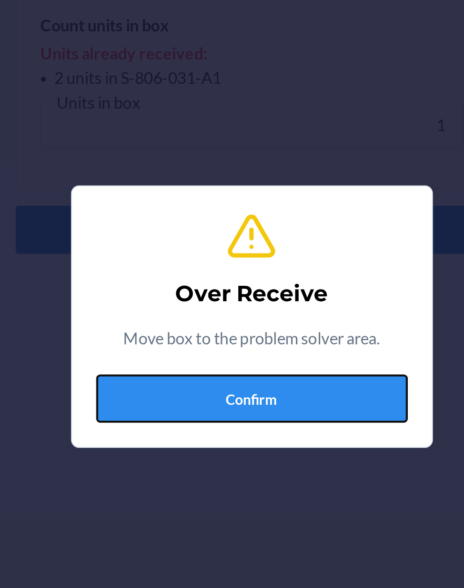
click at [227, 333] on button "Confirm" at bounding box center [232, 332] width 145 height 22
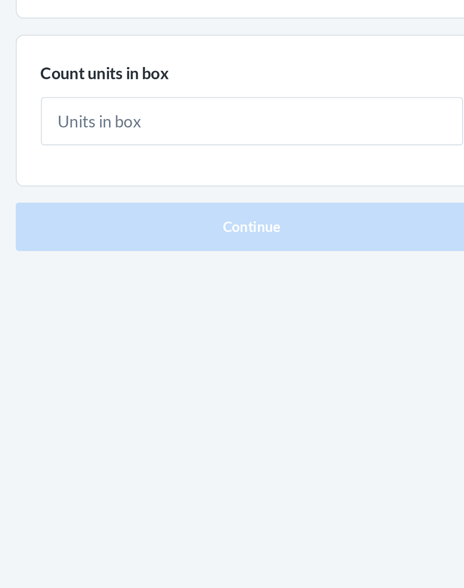
type input "1"
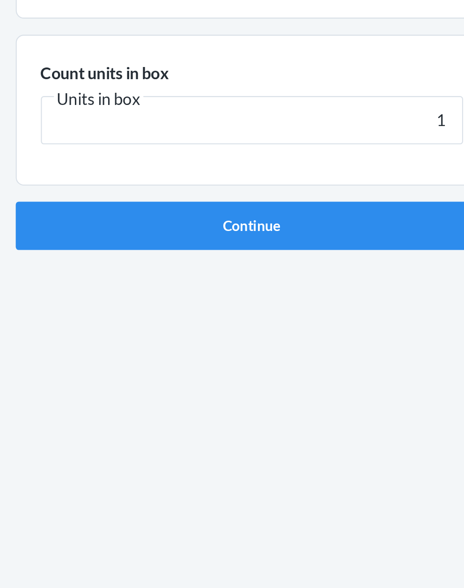
click button "Continue" at bounding box center [232, 198] width 220 height 22
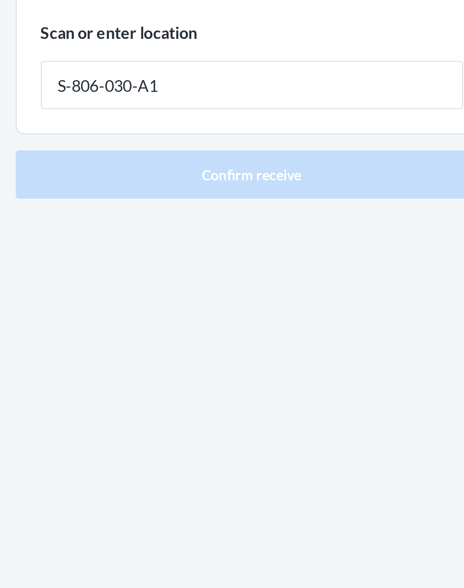
type input "S-806-030-A1"
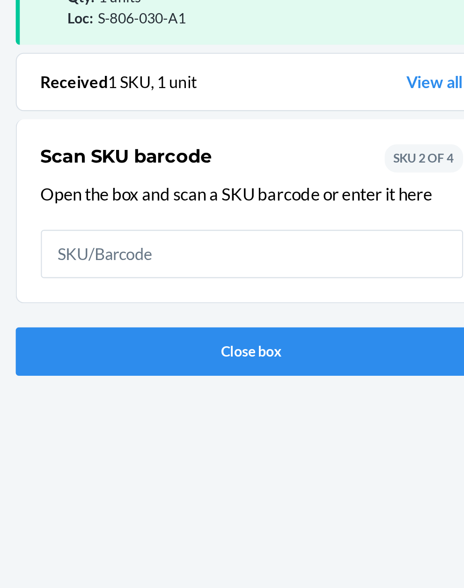
scroll to position [61, 0]
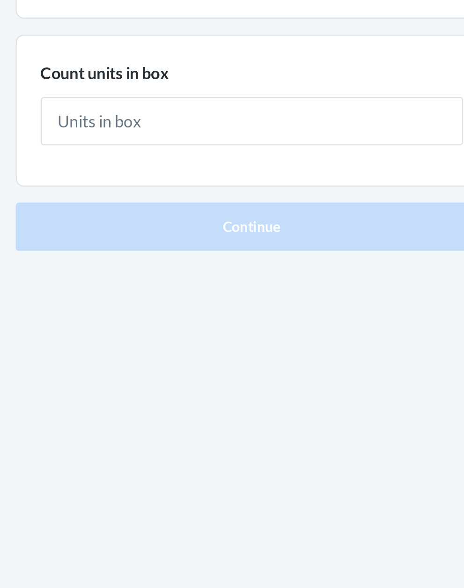
type input "1"
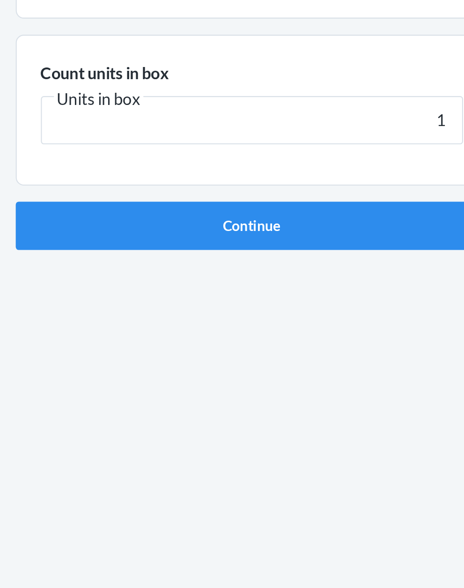
click button "Continue" at bounding box center [232, 198] width 220 height 22
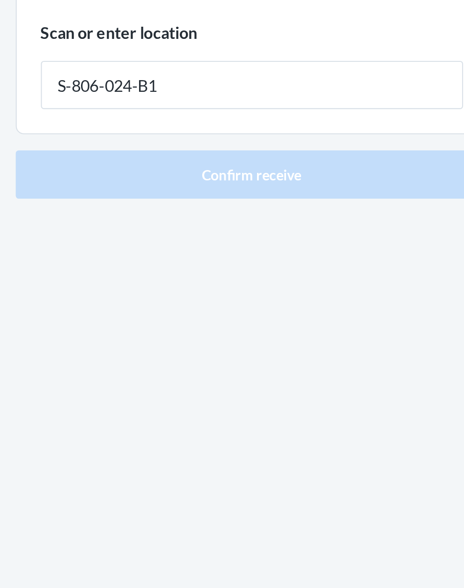
type input "S-806-024-B1"
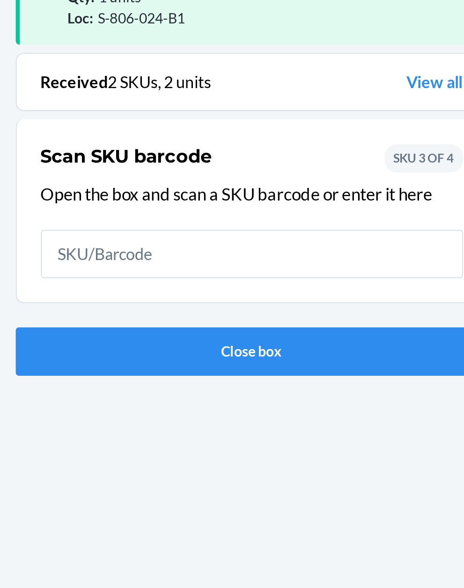
scroll to position [61, 0]
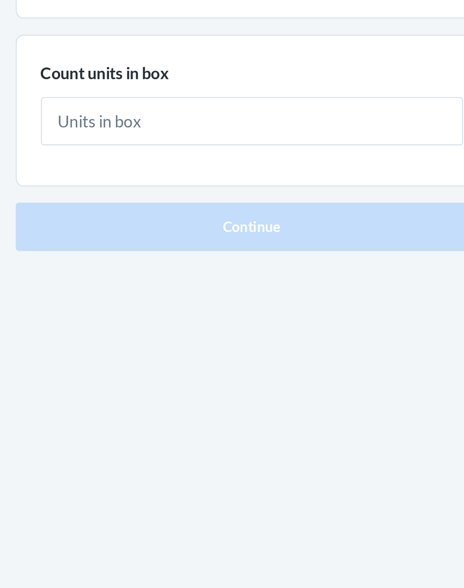
type input "1"
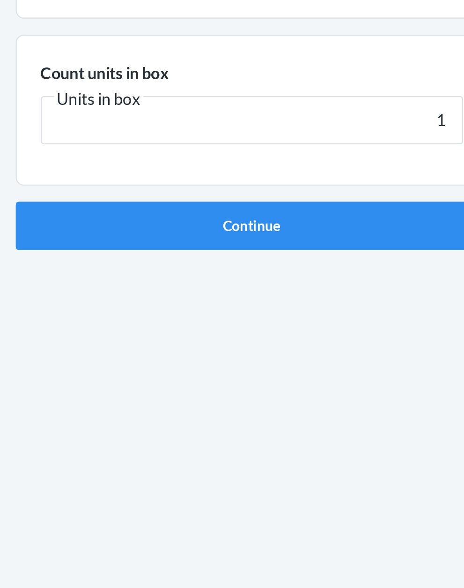
click button "Continue" at bounding box center [232, 198] width 220 height 22
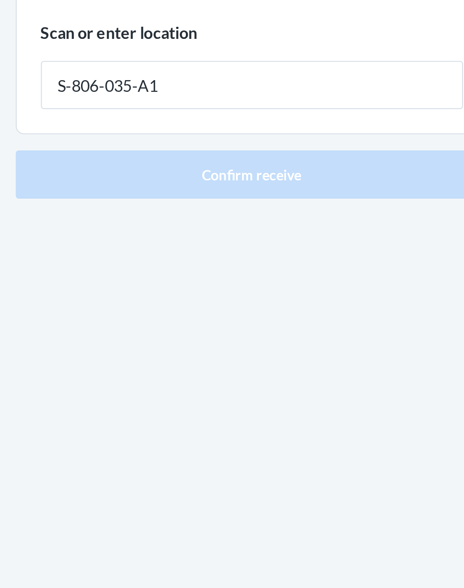
type input "S-806-035-A1"
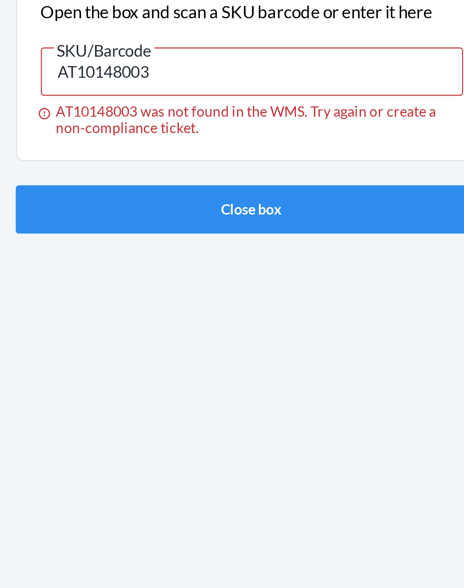
scroll to position [61, 0]
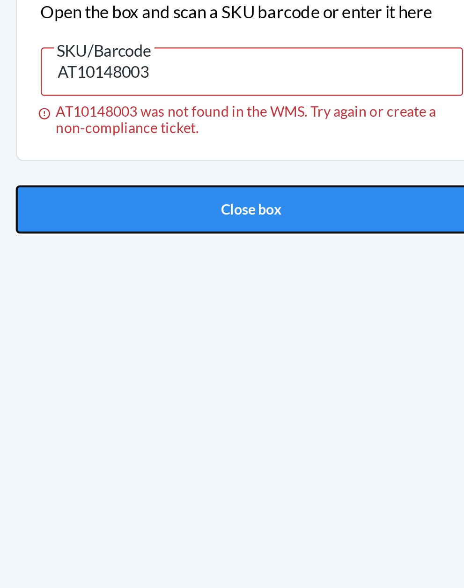
click at [231, 265] on button "Close box" at bounding box center [232, 276] width 220 height 22
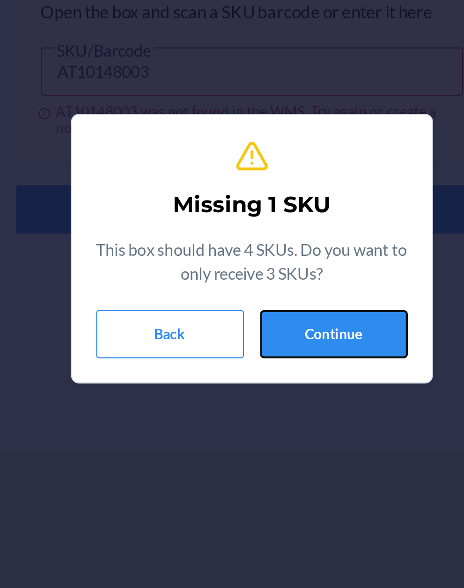
click at [268, 326] on button "Continue" at bounding box center [270, 334] width 69 height 22
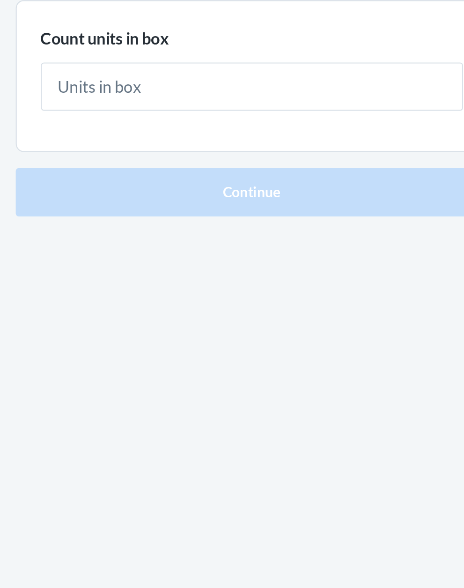
type input "1"
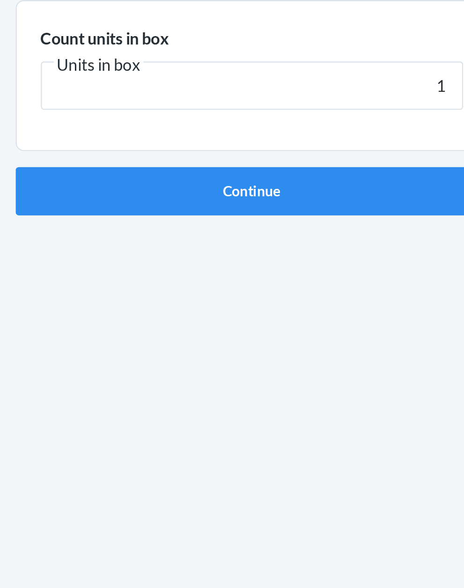
click button "Continue" at bounding box center [232, 198] width 220 height 22
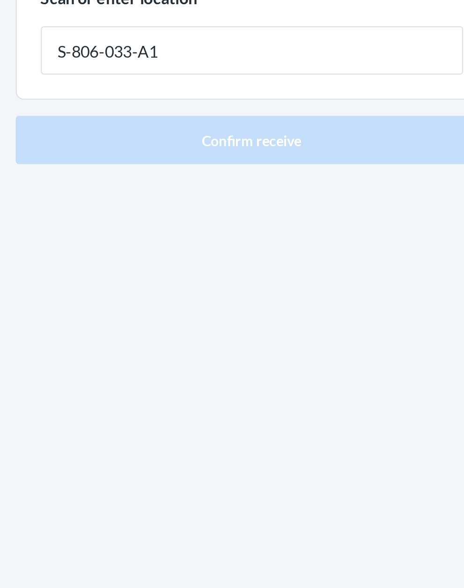
type input "S-806-033-A1"
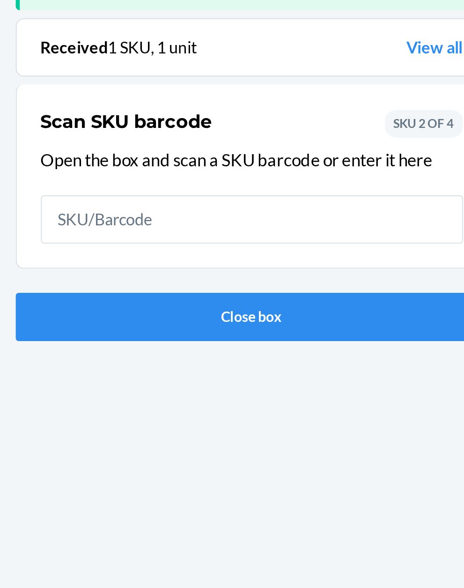
scroll to position [61, 0]
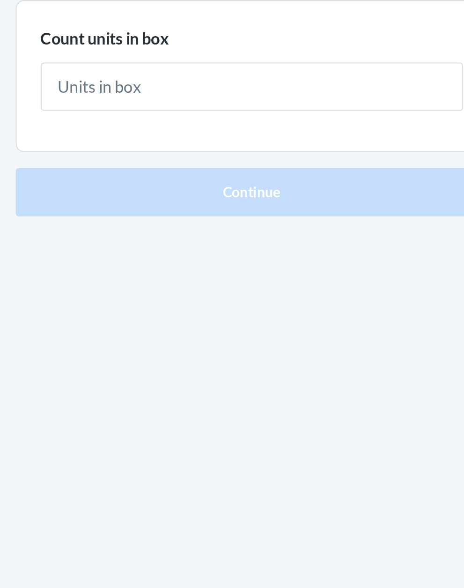
type input "1"
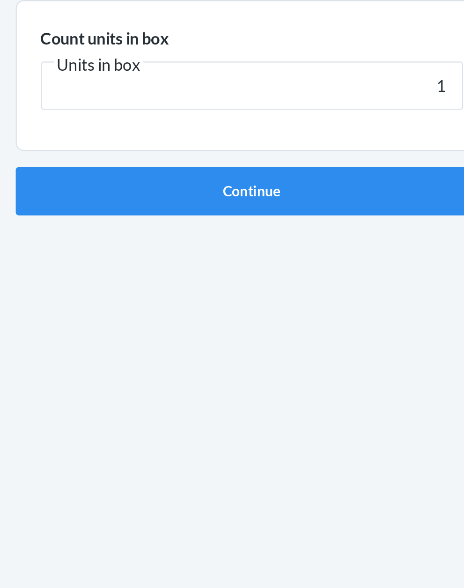
click button "Continue" at bounding box center [232, 198] width 220 height 22
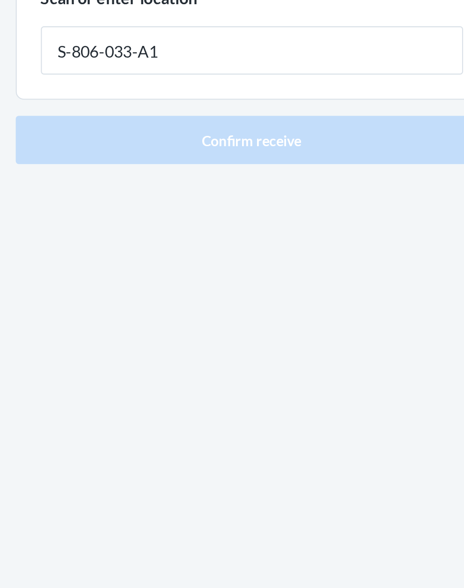
type input "S-806-033-A1"
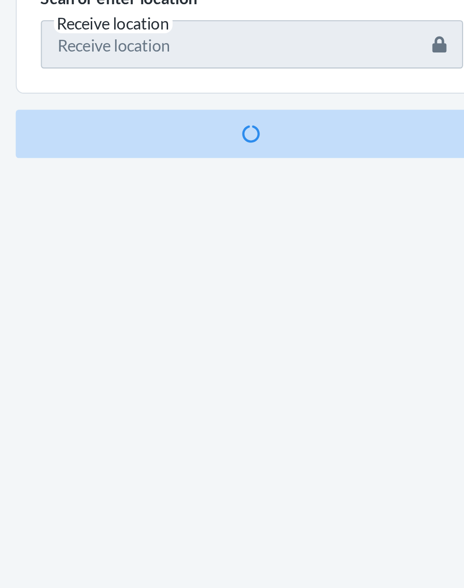
scroll to position [61, 0]
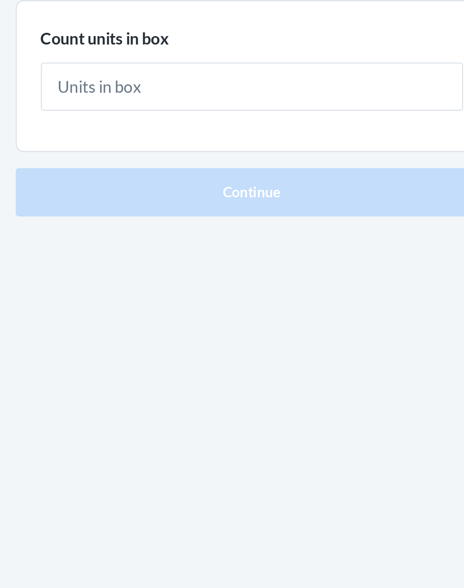
type input "2"
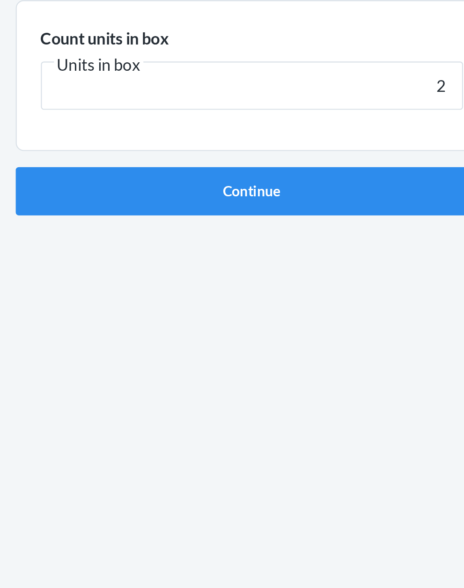
click button "Continue" at bounding box center [232, 198] width 220 height 22
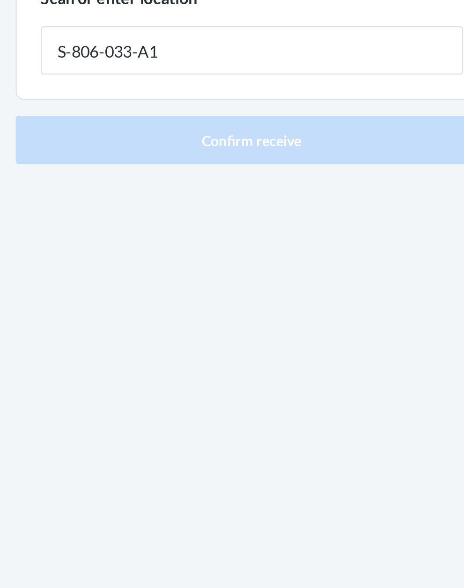
type input "S-806-033-A1"
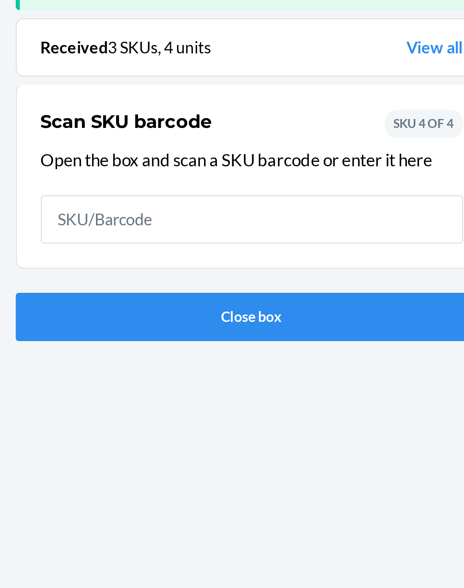
scroll to position [61, 0]
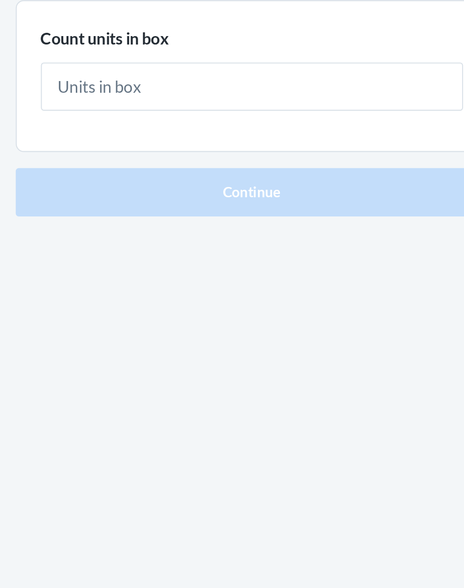
type input "1"
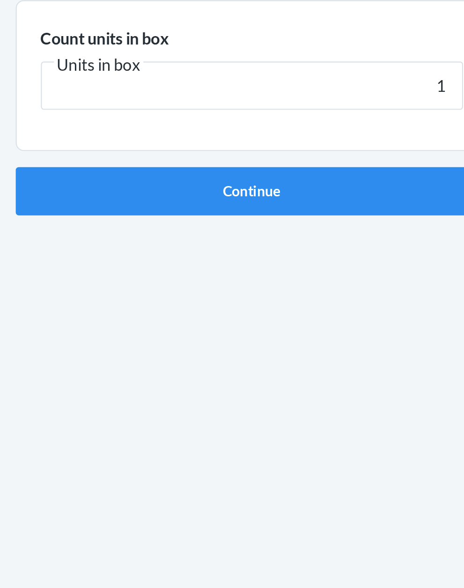
click button "Continue" at bounding box center [232, 198] width 220 height 22
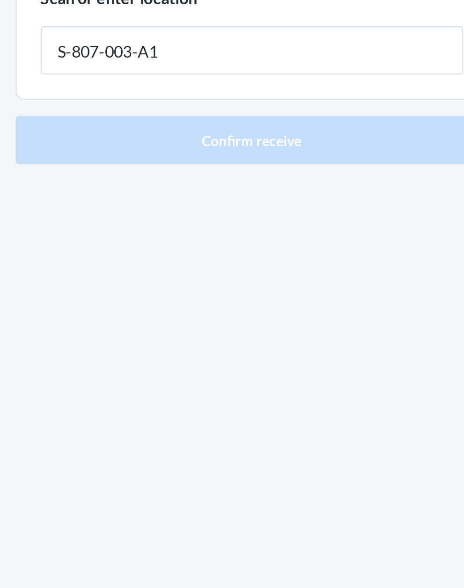
type input "S-807-003-A1"
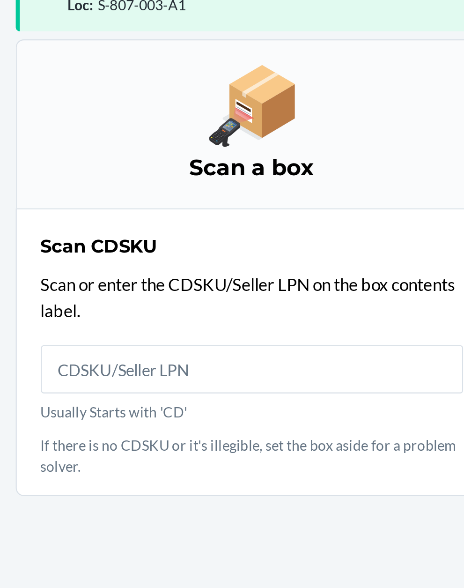
scroll to position [71, 0]
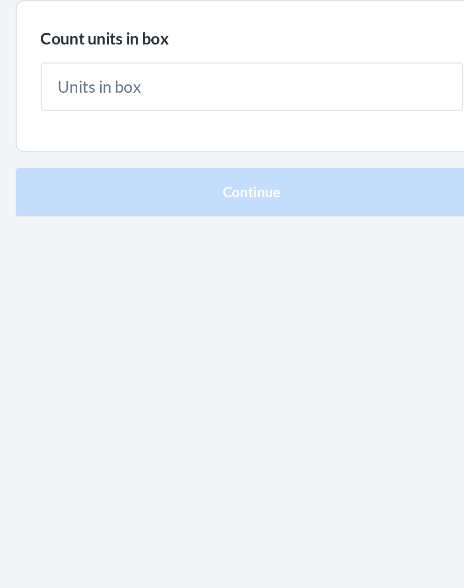
type input "1"
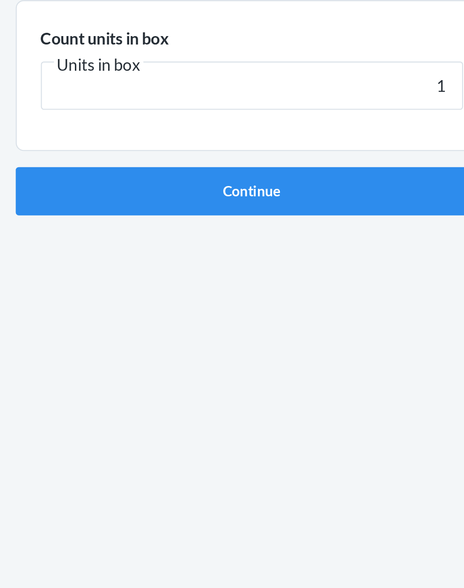
click button "Continue" at bounding box center [232, 198] width 220 height 22
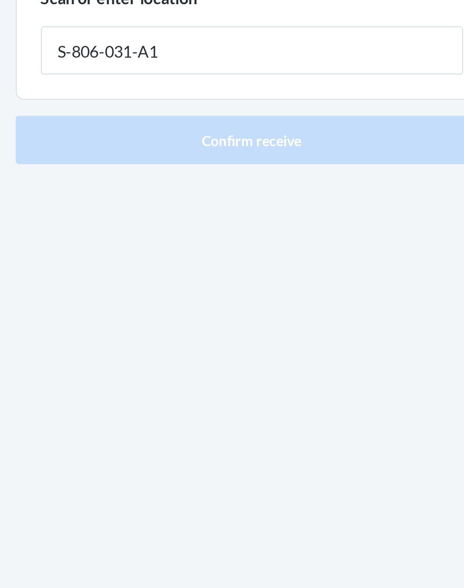
type input "S-806-031-A1"
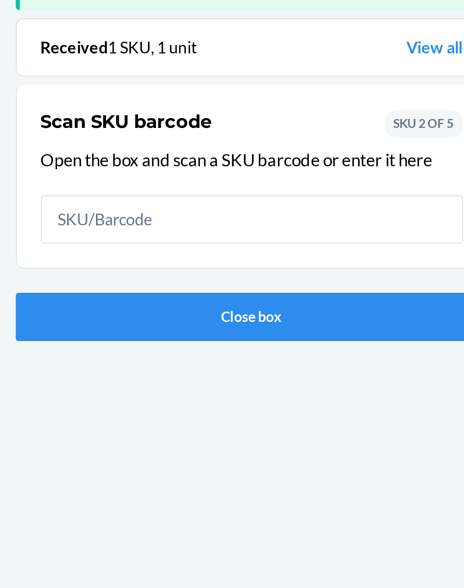
scroll to position [61, 0]
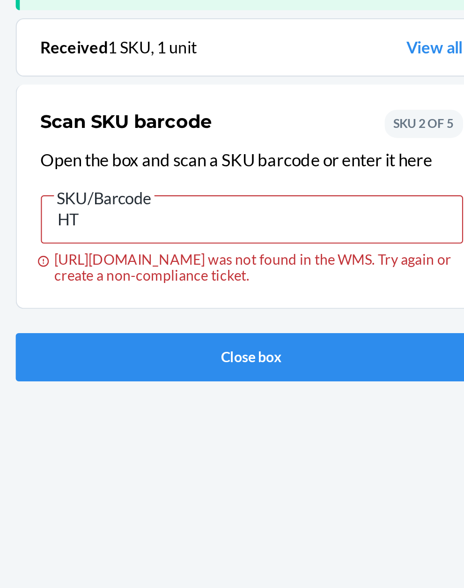
type input "H"
type input "139770195"
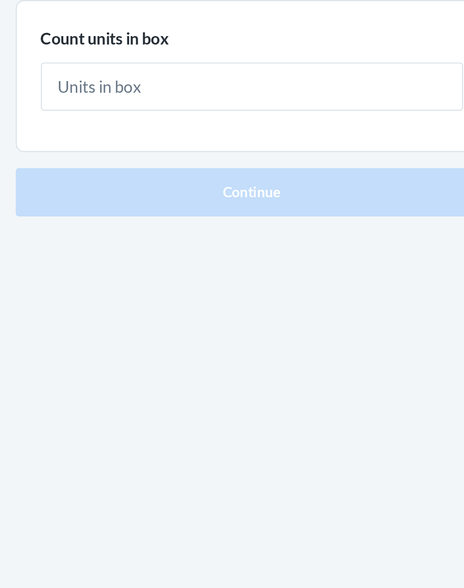
type input "1"
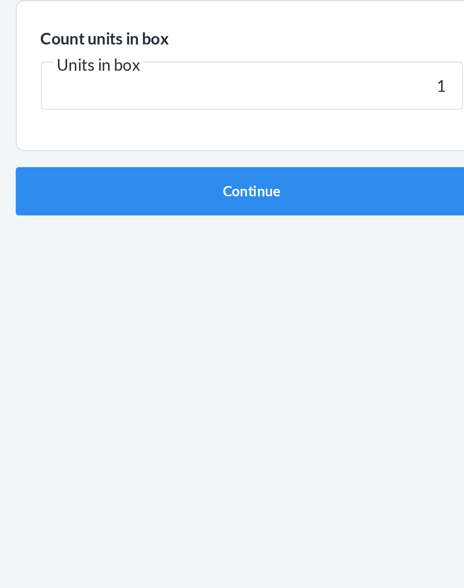
click button "Continue" at bounding box center [232, 198] width 220 height 22
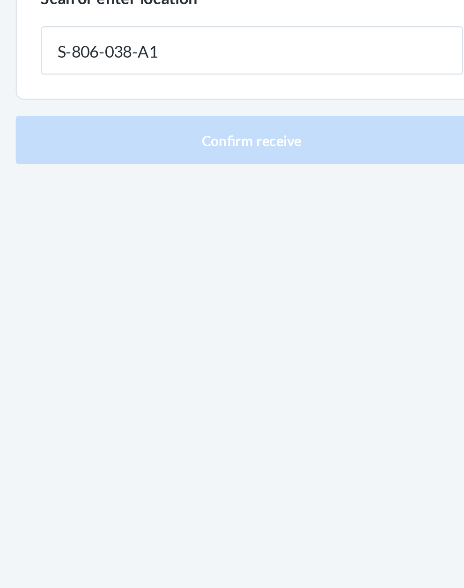
type input "S-806-038-A1"
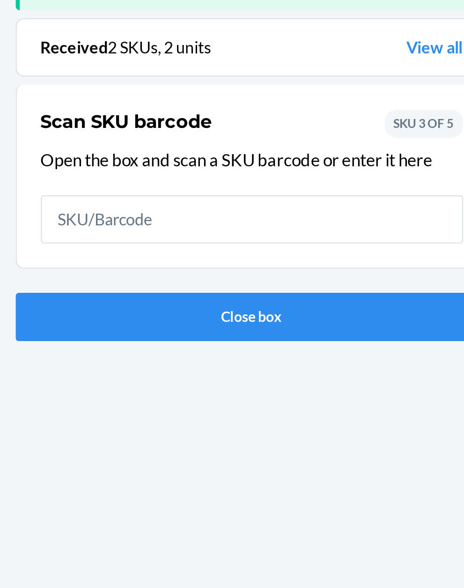
scroll to position [61, 0]
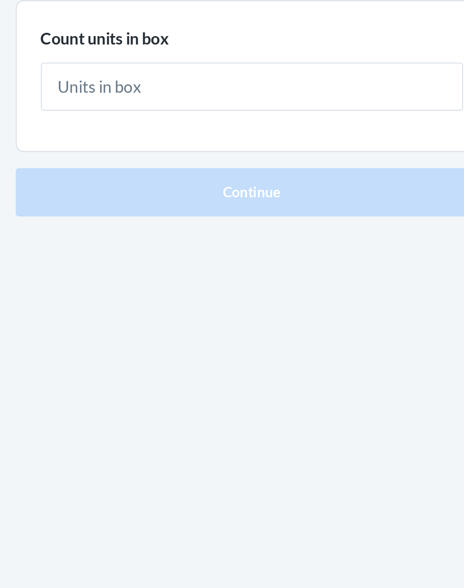
type input "1"
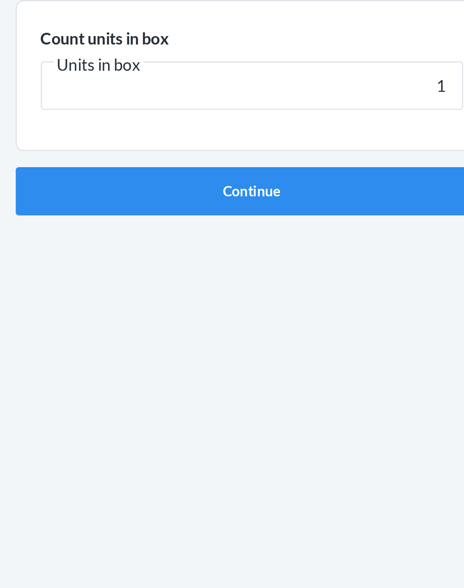
click button "Continue" at bounding box center [232, 198] width 220 height 22
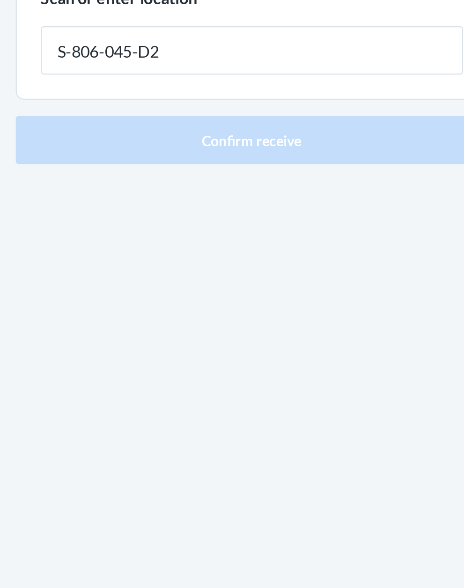
type input "S-806-045-D2"
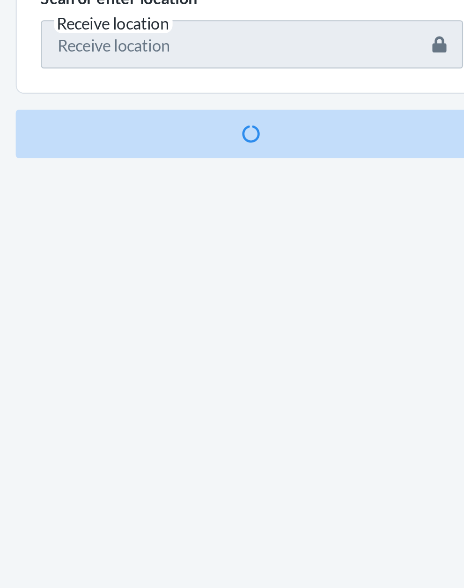
scroll to position [61, 0]
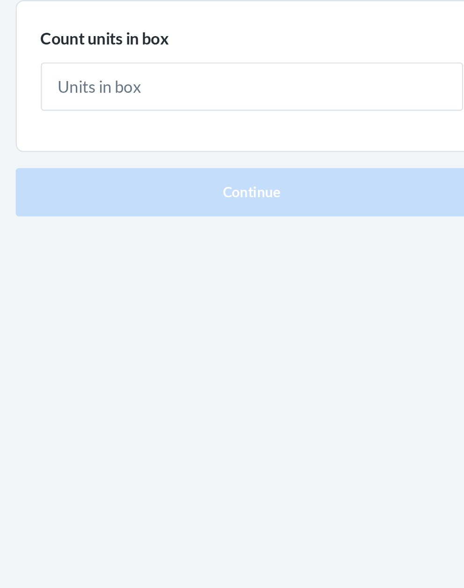
type input "1"
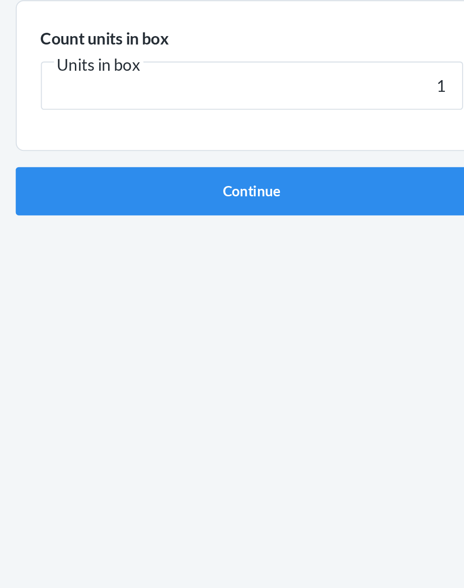
click button "Continue" at bounding box center [232, 198] width 220 height 22
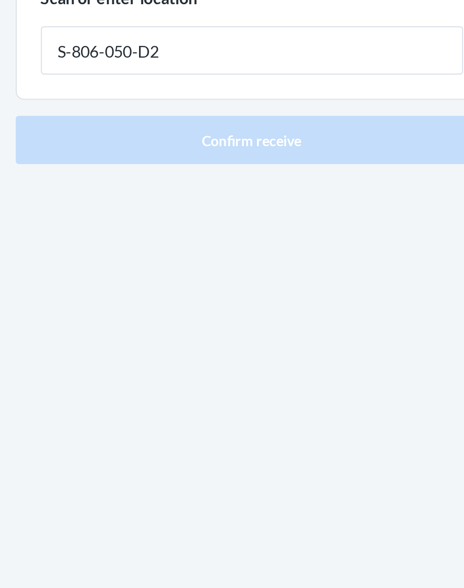
type input "S-806-050-D2"
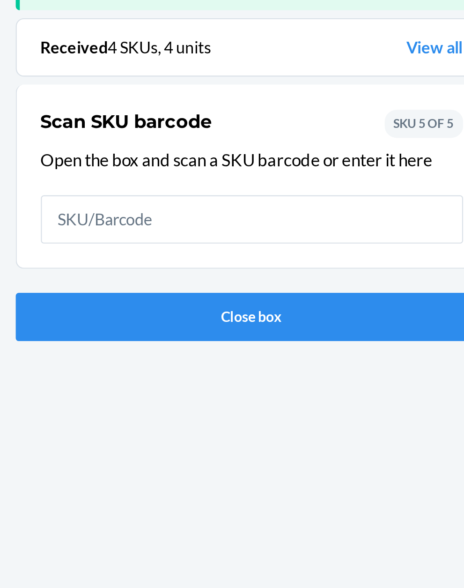
scroll to position [61, 0]
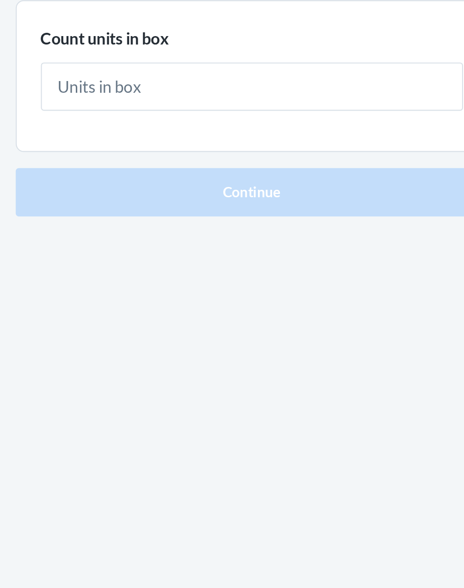
type input "1"
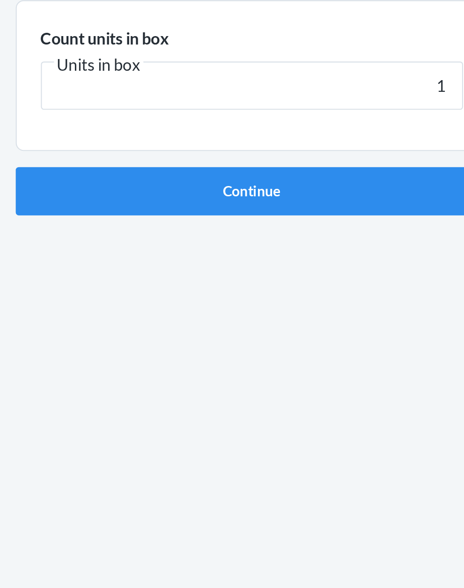
click button "Continue" at bounding box center [232, 198] width 220 height 22
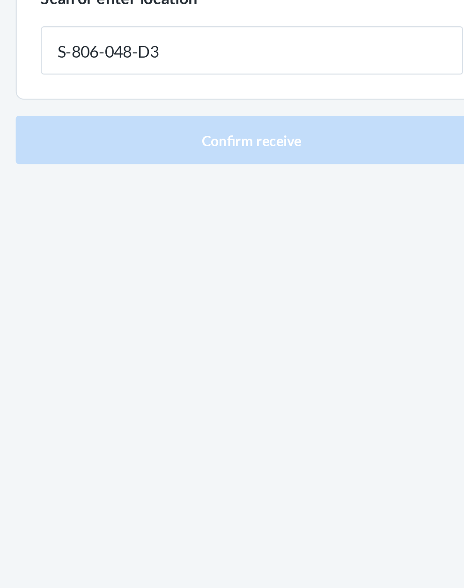
type input "S-806-048-D3"
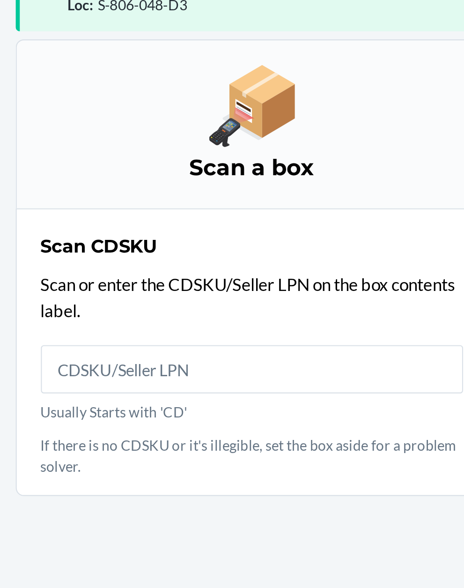
scroll to position [71, 0]
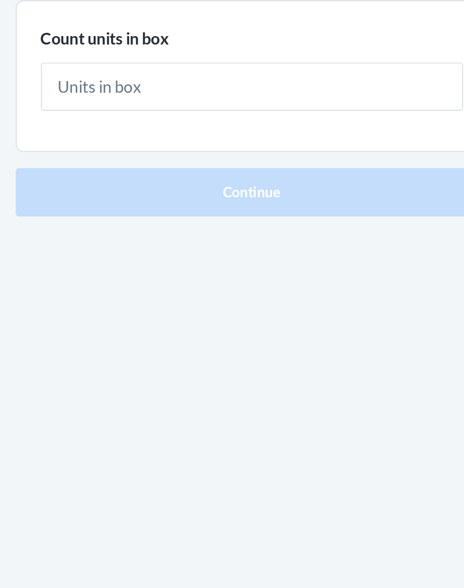
type input "1"
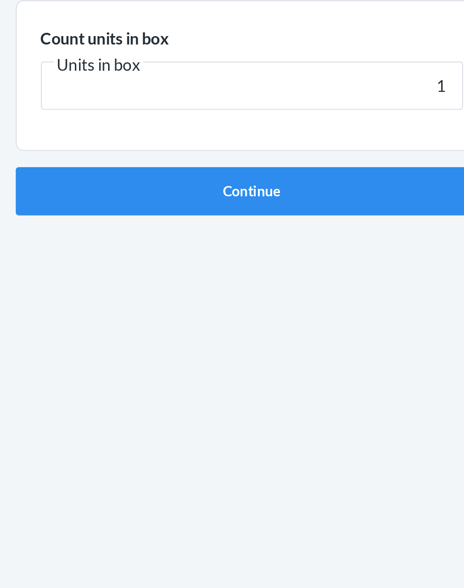
click button "Continue" at bounding box center [232, 198] width 220 height 22
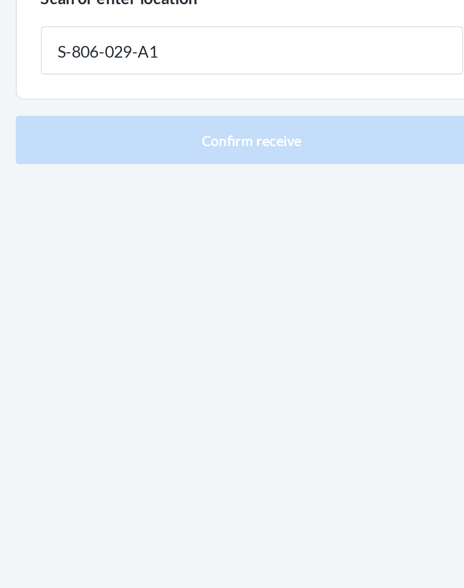
type input "S-806-029-A1"
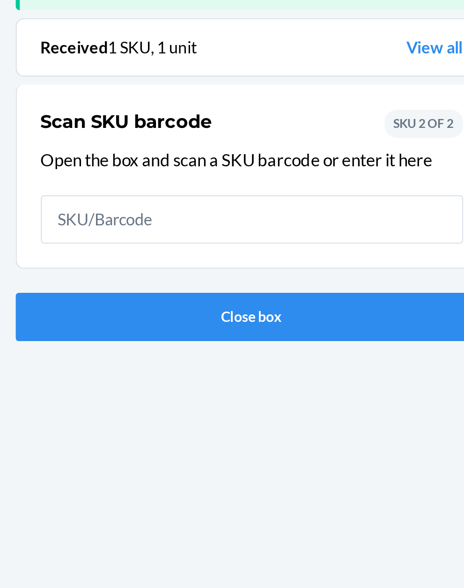
scroll to position [61, 0]
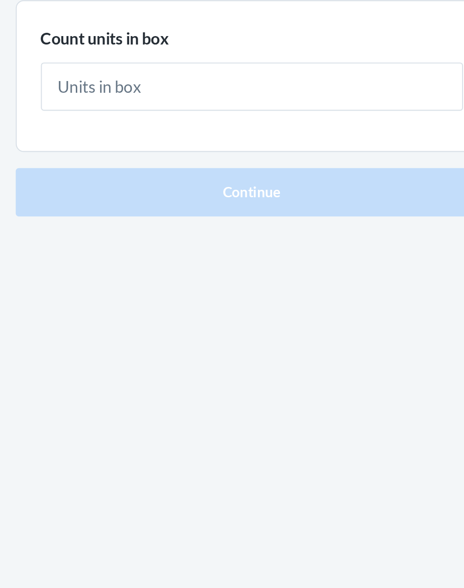
type input "1"
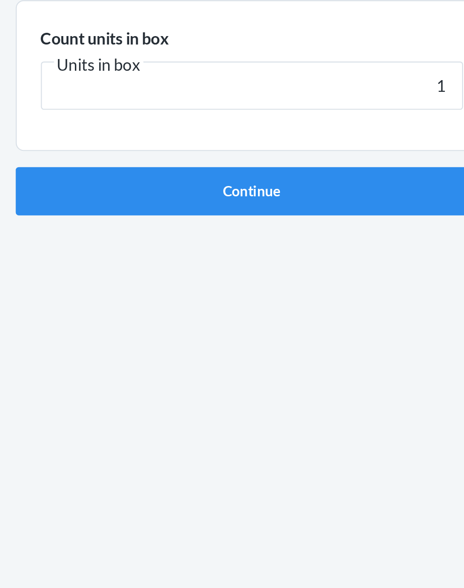
click button "Continue" at bounding box center [232, 198] width 220 height 22
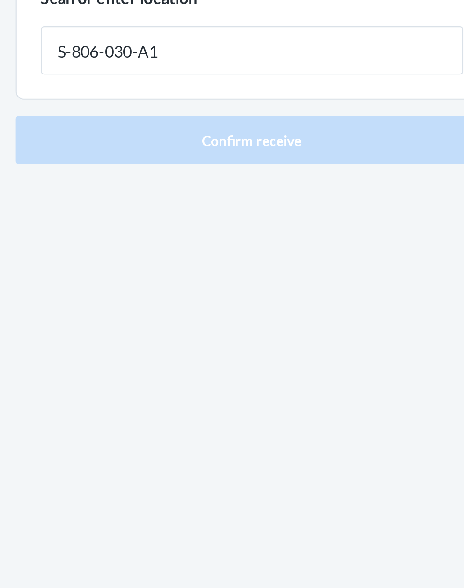
type input "S-806-030-A1"
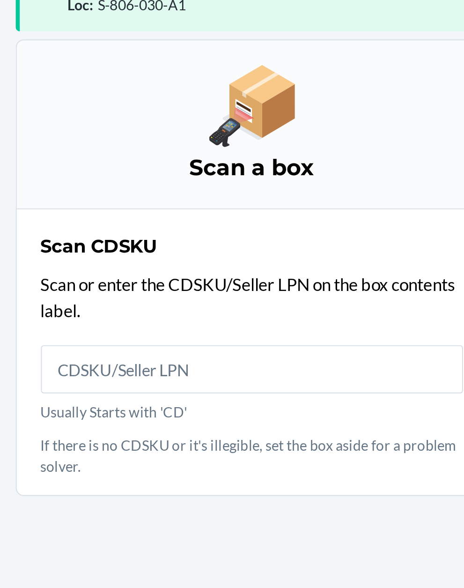
scroll to position [71, 0]
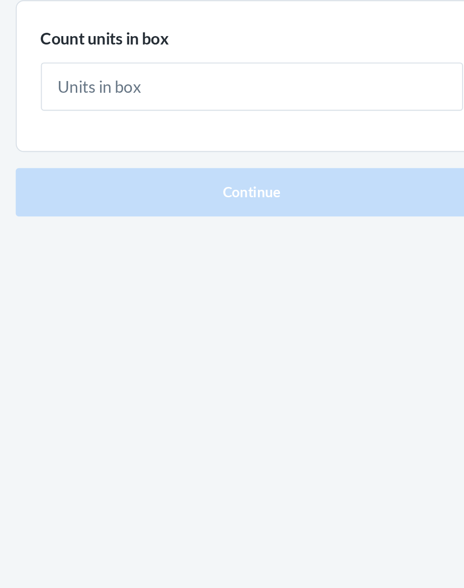
type input "2"
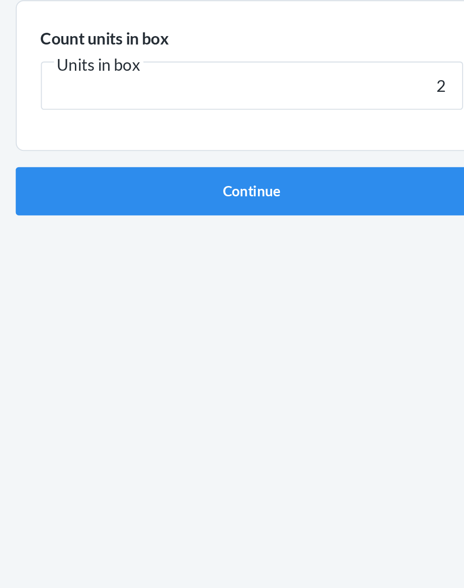
click button "Continue" at bounding box center [232, 198] width 220 height 22
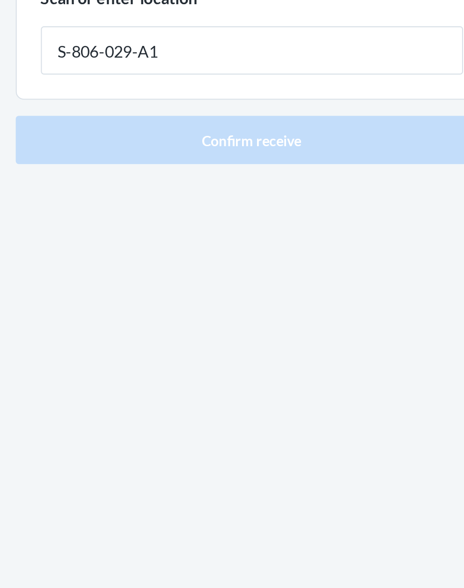
type input "S-806-029-A1"
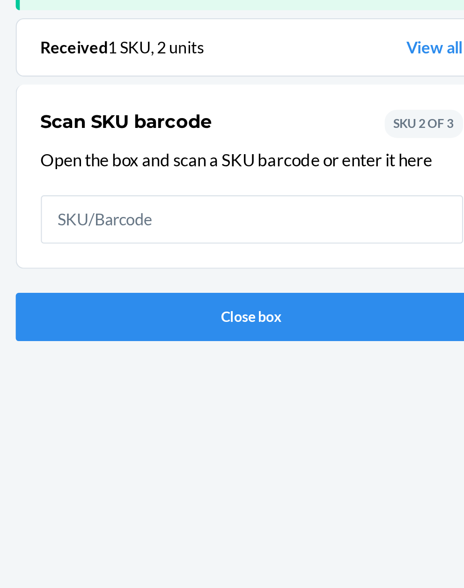
scroll to position [61, 0]
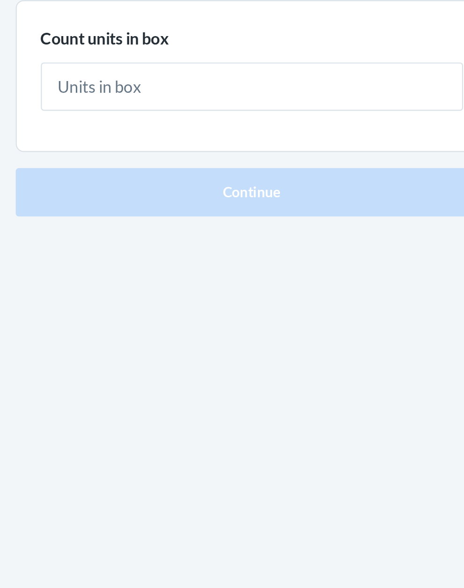
type input "2"
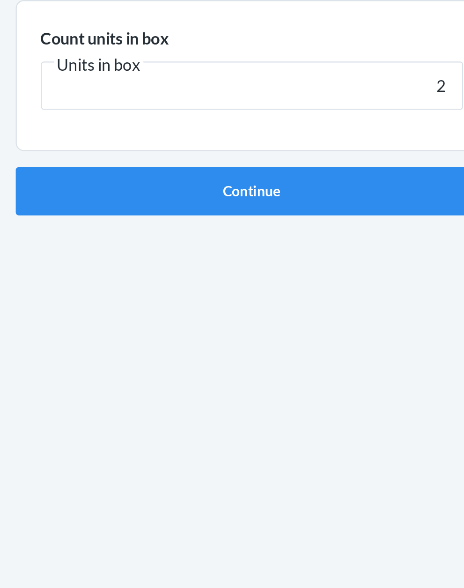
click button "Continue" at bounding box center [232, 198] width 220 height 22
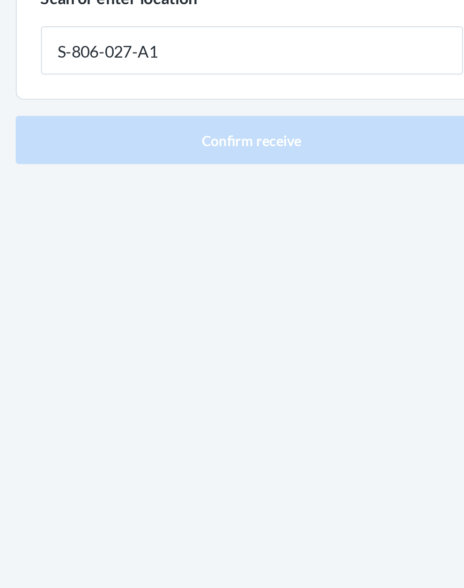
type input "S-806-027-A1"
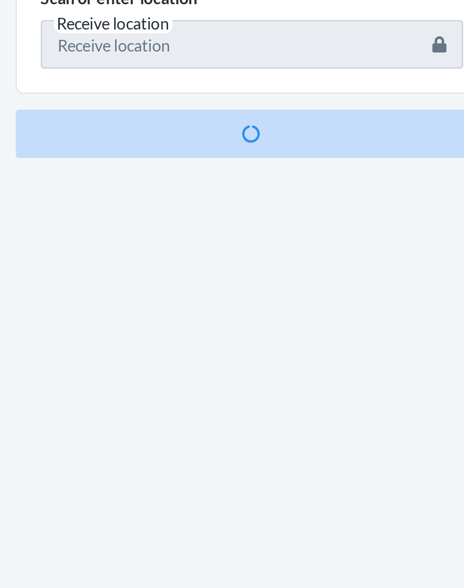
scroll to position [61, 0]
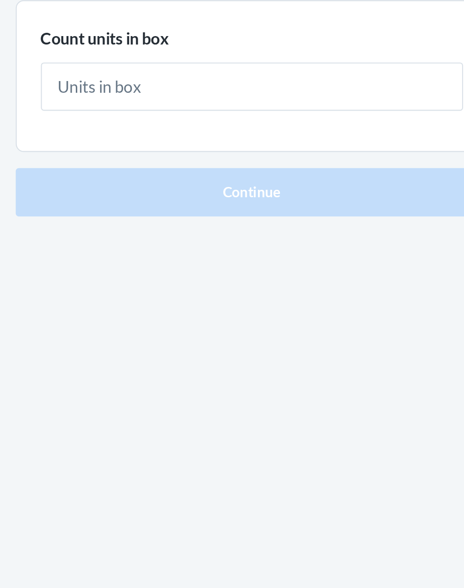
type input "1"
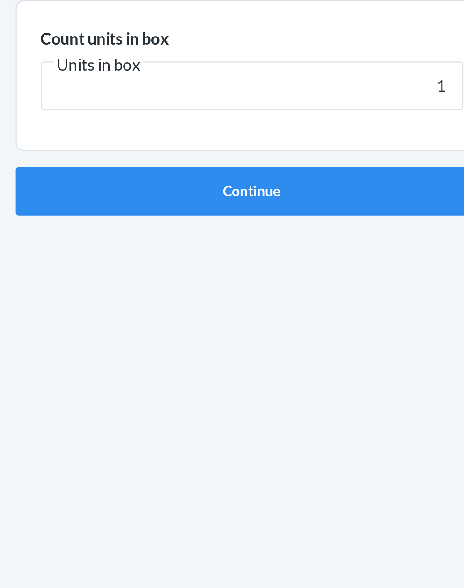
click button "Continue" at bounding box center [232, 198] width 220 height 22
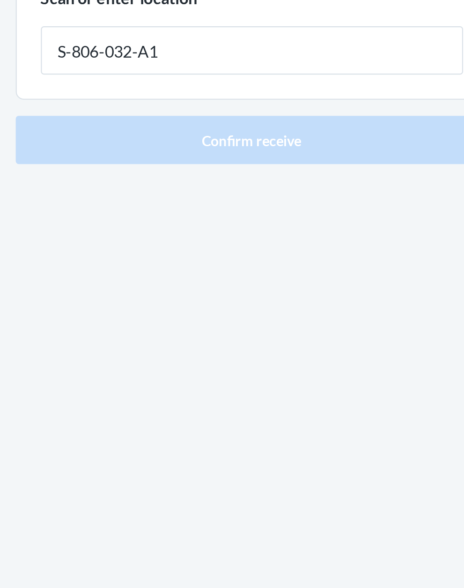
type input "S-806-032-A1"
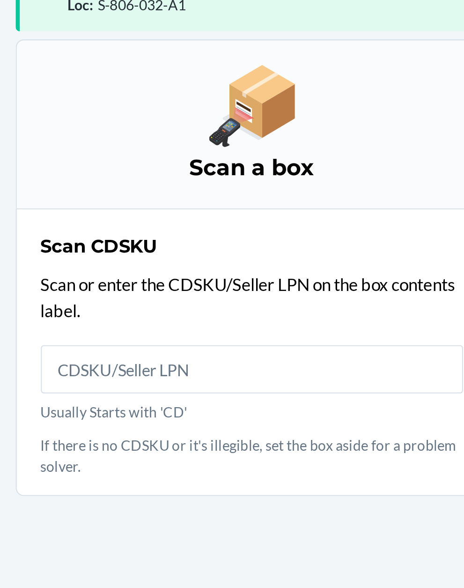
scroll to position [71, 0]
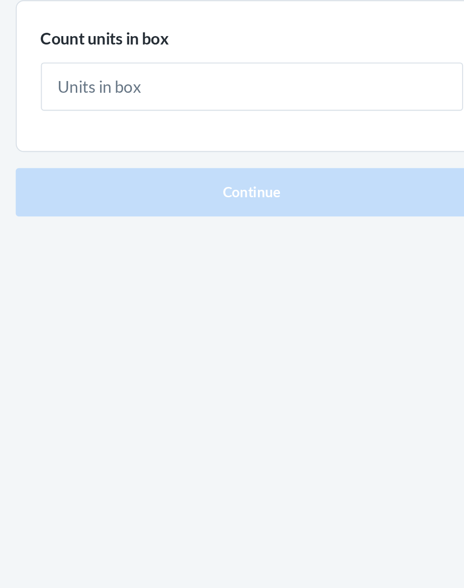
type input "2"
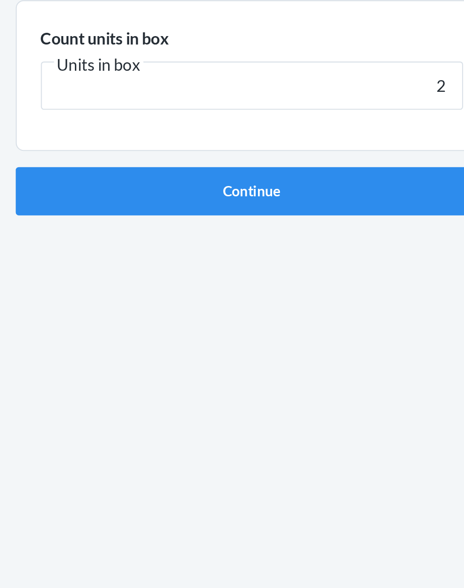
click button "Continue" at bounding box center [232, 198] width 220 height 22
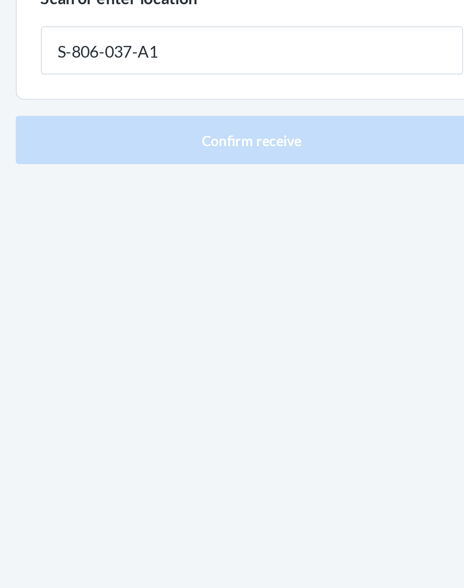
type input "S-806-037-A1"
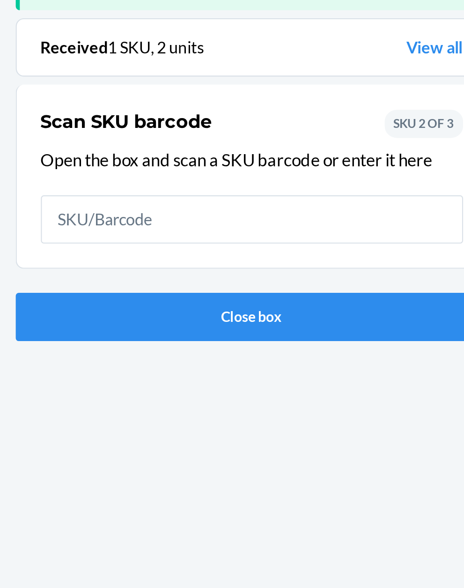
scroll to position [61, 0]
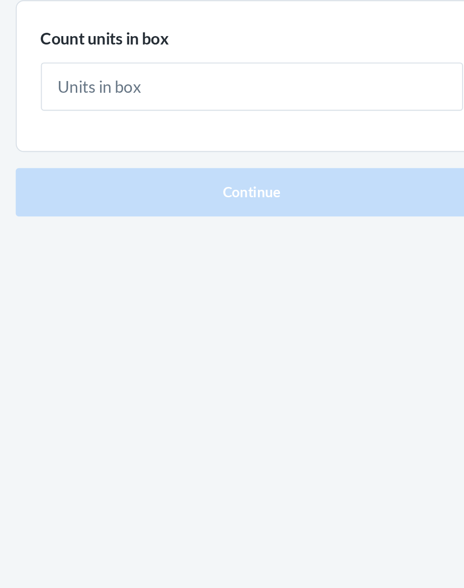
type input "1"
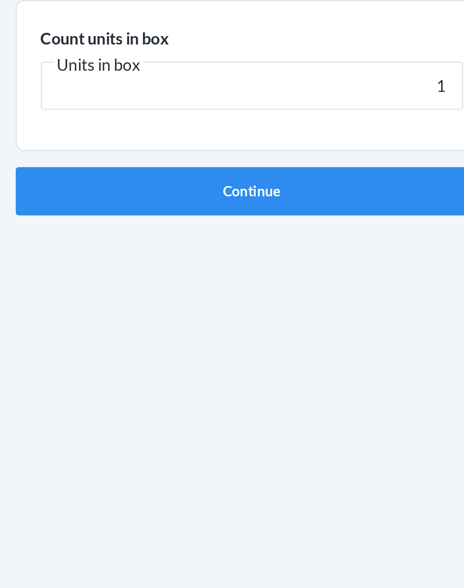
click button "Continue" at bounding box center [232, 198] width 220 height 22
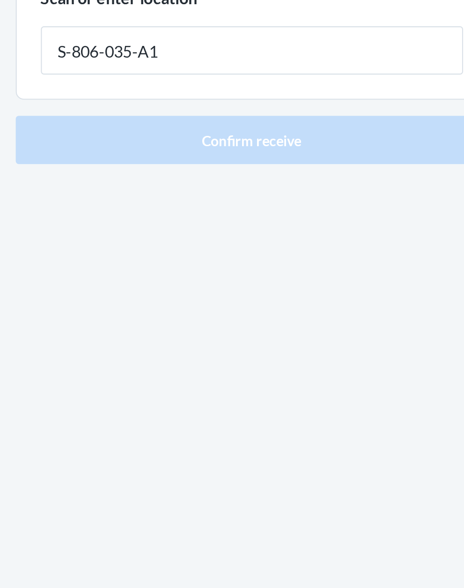
type input "S-806-035-A1"
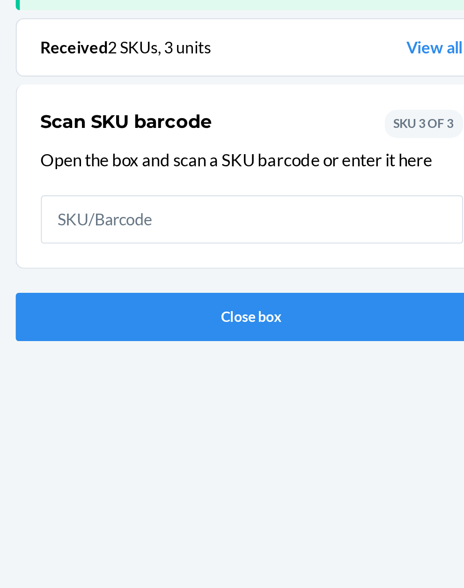
scroll to position [61, 0]
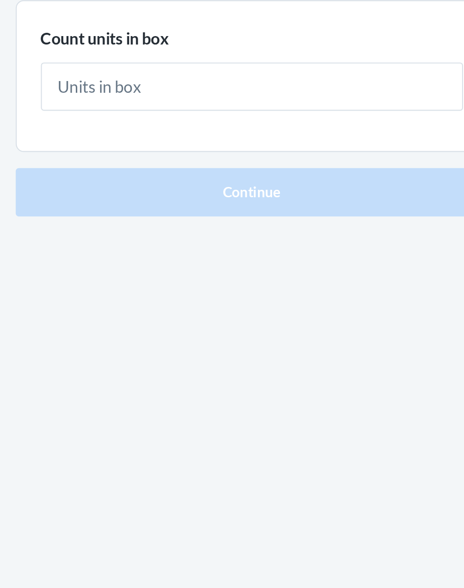
type input "2"
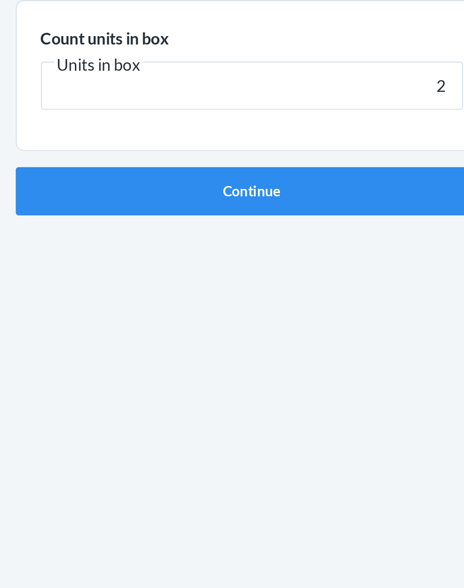
click button "Continue" at bounding box center [232, 198] width 220 height 22
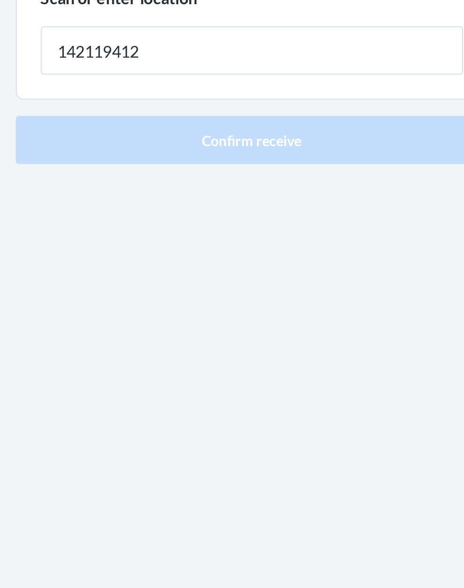
type input "142119412"
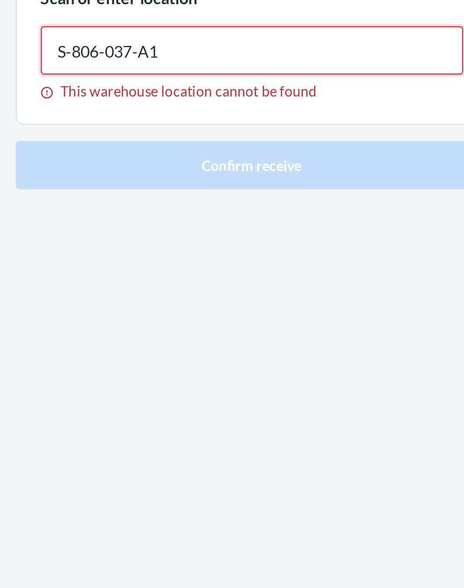
type input "S-806-037-A1"
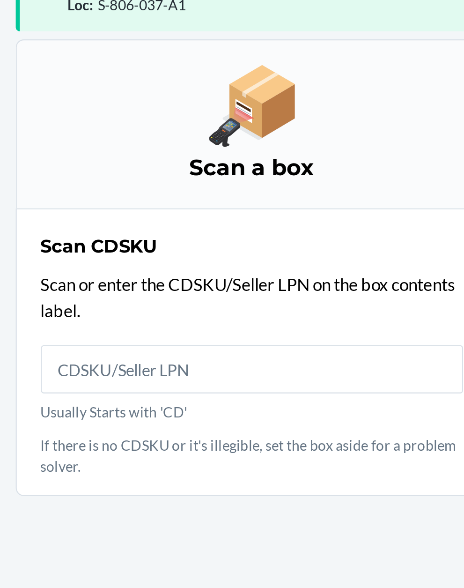
scroll to position [71, 0]
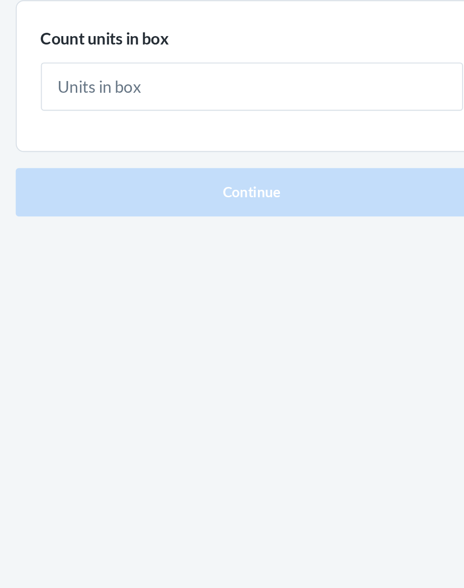
type input "2"
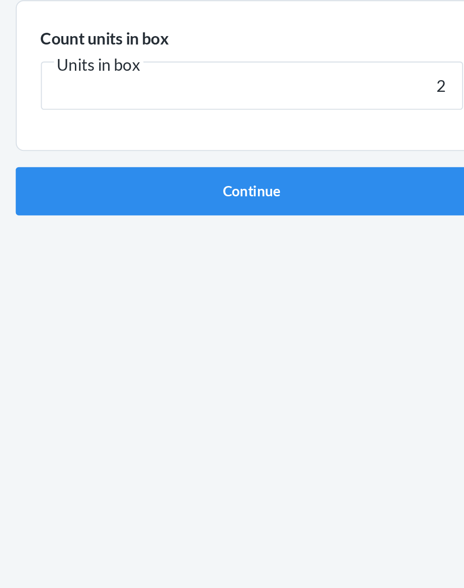
click button "Continue" at bounding box center [232, 198] width 220 height 22
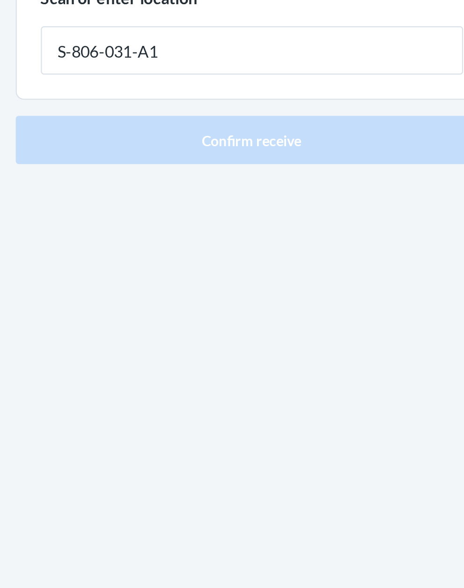
type input "S-806-031-A1"
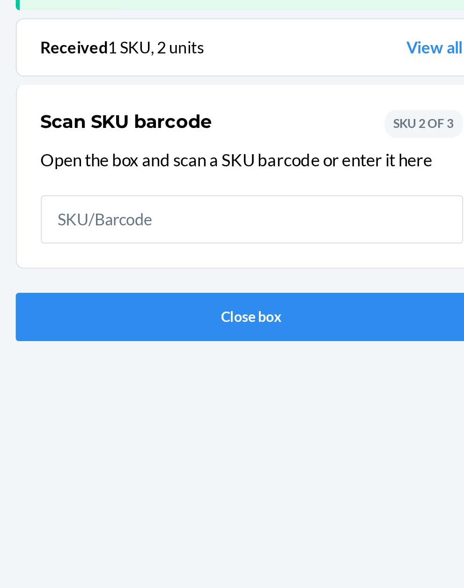
scroll to position [61, 0]
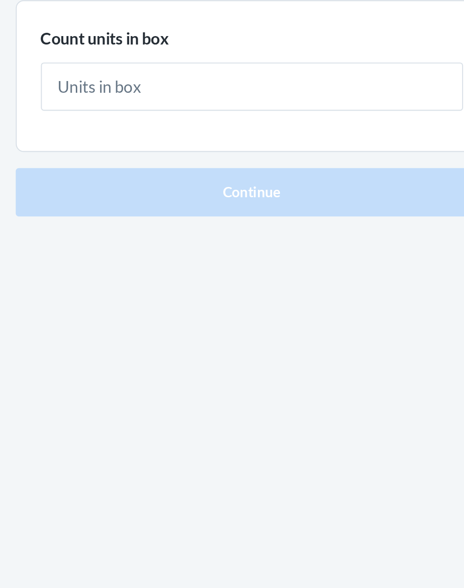
type input "2"
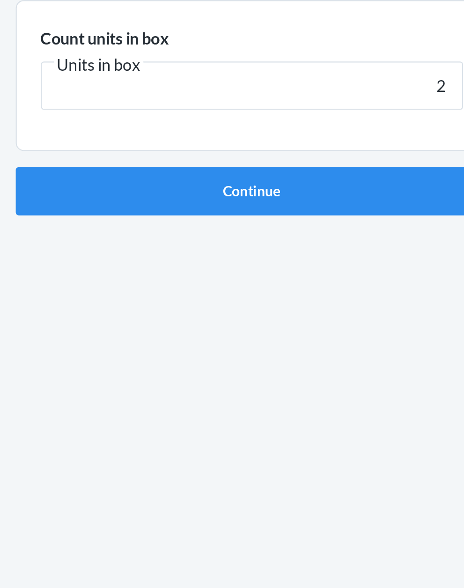
click button "Continue" at bounding box center [232, 198] width 220 height 22
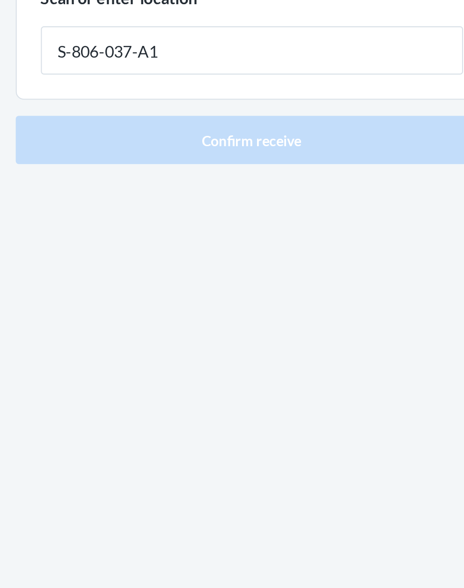
type input "S-806-037-A1"
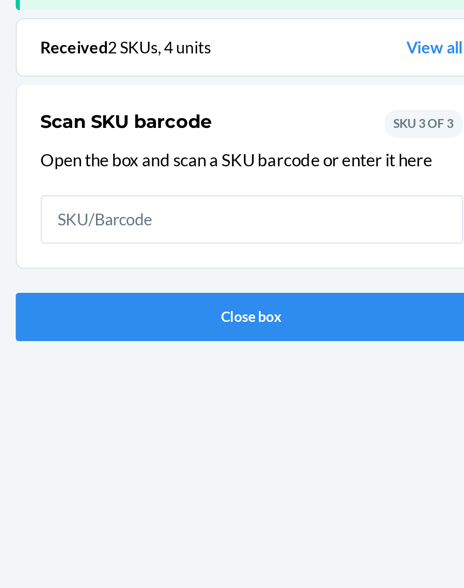
scroll to position [61, 0]
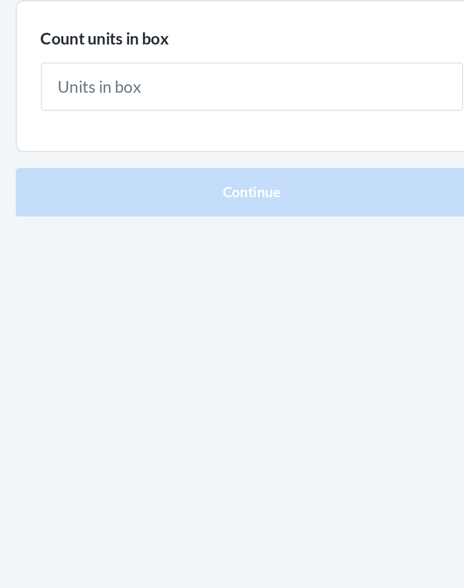
type input "1"
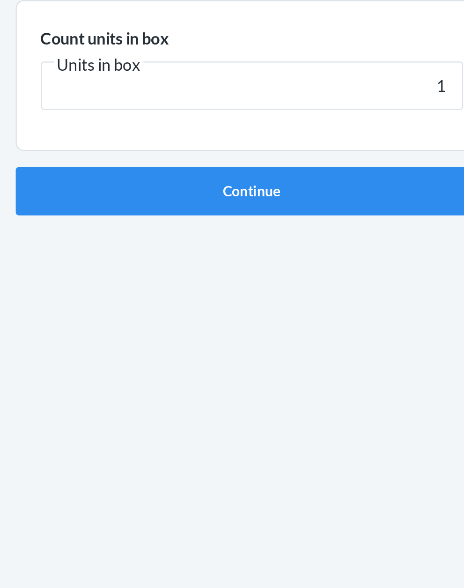
click button "Continue" at bounding box center [232, 198] width 220 height 22
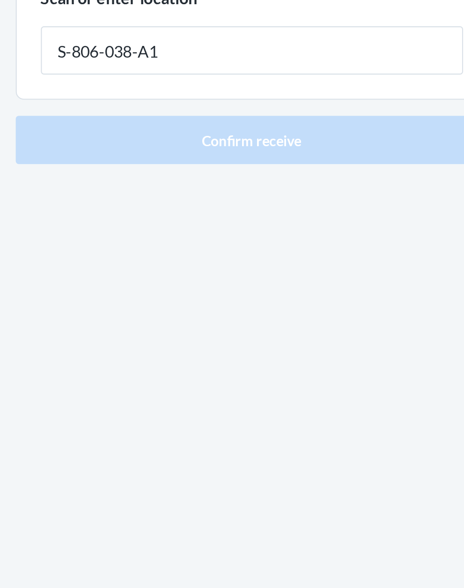
type input "S-806-038-A1"
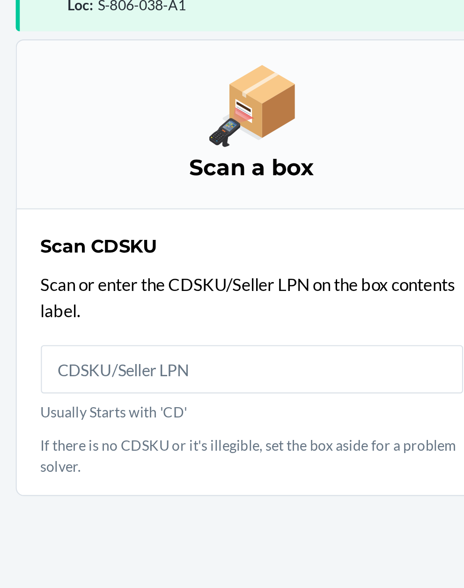
scroll to position [71, 0]
